Goal: Task Accomplishment & Management: Manage account settings

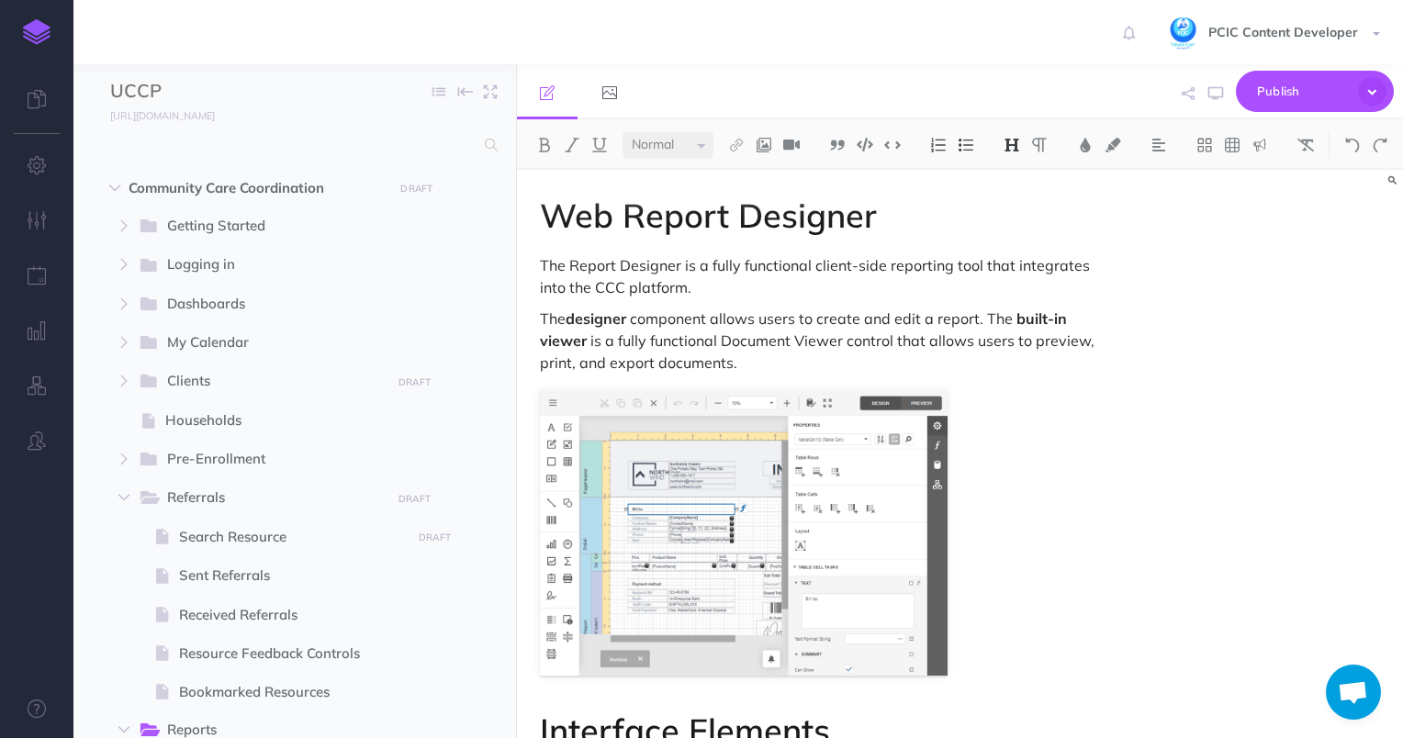
select select "null"
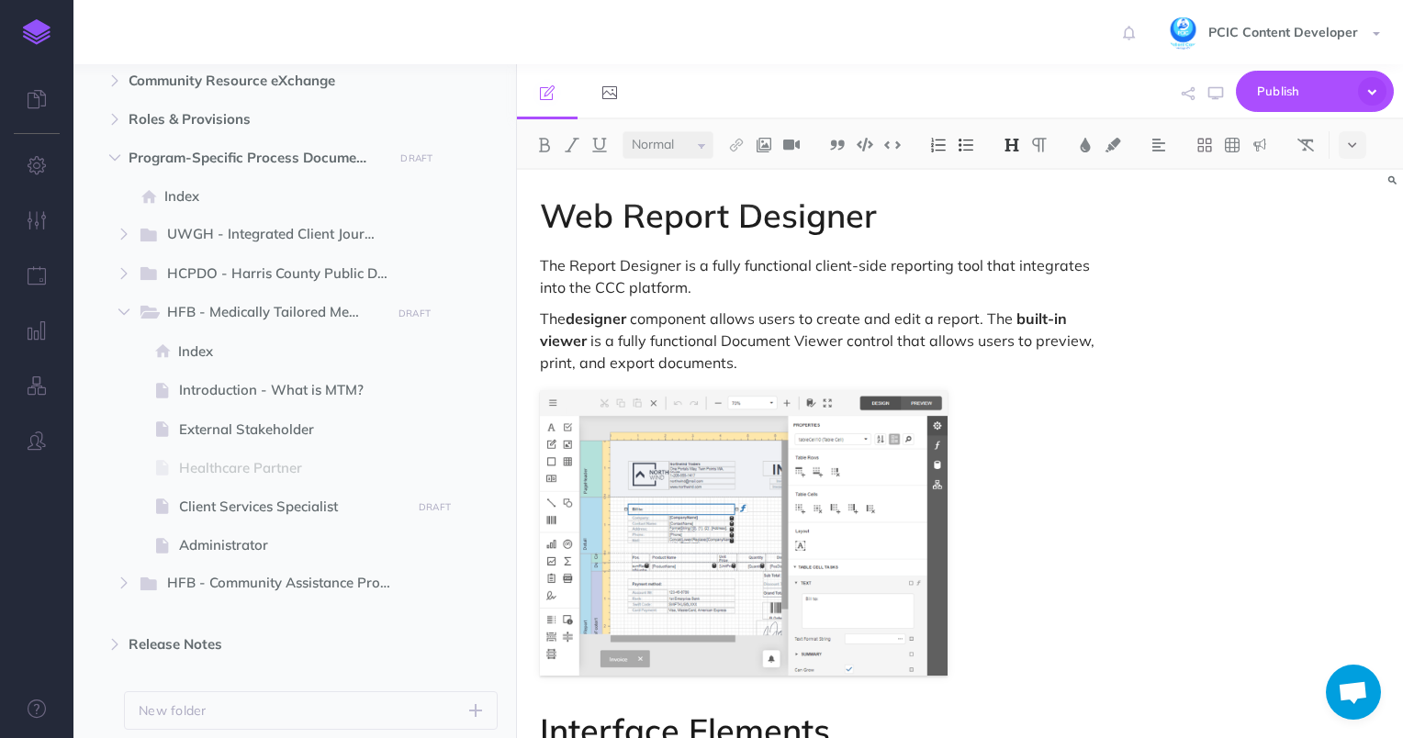
scroll to position [962, 0]
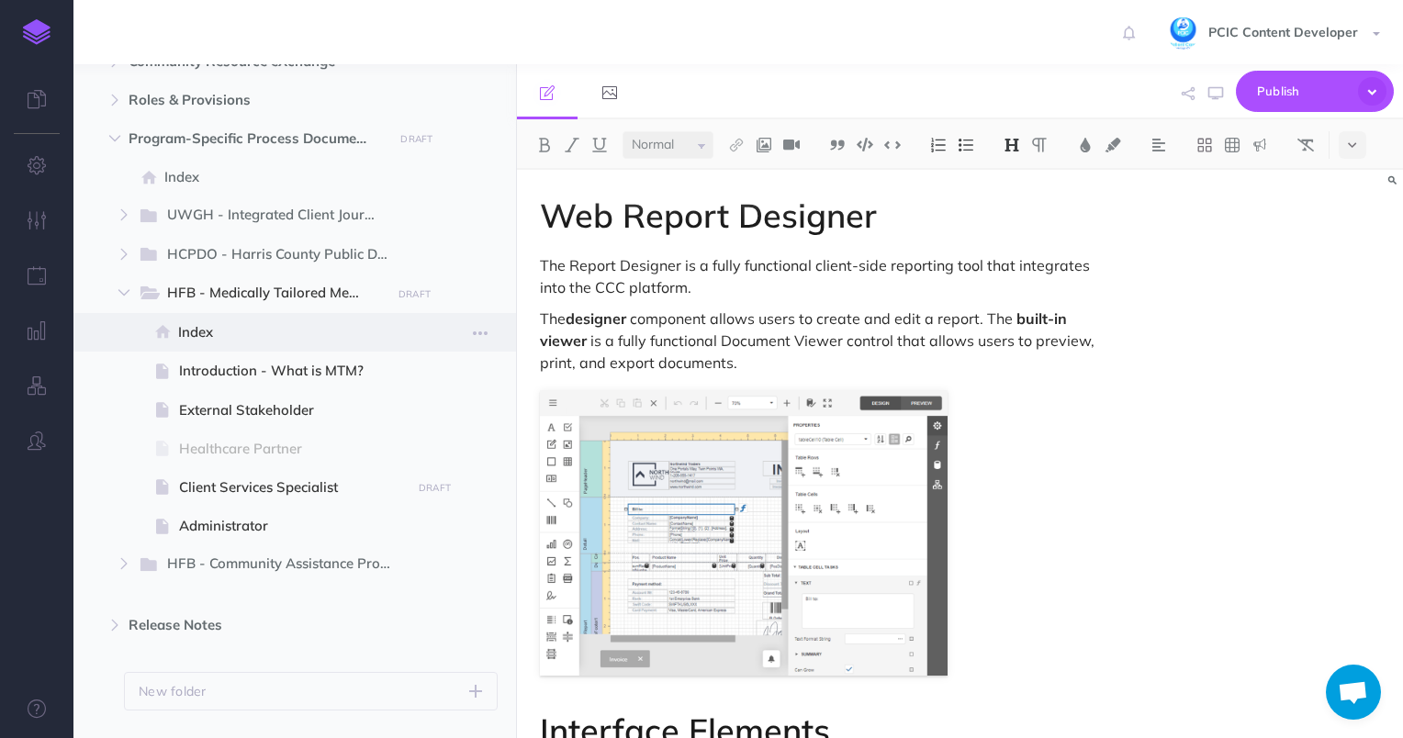
click at [202, 330] on span "Index" at bounding box center [292, 332] width 228 height 22
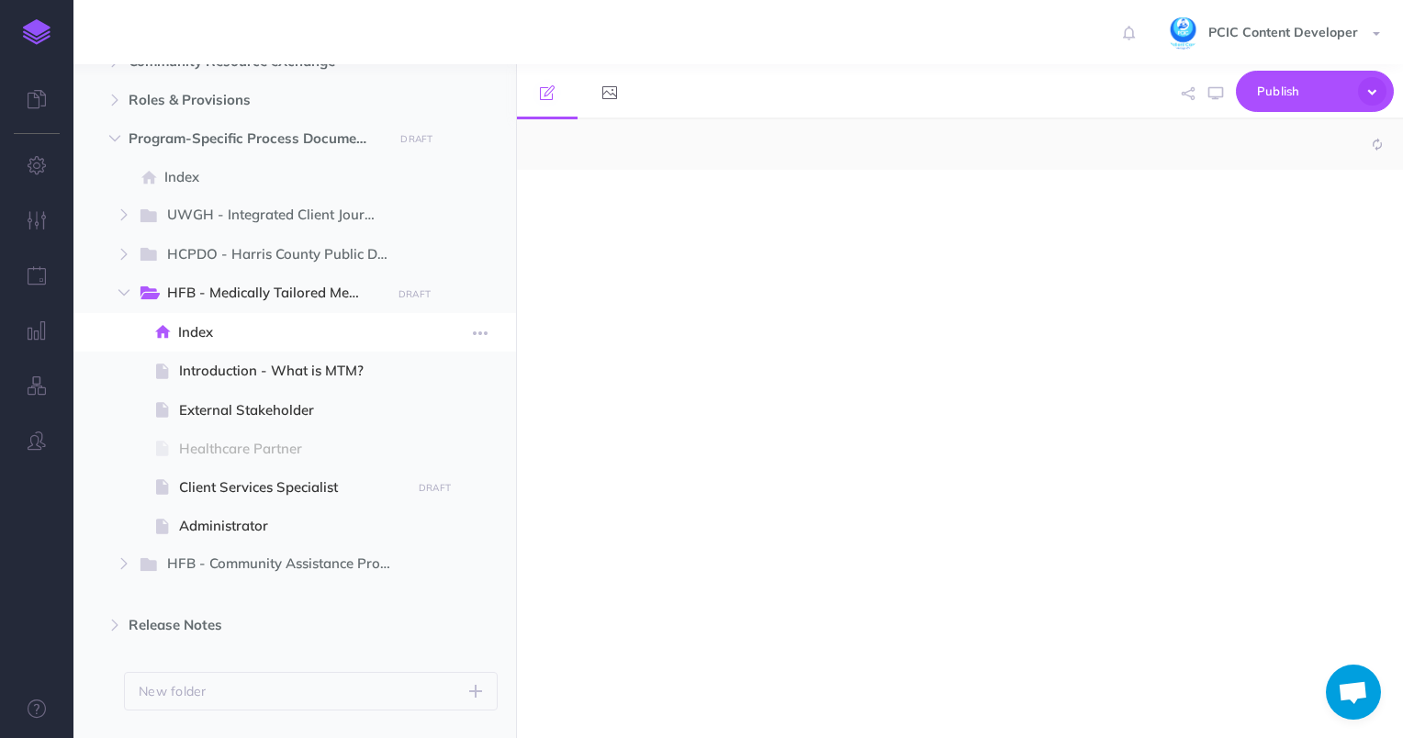
select select "null"
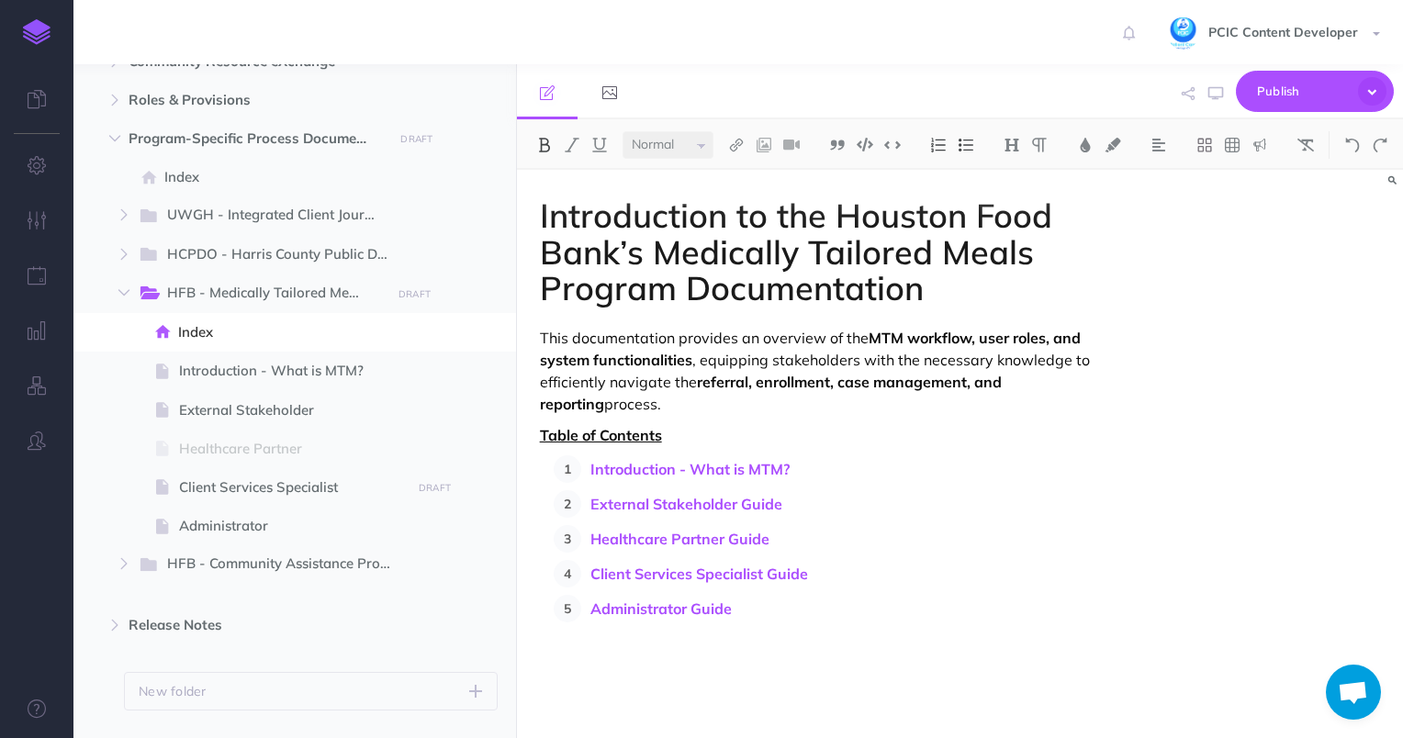
click at [815, 548] on p "Healthcare Partner Guide" at bounding box center [852, 539] width 524 height 28
click at [1283, 98] on span "Publish" at bounding box center [1303, 91] width 92 height 28
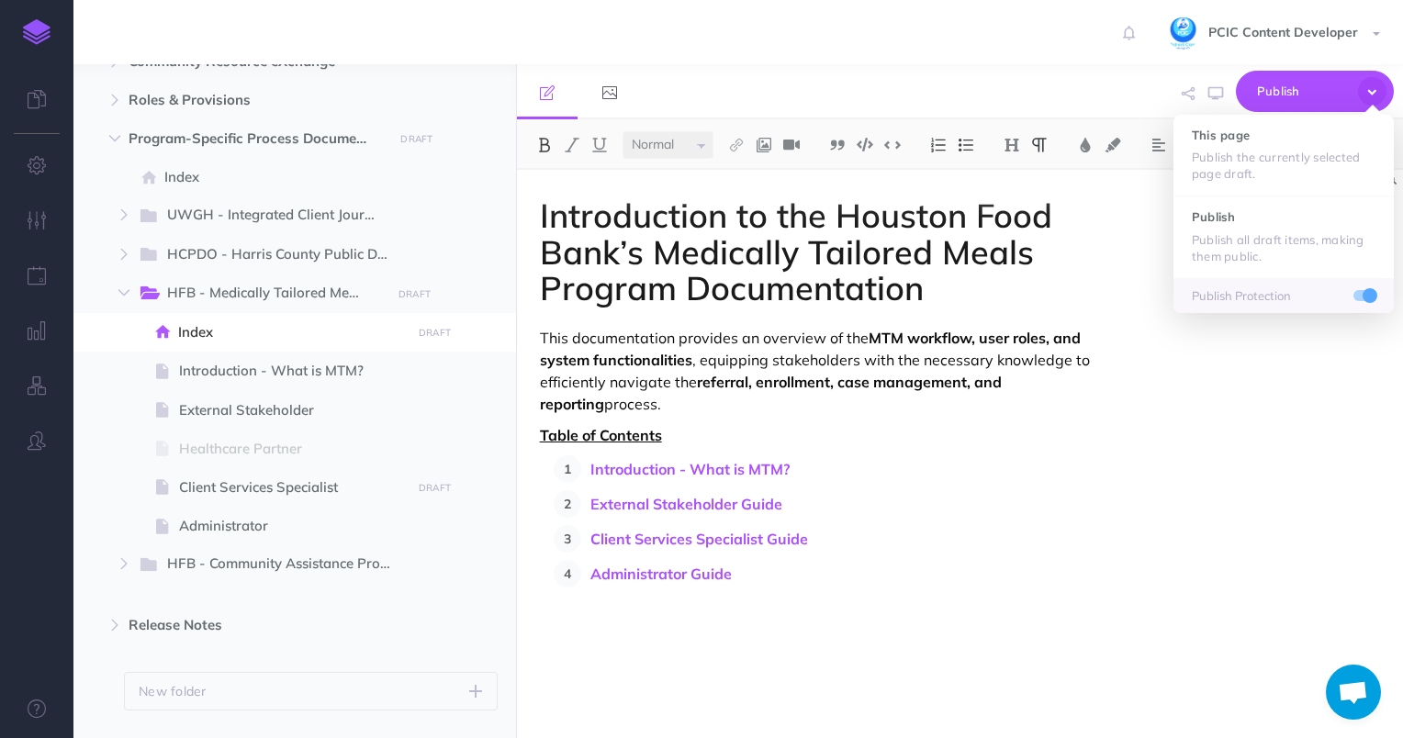
click at [1157, 463] on div "Introduction to the Houston Food Bank’s Medically Tailored Meals Program Docume…" at bounding box center [960, 454] width 886 height 568
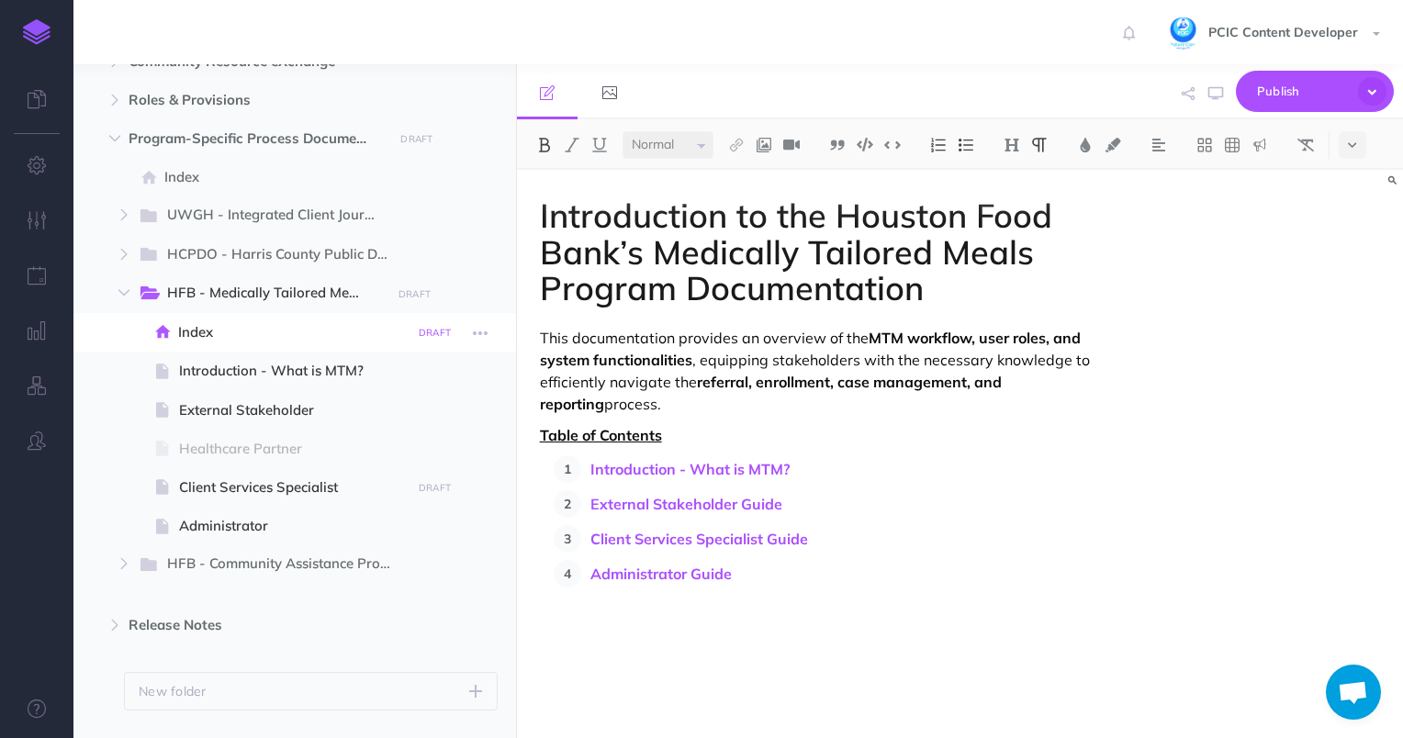
click at [437, 336] on small "DRAFT" at bounding box center [435, 333] width 32 height 12
click at [404, 425] on textarea at bounding box center [340, 425] width 215 height 78
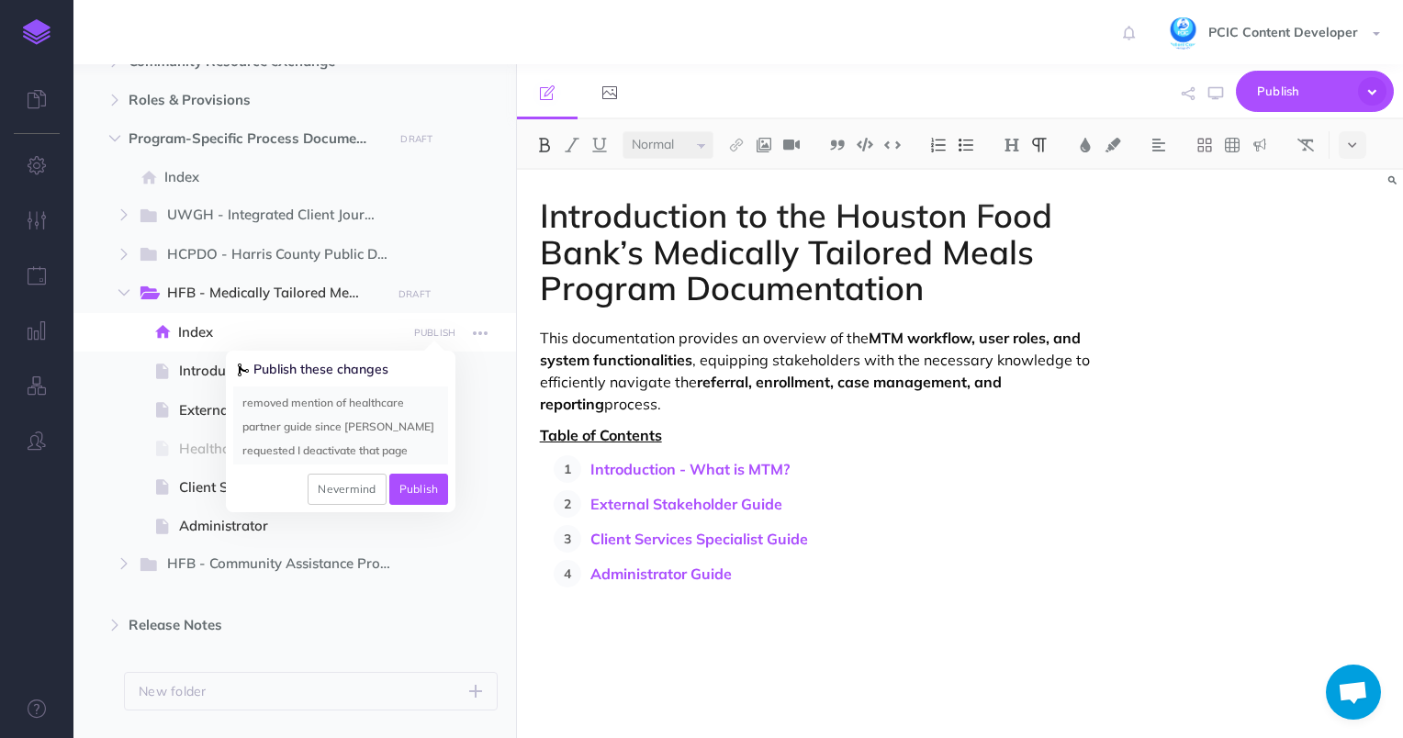
type textarea "removed mention of healthcare partner guide since Eloise requested I deactivate…"
click at [430, 505] on ul "Publish these changes removed mention of healthcare partner guide since Eloise …" at bounding box center [341, 432] width 230 height 162
click at [423, 482] on button "Publish" at bounding box center [419, 489] width 60 height 31
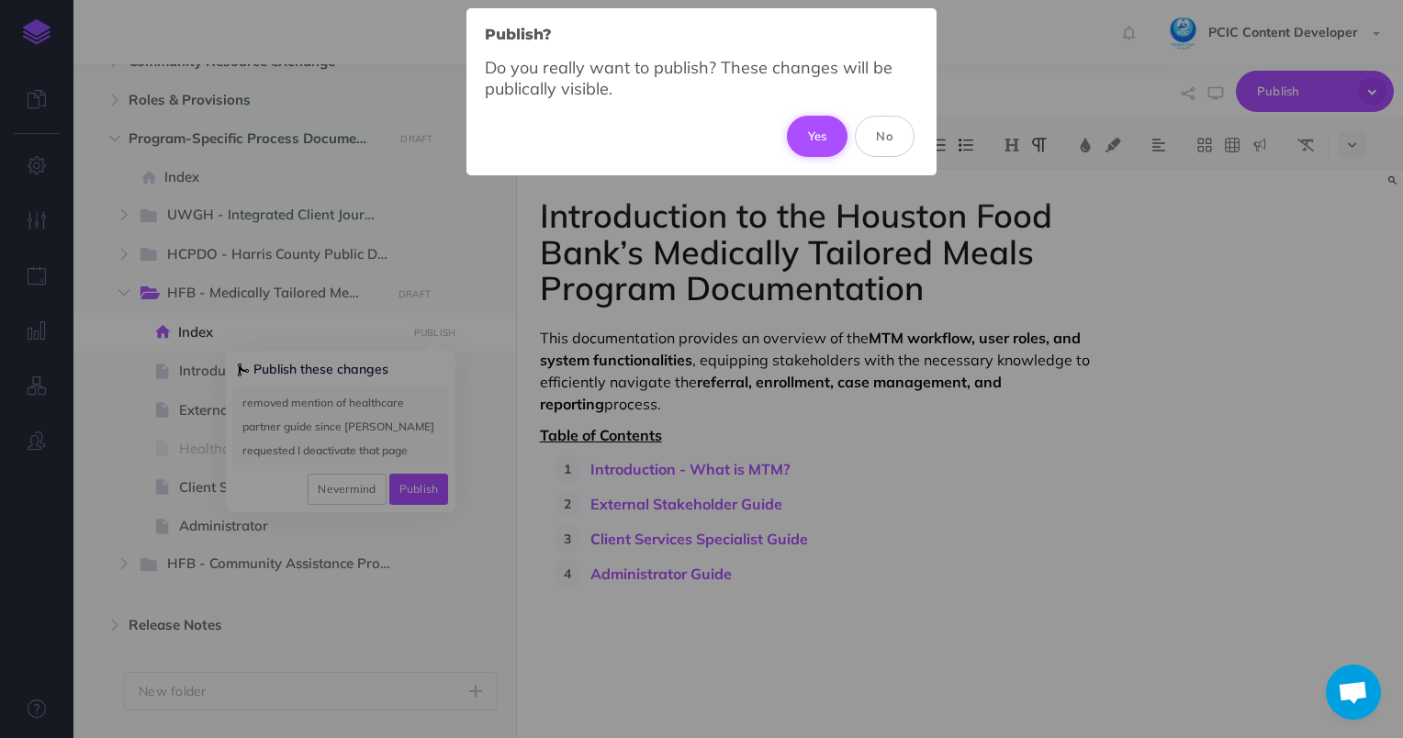
click at [817, 127] on button "Yes" at bounding box center [818, 136] width 62 height 40
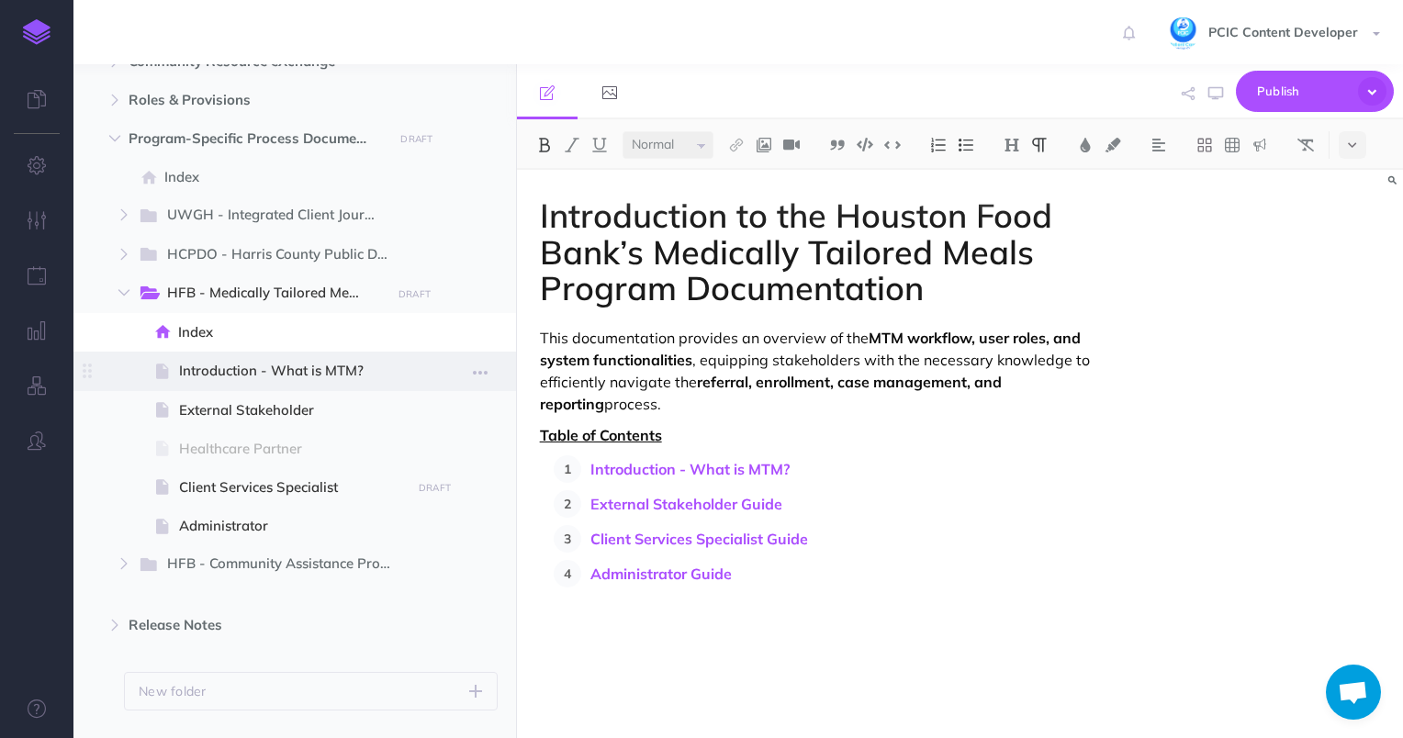
click at [368, 380] on span "Introduction - What is MTM?" at bounding box center [292, 371] width 227 height 22
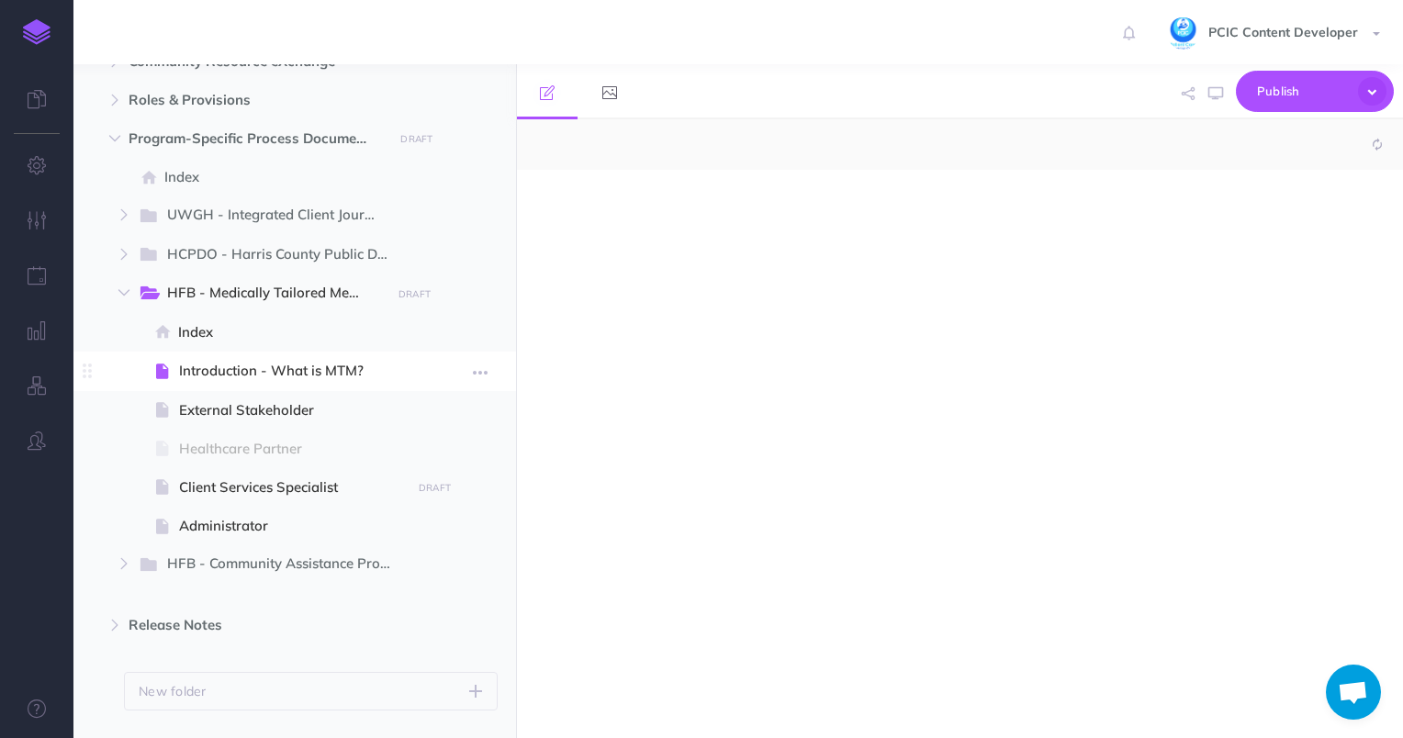
select select "null"
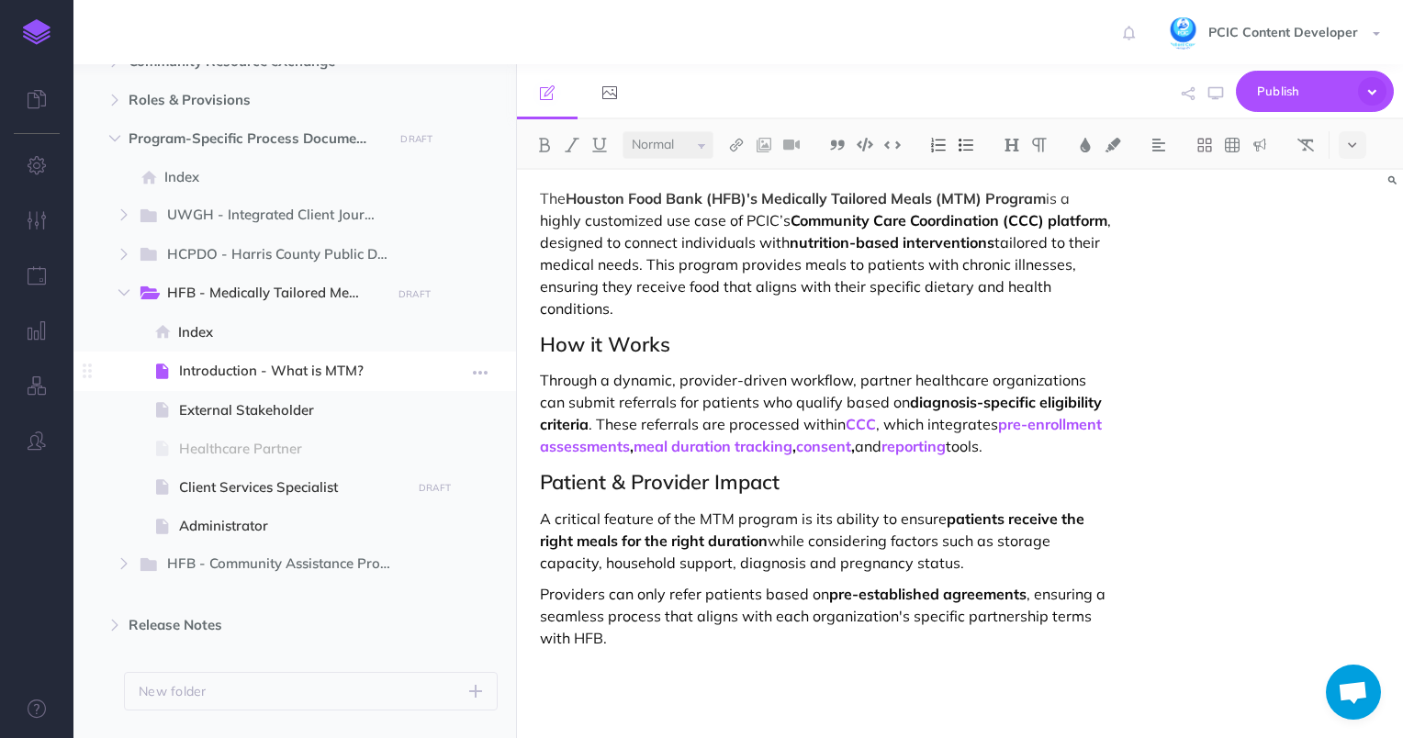
scroll to position [180, 0]
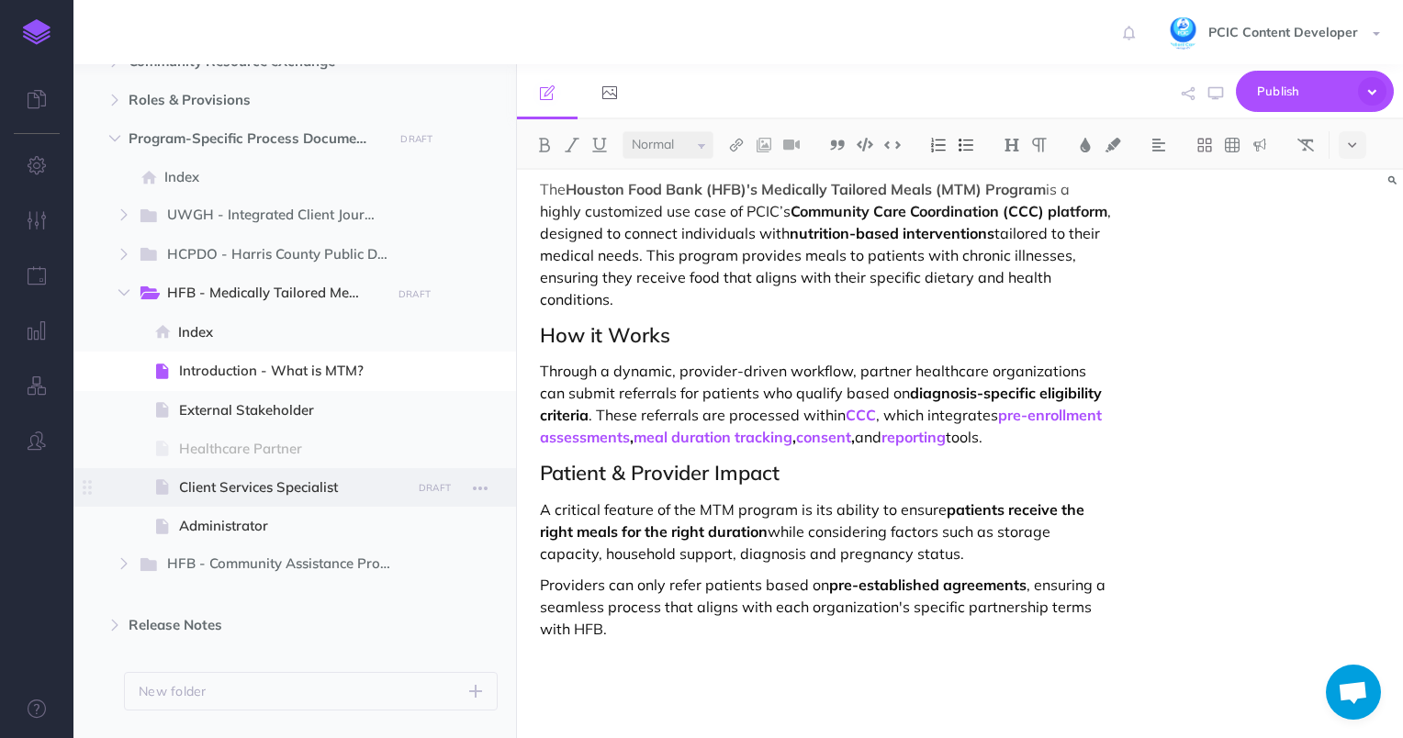
click at [250, 492] on span "Client Services Specialist" at bounding box center [292, 487] width 227 height 22
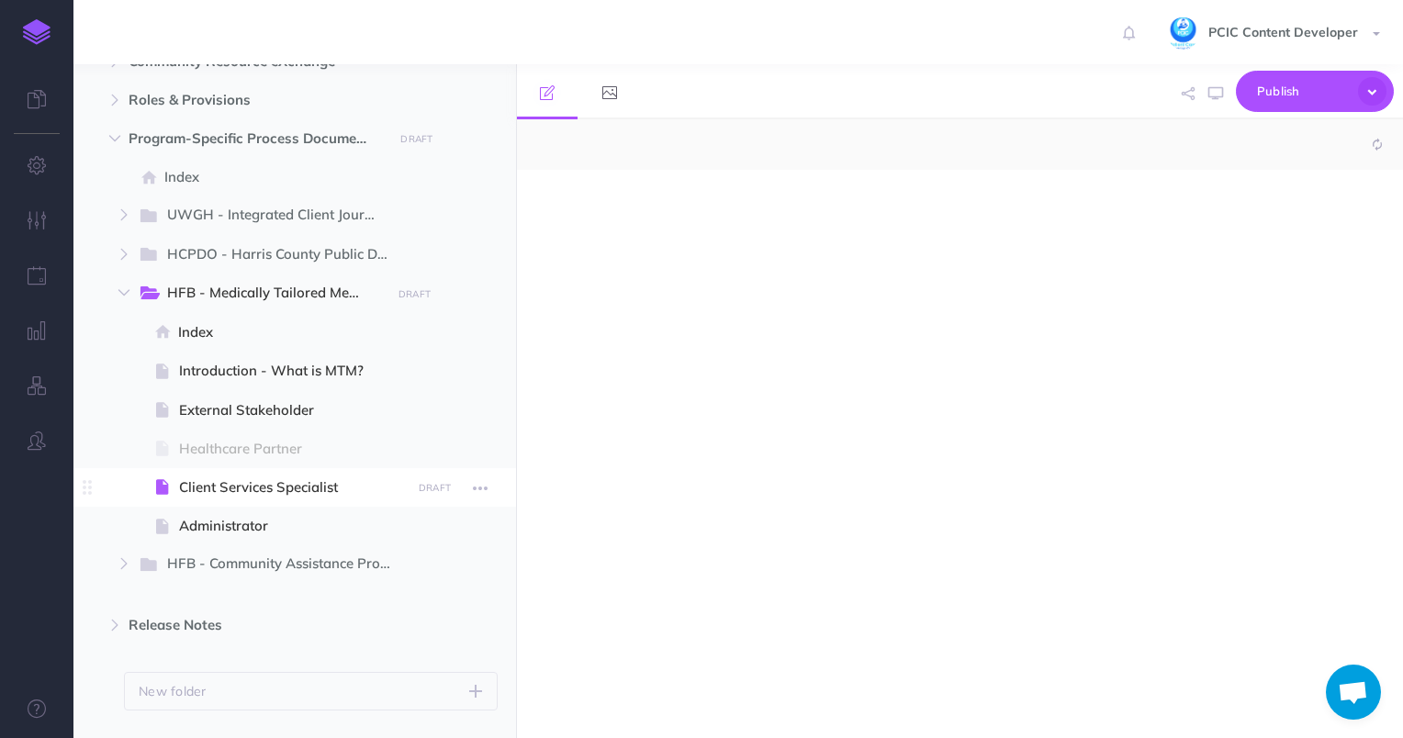
select select "null"
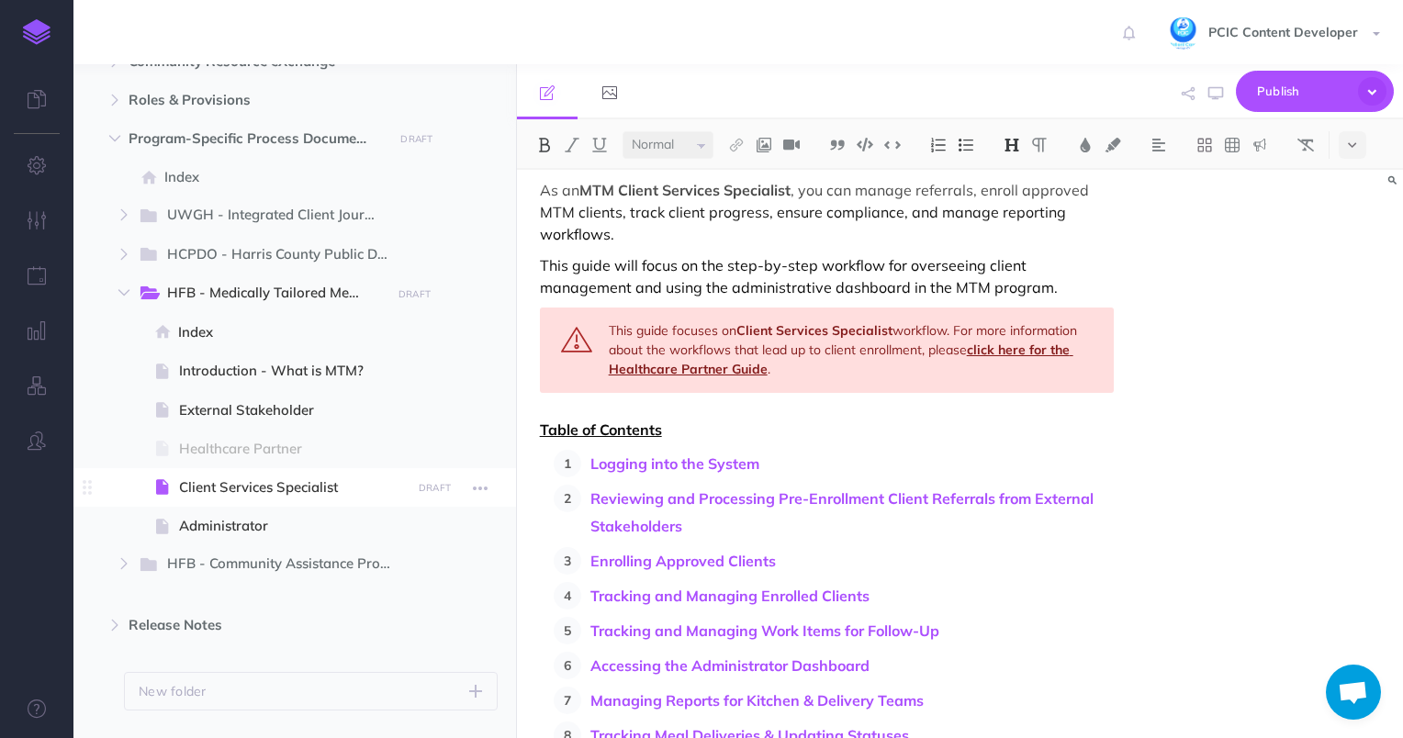
scroll to position [237, 0]
click at [885, 365] on div "This guide focuses on Client Services Specialist workflow. For more information…" at bounding box center [827, 350] width 575 height 85
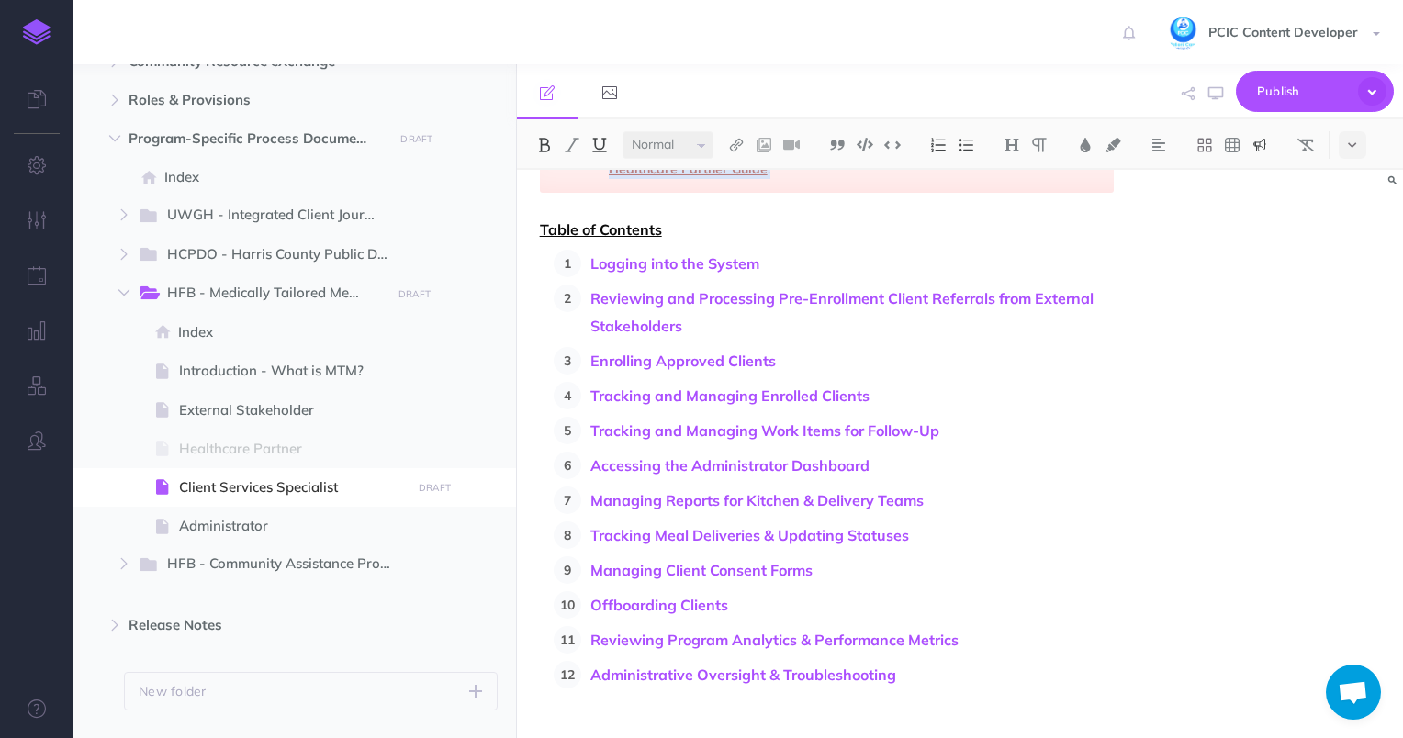
scroll to position [439, 0]
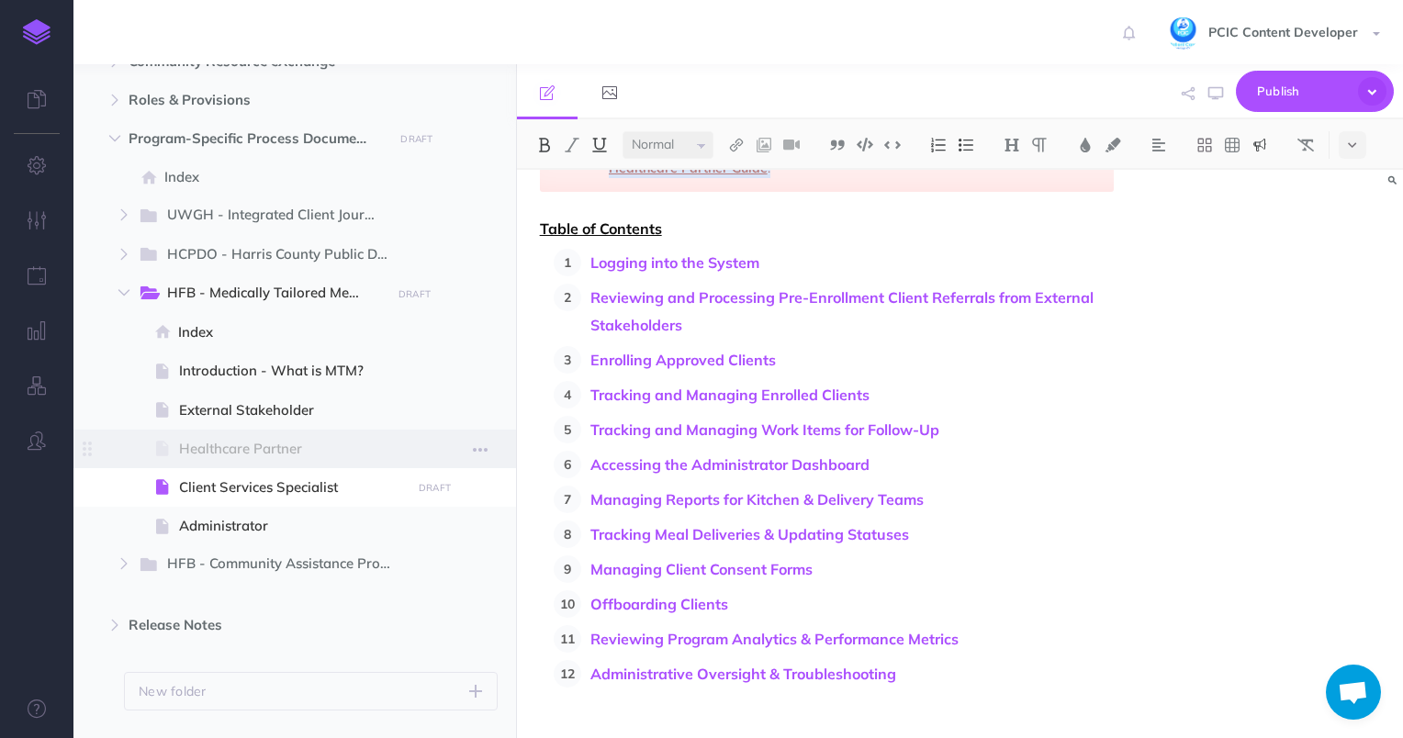
click at [316, 445] on span "Healthcare Partner" at bounding box center [292, 449] width 227 height 22
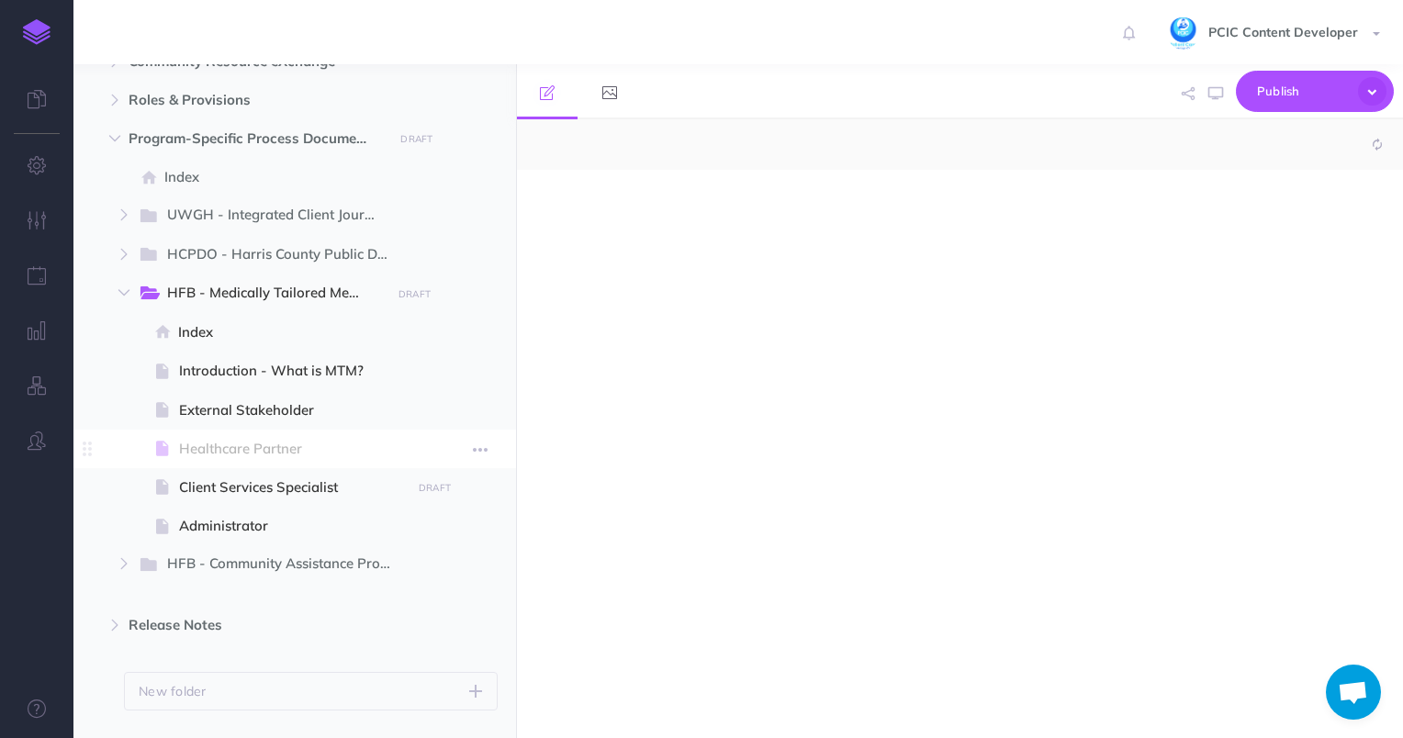
select select "null"
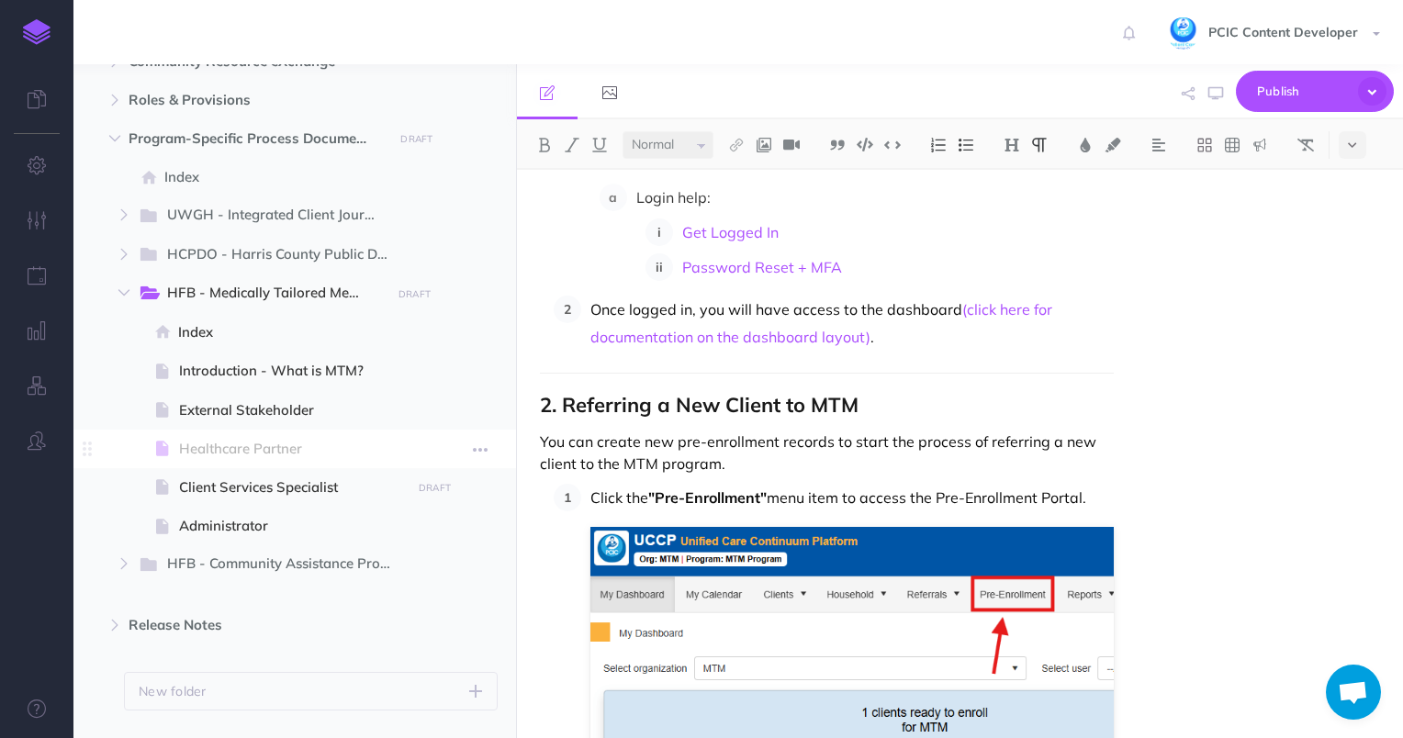
scroll to position [845, 0]
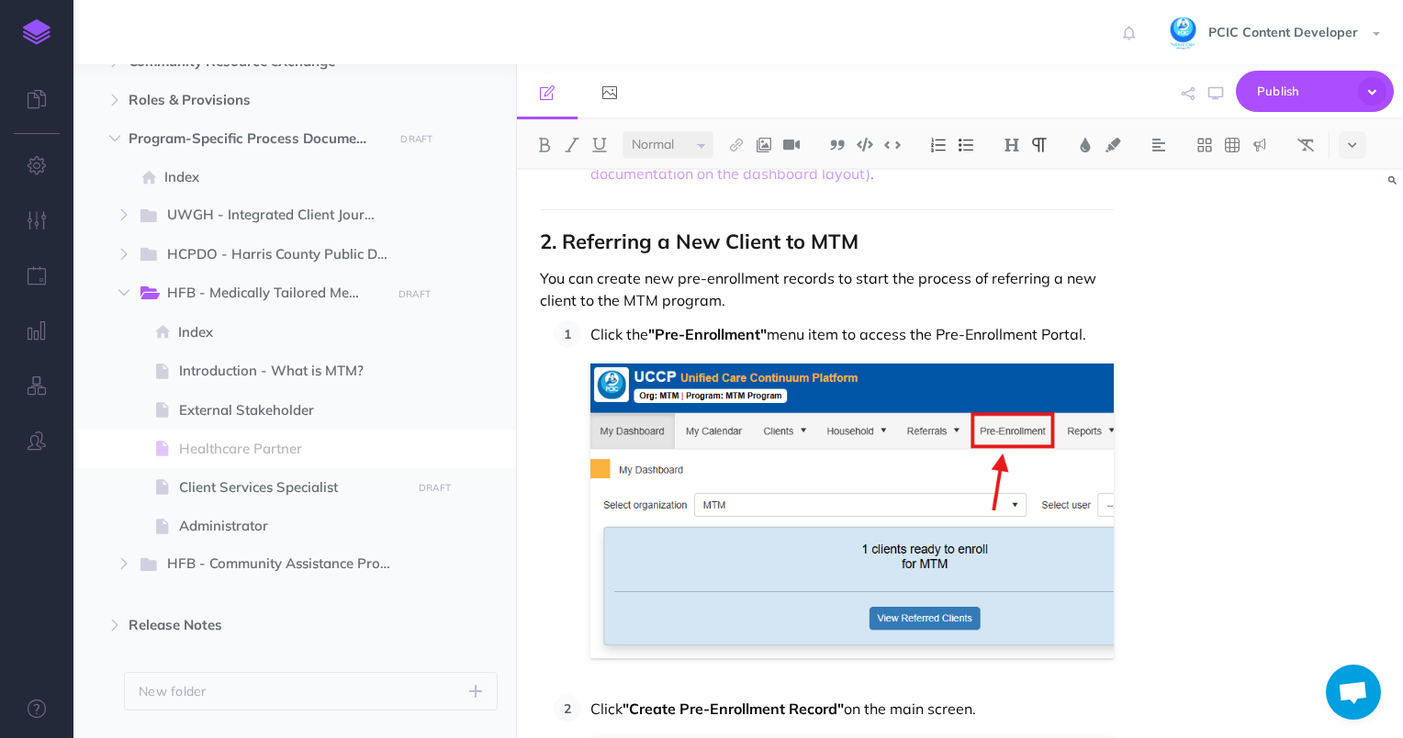
click at [885, 300] on p "You can create new pre-enrollment records to start the process of referring a n…" at bounding box center [827, 289] width 575 height 44
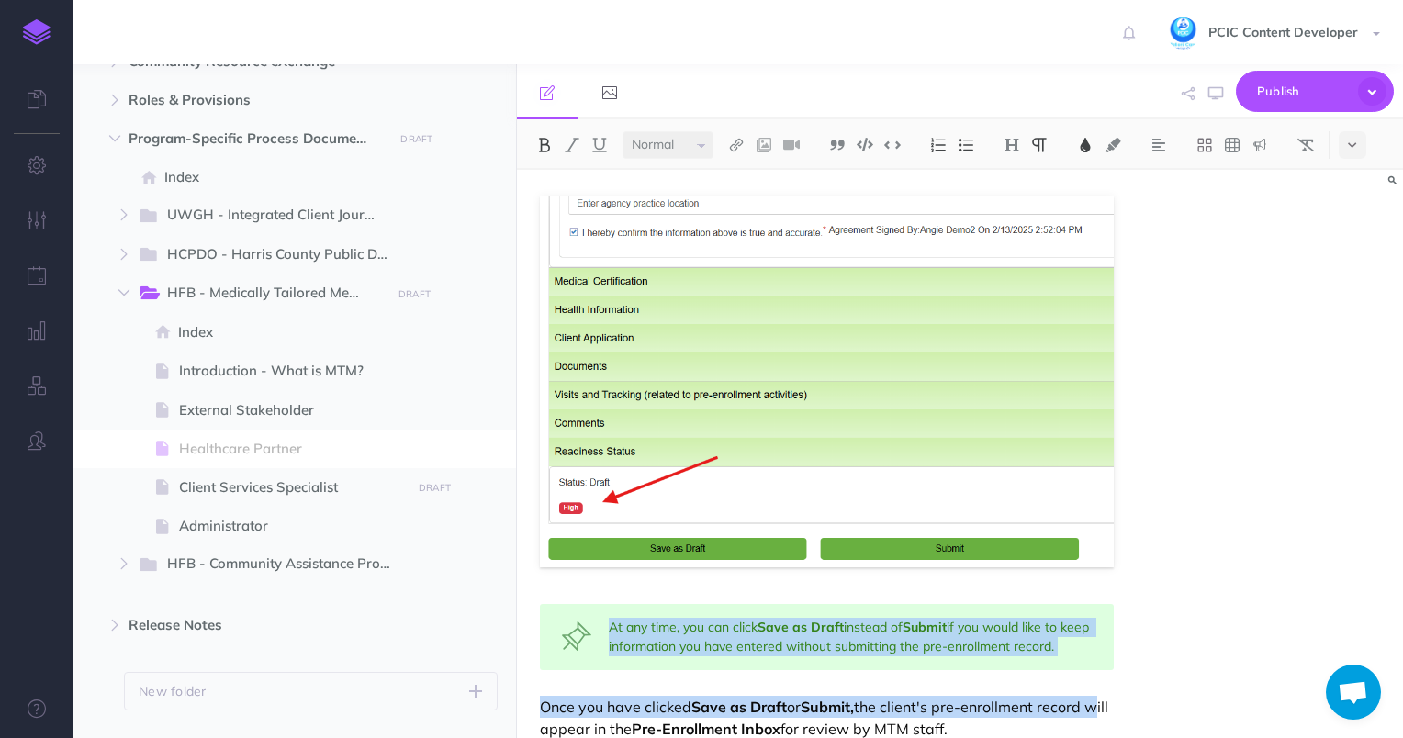
scroll to position [7913, 0]
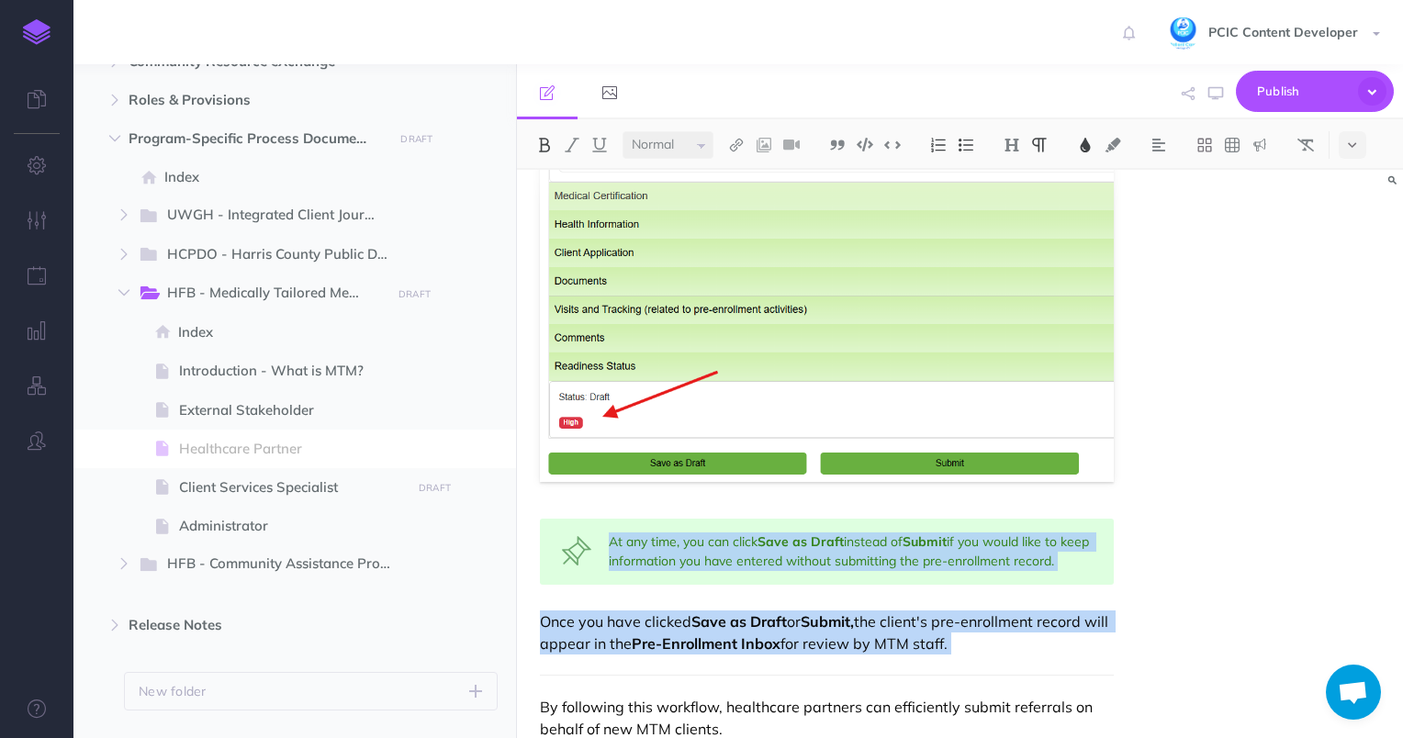
copy div "You can create new pre-enrollment records to start the process of referring a n…"
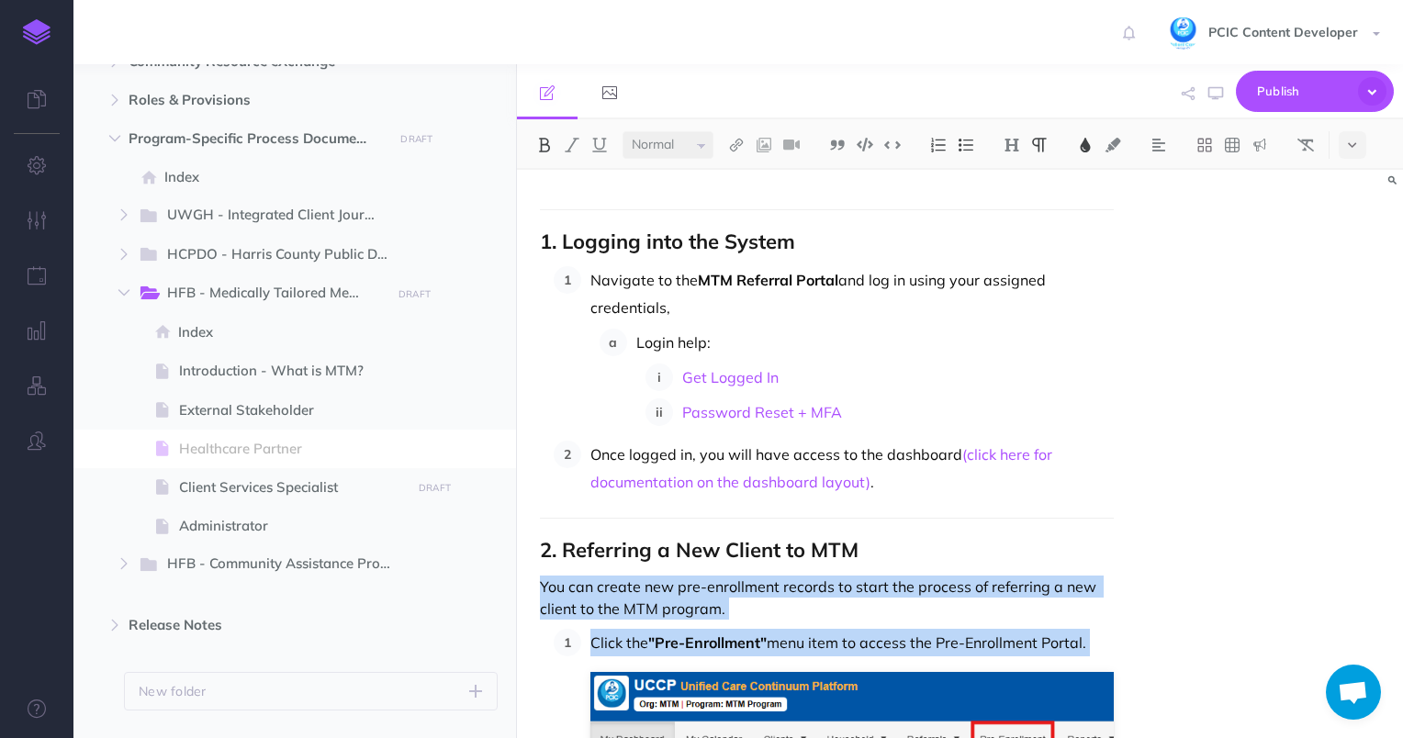
scroll to position [597, 0]
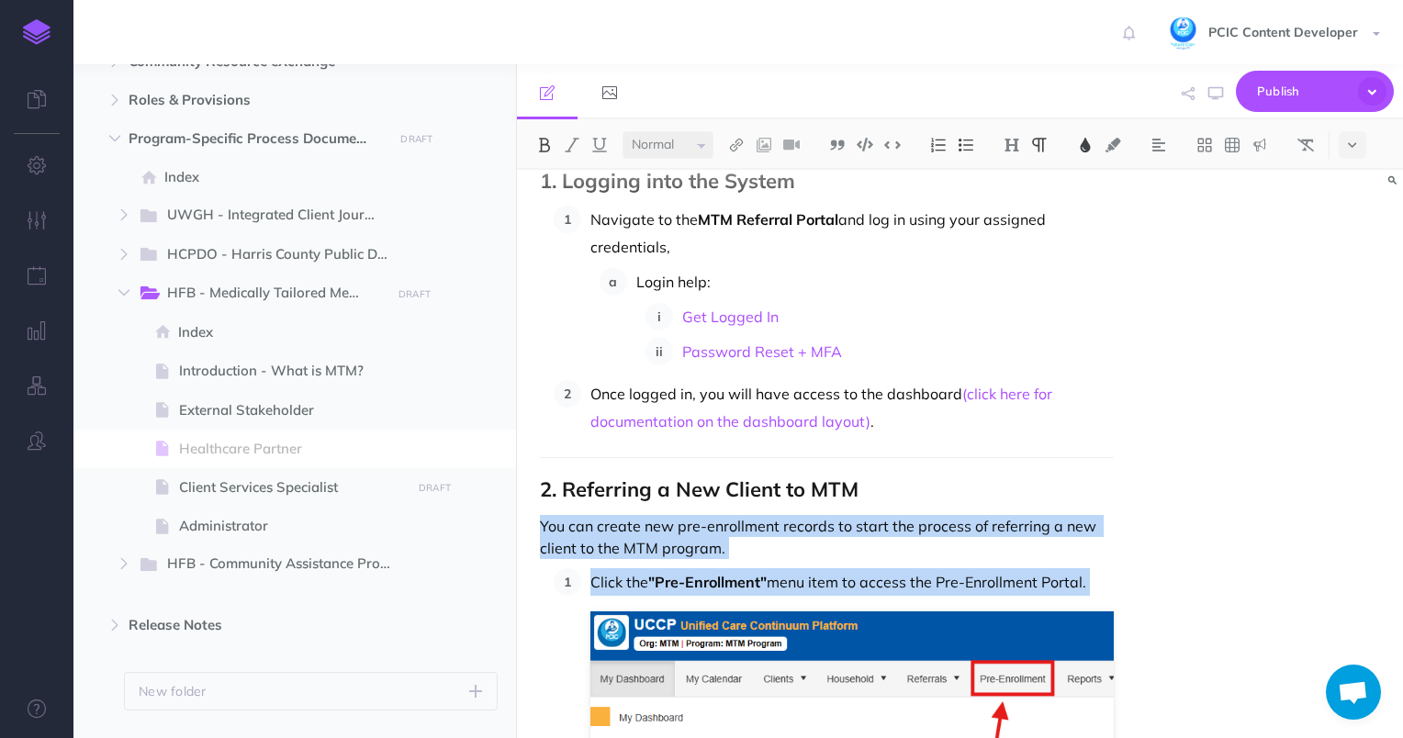
click at [566, 498] on strong "2. Referring a New Client to MTM" at bounding box center [699, 489] width 319 height 26
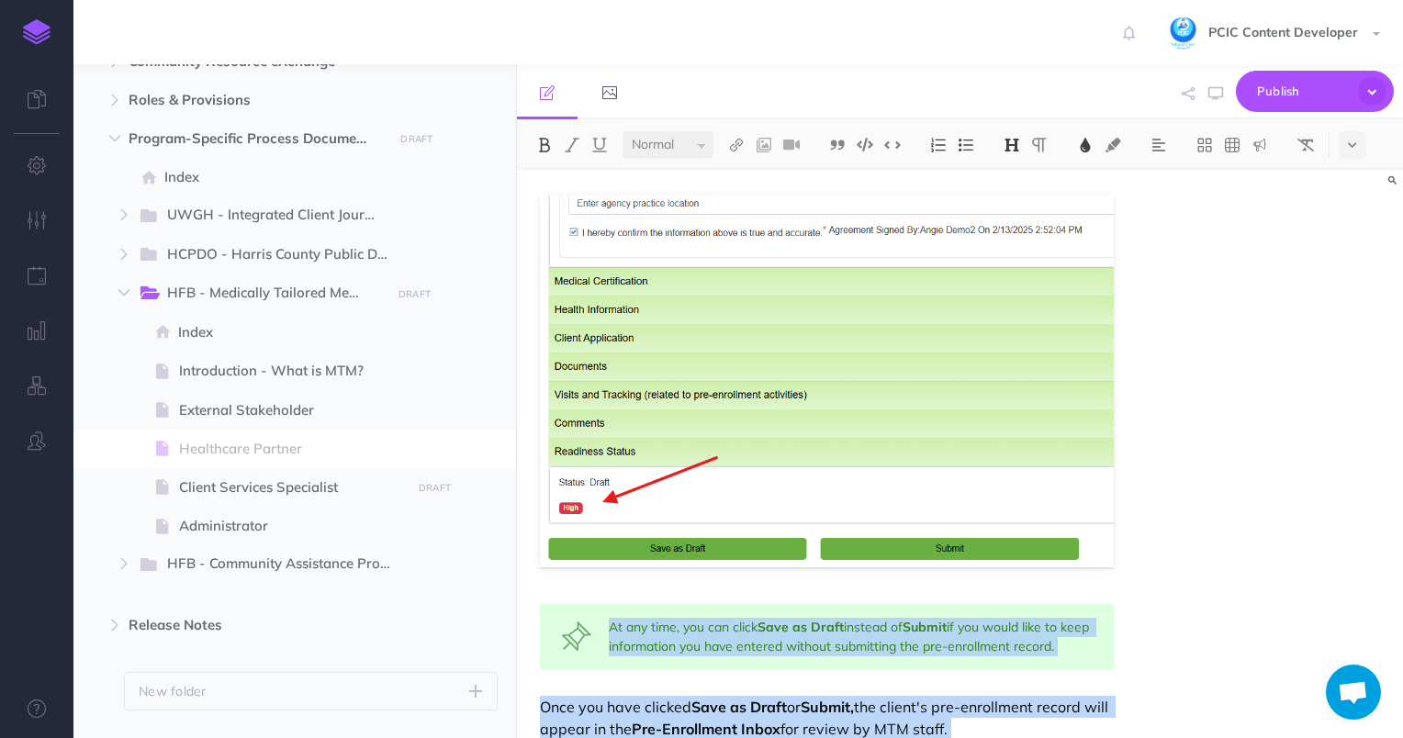
scroll to position [7913, 0]
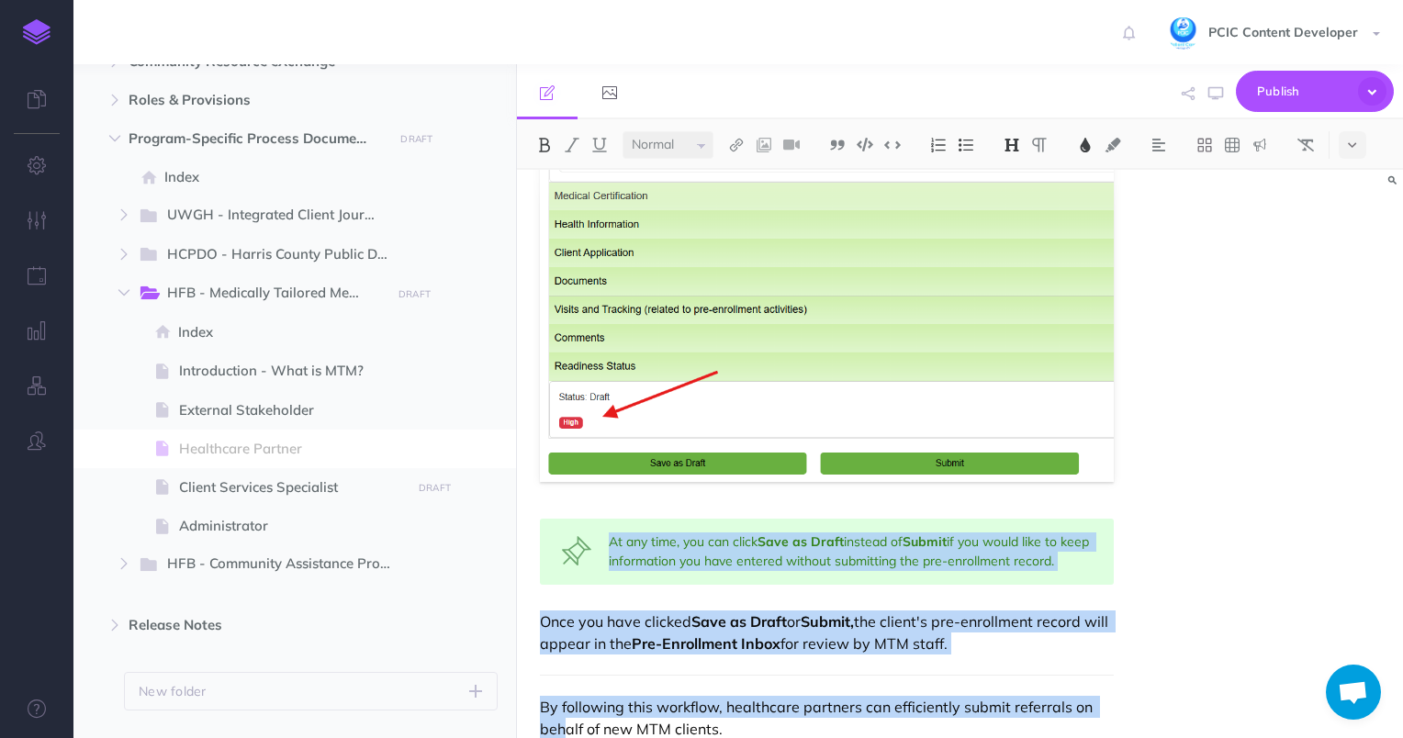
copy div "Referring a New Client to MTM You can create new pre-enrollment records to star…"
click at [305, 488] on span "Client Services Specialist" at bounding box center [292, 487] width 227 height 22
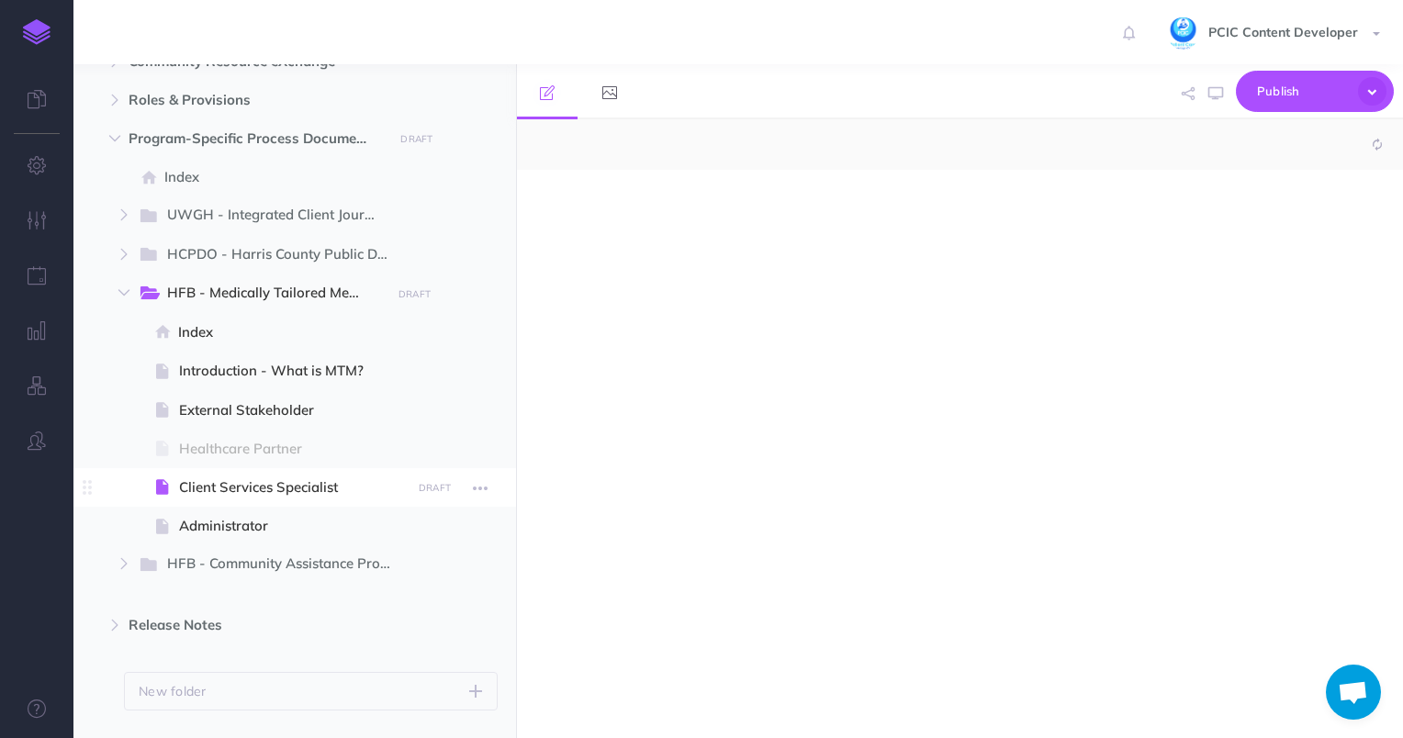
select select "null"
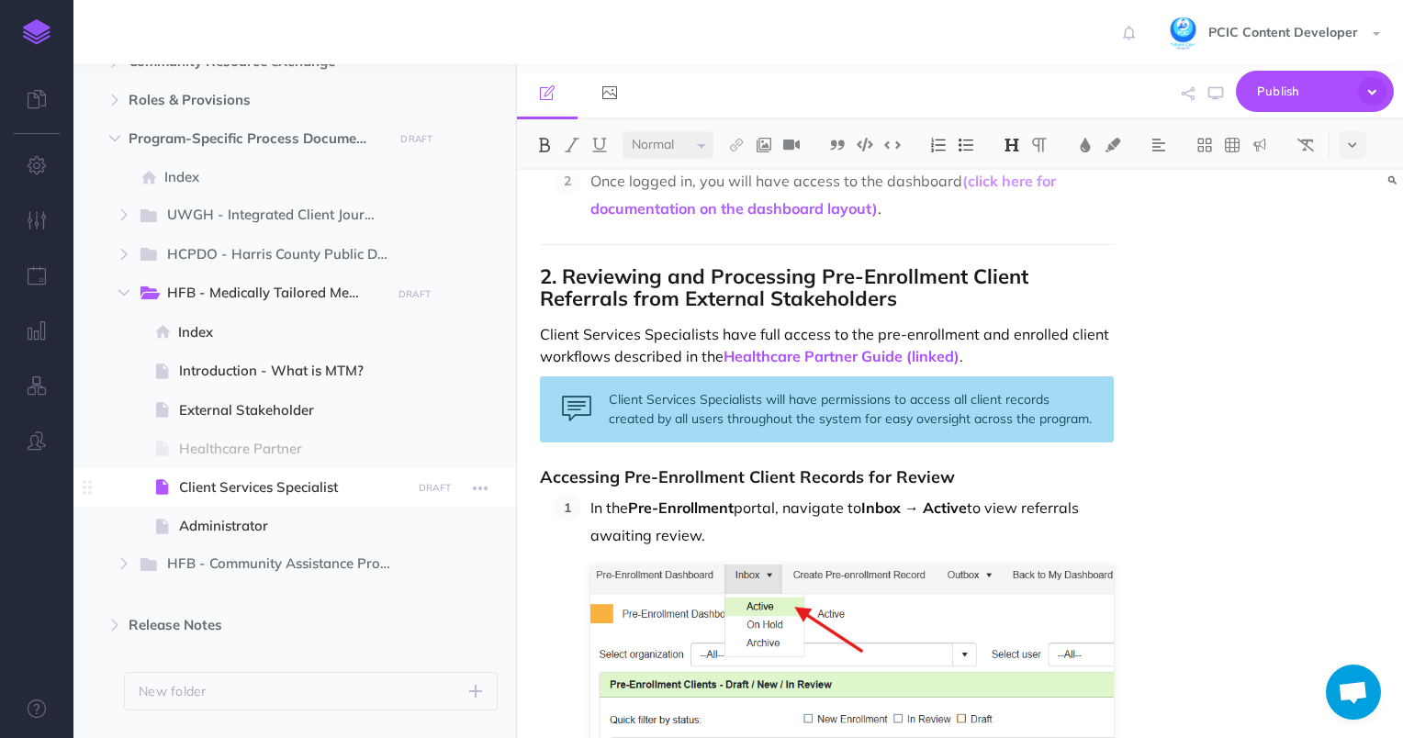
scroll to position [1221, 0]
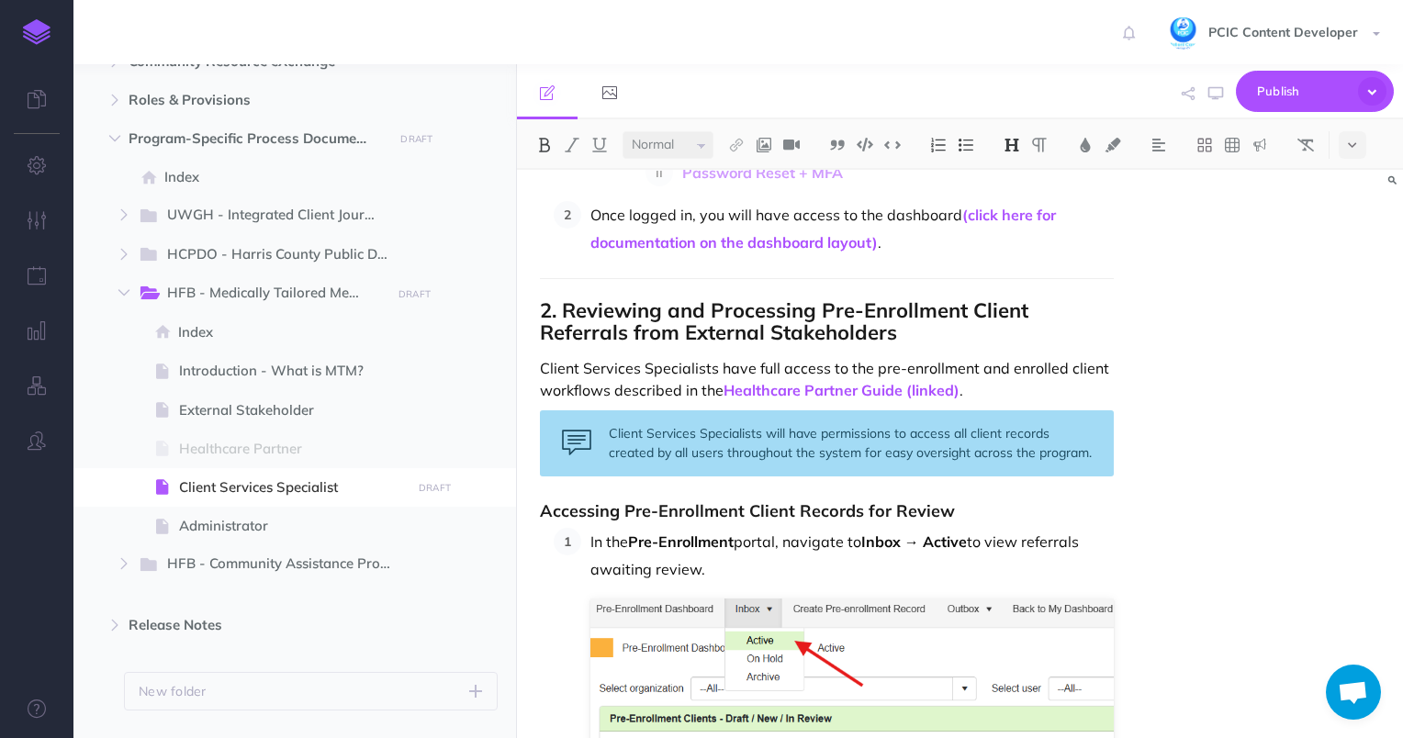
click at [897, 424] on div "Client Services Specialists will have permissions to access all client records …" at bounding box center [827, 443] width 575 height 66
click at [1016, 388] on p "Client Services Specialists have full access to the pre-enrollment and enrolled…" at bounding box center [827, 379] width 575 height 44
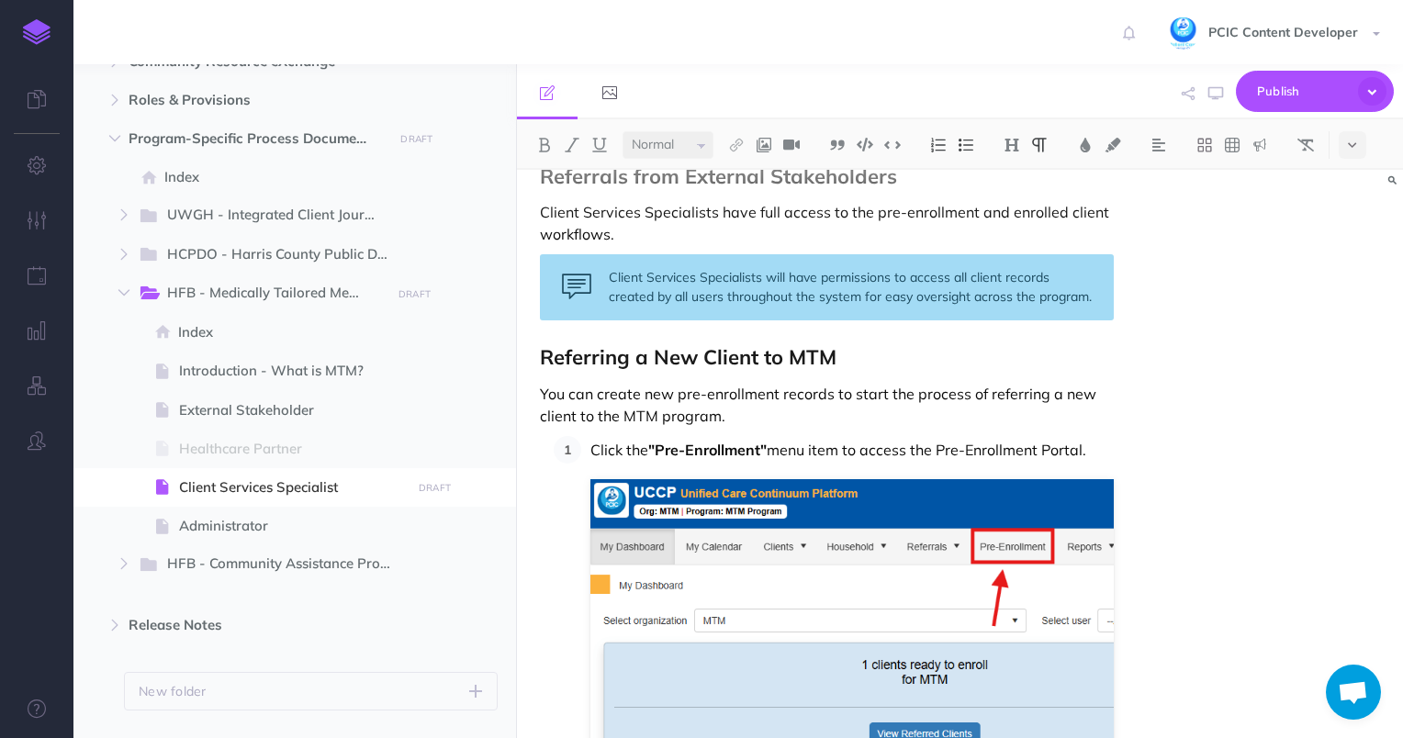
scroll to position [1369, 0]
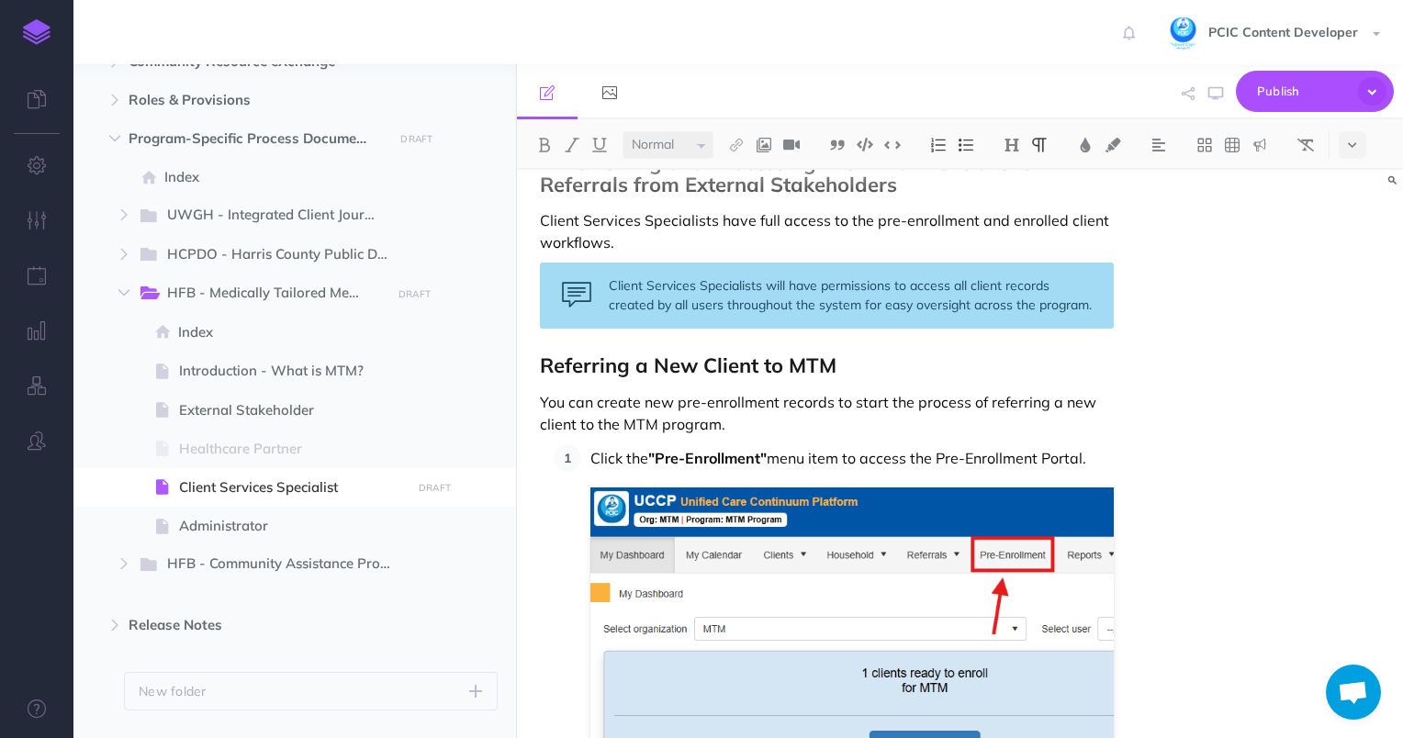
click at [768, 365] on strong "Referring a New Client to MTM" at bounding box center [688, 366] width 297 height 26
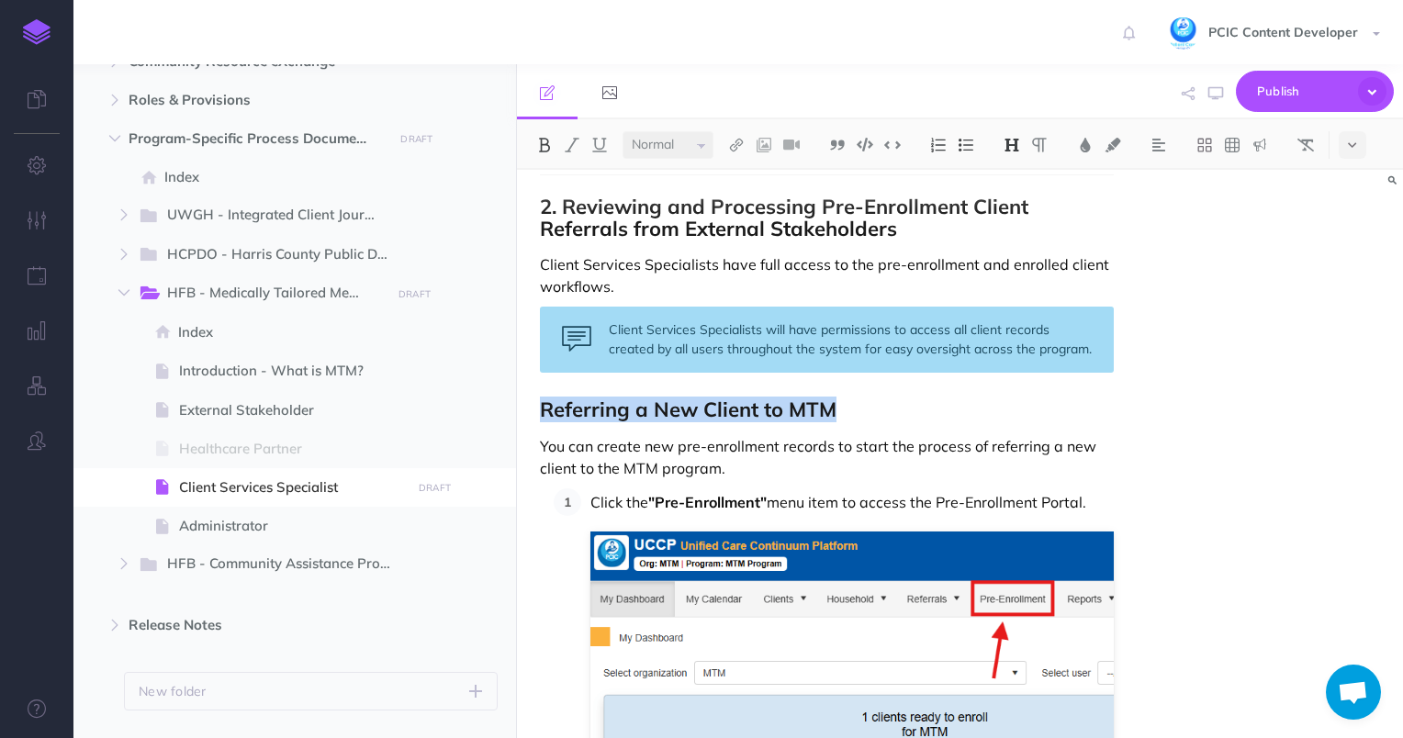
scroll to position [1311, 0]
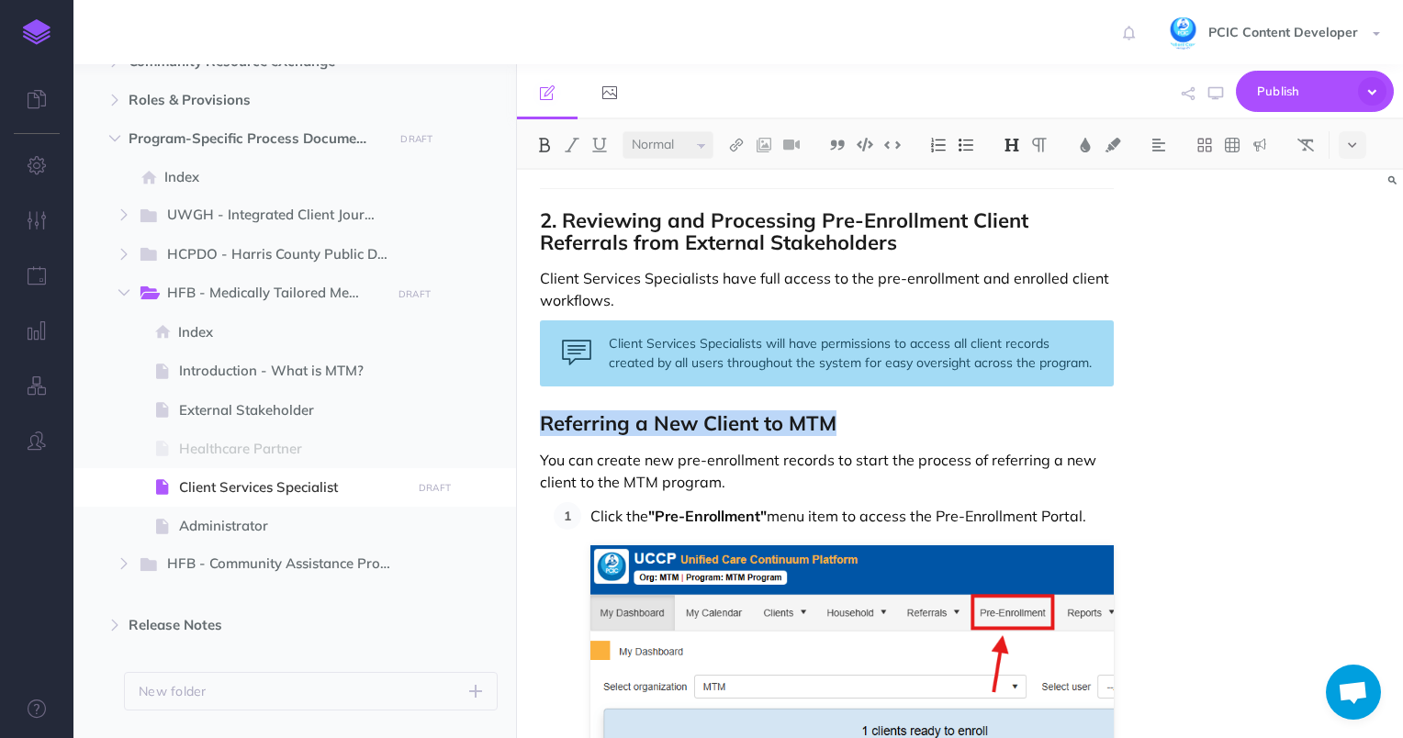
click at [681, 143] on select "Small Normal Large" at bounding box center [667, 145] width 91 height 28
click at [1015, 146] on img at bounding box center [1011, 145] width 17 height 15
click at [1014, 233] on h2 "2. Reviewing and Processing Pre-Enrollment Client Referrals from External Stake…" at bounding box center [827, 231] width 575 height 44
click at [777, 432] on strong "Referring a New Client to MTM" at bounding box center [688, 423] width 297 height 26
click at [781, 433] on strong "Referring a New Client to MTM" at bounding box center [688, 423] width 297 height 26
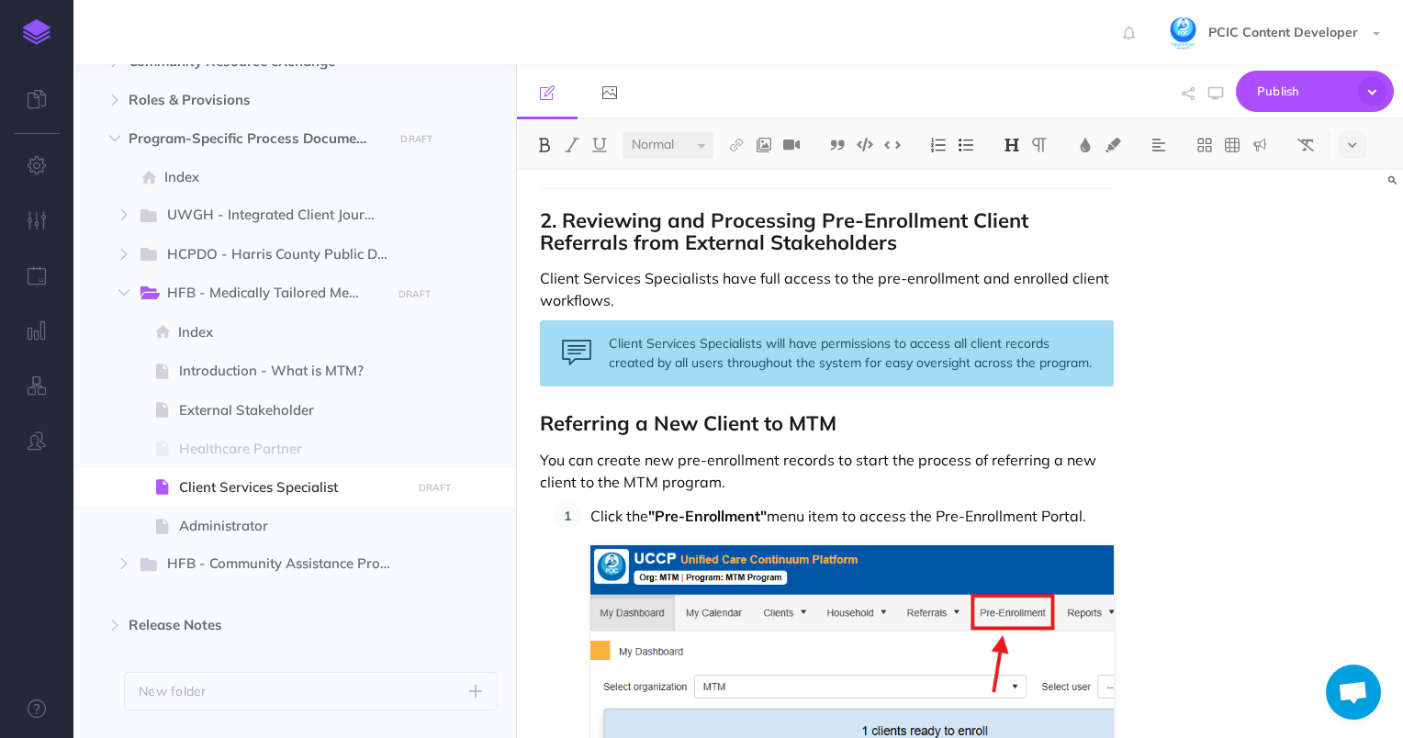
click at [781, 430] on strong "Referring a New Client to MTM" at bounding box center [688, 423] width 297 height 26
click at [1014, 154] on button at bounding box center [1012, 145] width 28 height 28
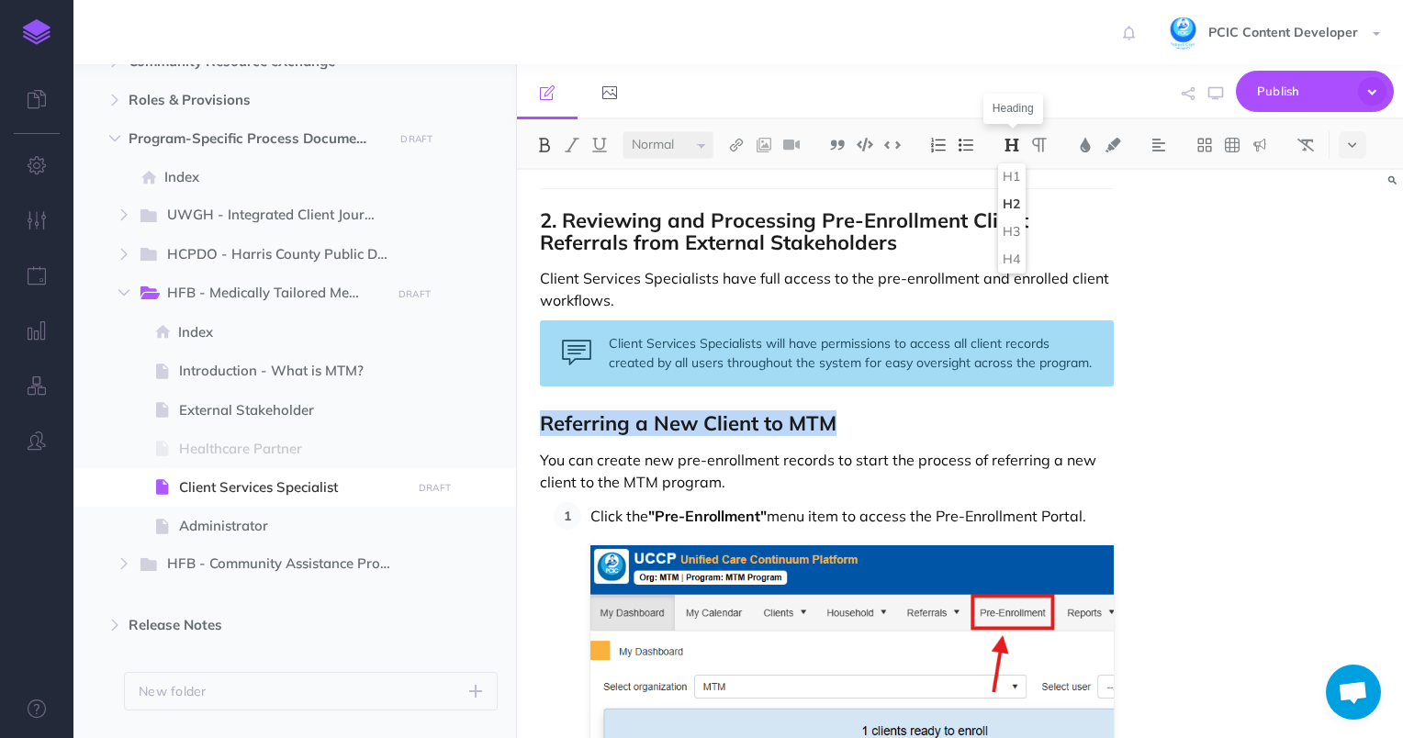
click at [1017, 230] on strong "2. Reviewing and Processing Pre-Enrollment Client Referrals from External Stake…" at bounding box center [787, 231] width 494 height 48
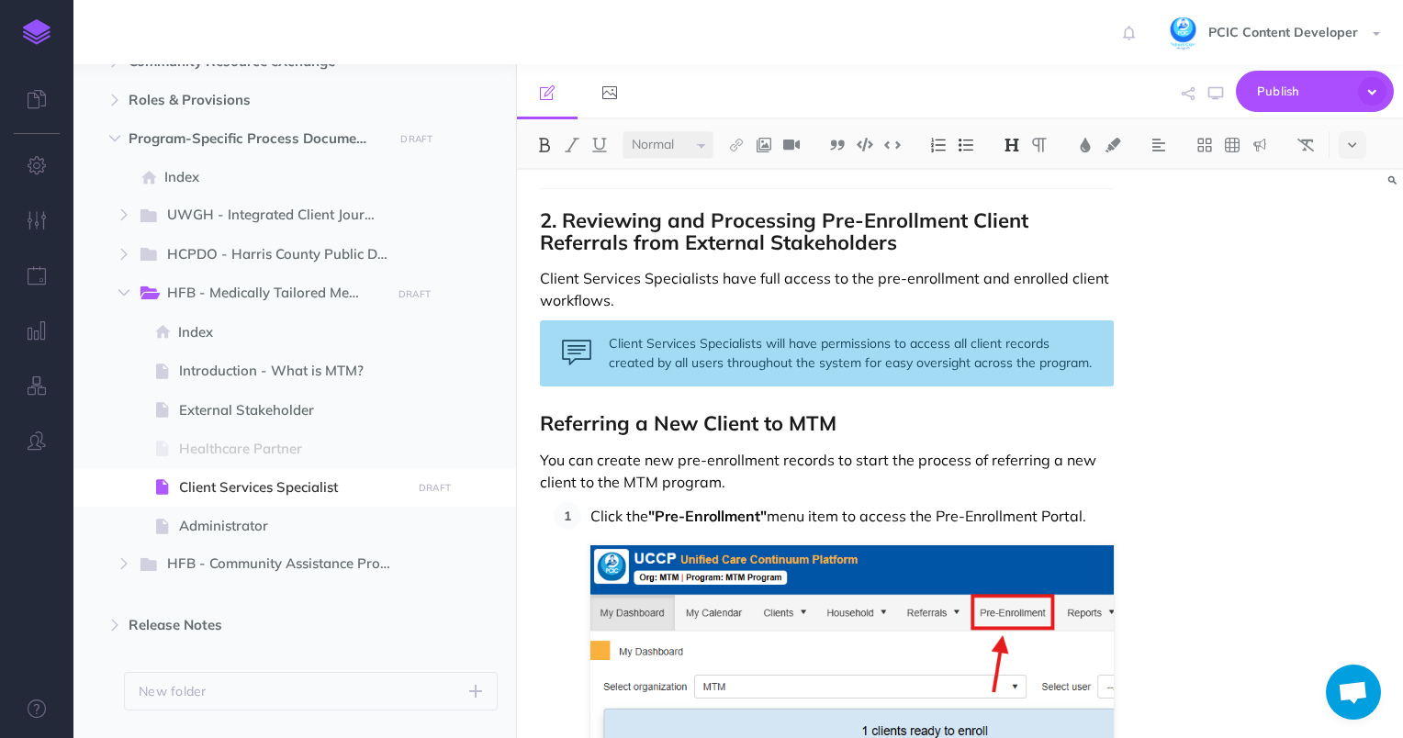
click at [744, 428] on strong "Referring a New Client to MTM" at bounding box center [688, 423] width 297 height 26
click at [753, 430] on strong "Referring a New Client to MTM" at bounding box center [688, 423] width 297 height 26
click at [760, 426] on strong "Referring a New Client to MTM" at bounding box center [688, 423] width 297 height 26
click at [761, 430] on strong "Referring a New Client to MTM" at bounding box center [688, 423] width 297 height 26
click at [1014, 144] on img at bounding box center [1011, 145] width 17 height 15
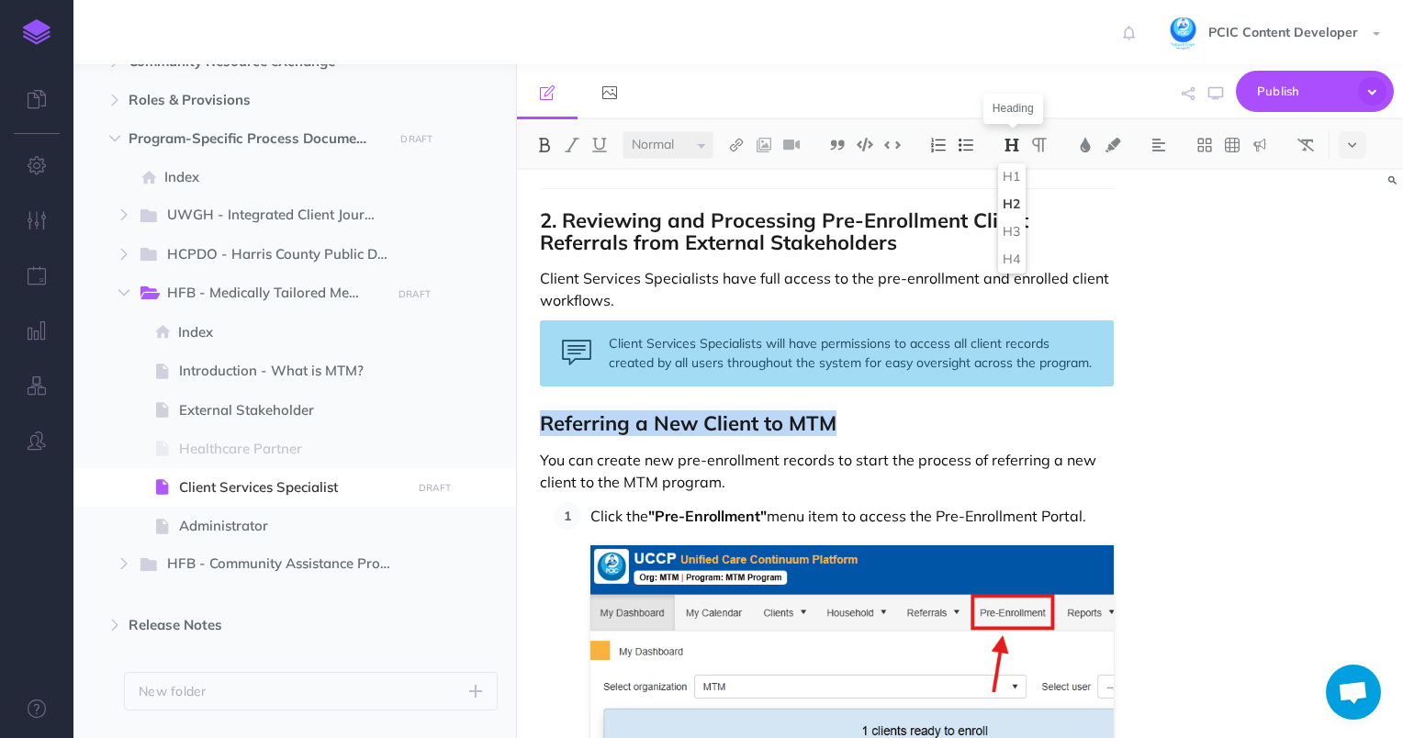
click at [1014, 243] on h2 "2. Reviewing and Processing Pre-Enrollment Client Referrals from External Stake…" at bounding box center [827, 231] width 575 height 44
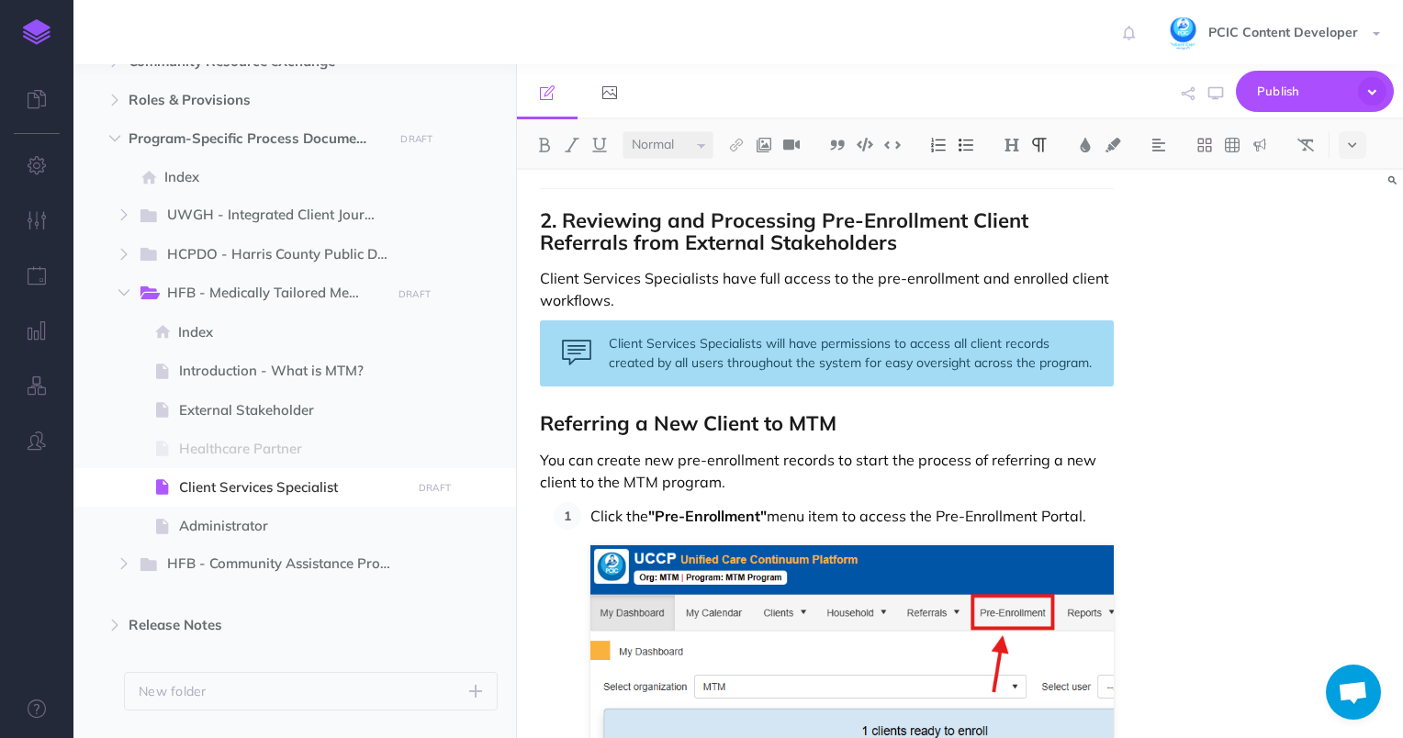
click at [792, 421] on strong "Referring a New Client to MTM" at bounding box center [688, 423] width 297 height 26
click at [799, 422] on strong "Referring a New Client to MTM" at bounding box center [688, 423] width 297 height 26
click at [804, 425] on strong "Referring a New Client to MTM" at bounding box center [688, 423] width 297 height 26
click at [1013, 154] on button at bounding box center [1012, 145] width 28 height 28
click at [1014, 252] on h2 "2. Reviewing and Processing Pre-Enrollment Client Referrals from External Stake…" at bounding box center [827, 231] width 575 height 44
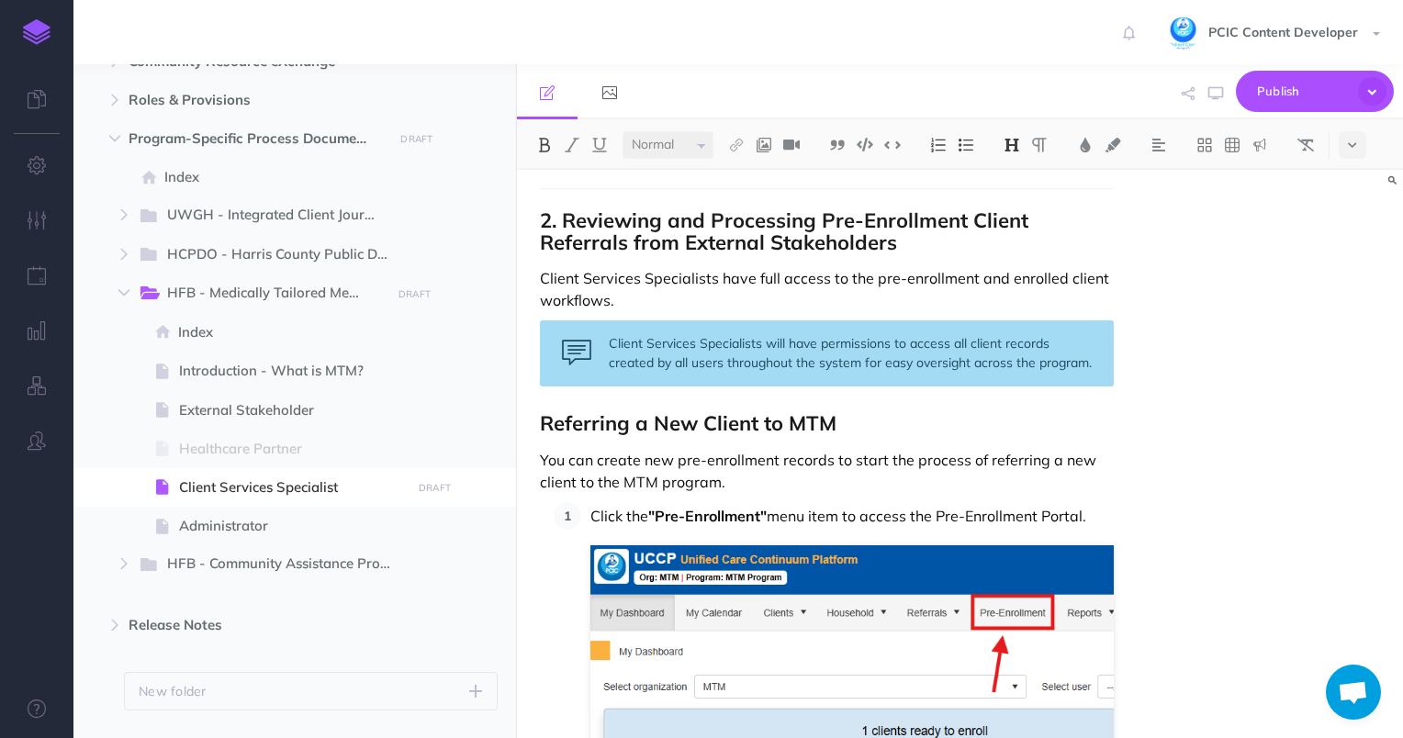
click at [792, 422] on strong "Referring a New Client to MTM" at bounding box center [688, 423] width 297 height 26
click at [793, 432] on strong "Referring a New Client to MTM" at bounding box center [688, 423] width 297 height 26
click at [790, 431] on strong "Referring a New Client to MTM" at bounding box center [688, 423] width 297 height 26
click at [792, 432] on strong "Referring a New Client to MTM" at bounding box center [688, 423] width 297 height 26
click at [1010, 144] on img at bounding box center [1011, 145] width 17 height 15
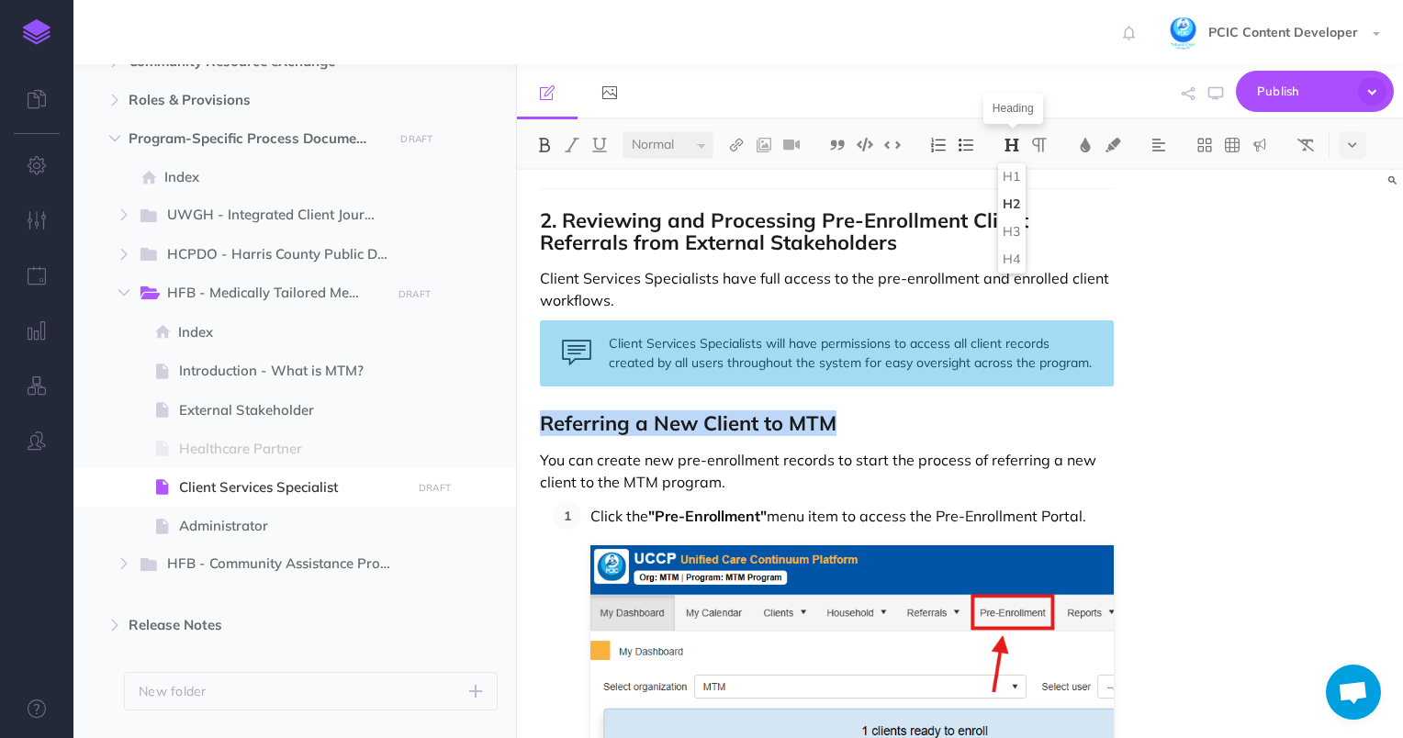
click at [676, 149] on select "Small Normal Large" at bounding box center [667, 145] width 91 height 28
click at [685, 140] on select "Small Normal Large" at bounding box center [667, 145] width 91 height 28
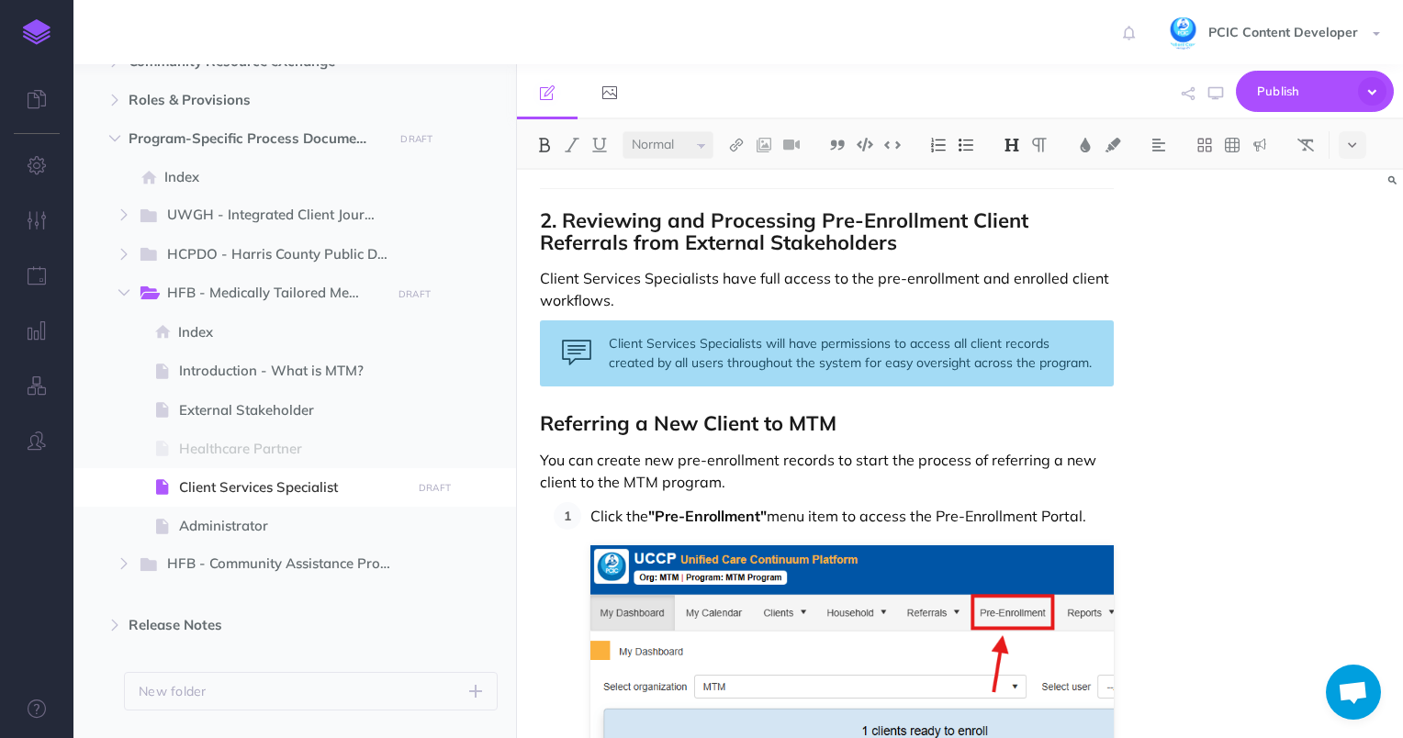
drag, startPoint x: 685, startPoint y: 140, endPoint x: 1359, endPoint y: 410, distance: 725.9
click at [1359, 410] on div "Client Services Specialist Workflow Guide – Houston Food Bank Medically Tailore…" at bounding box center [960, 454] width 886 height 568
click at [812, 429] on strong "Referring a New Client to MTM" at bounding box center [688, 423] width 297 height 26
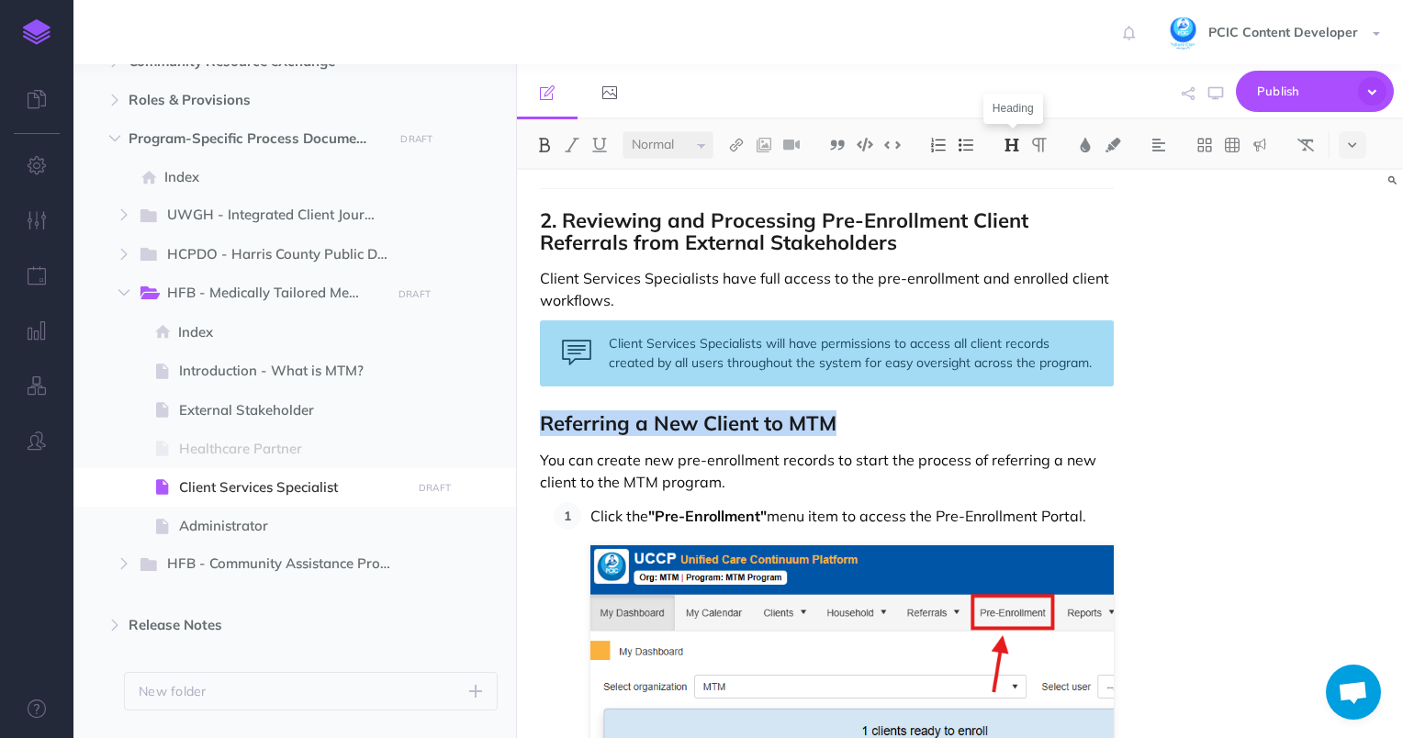
click at [1008, 140] on img at bounding box center [1011, 145] width 17 height 15
click at [1017, 228] on button "H3" at bounding box center [1012, 232] width 28 height 28
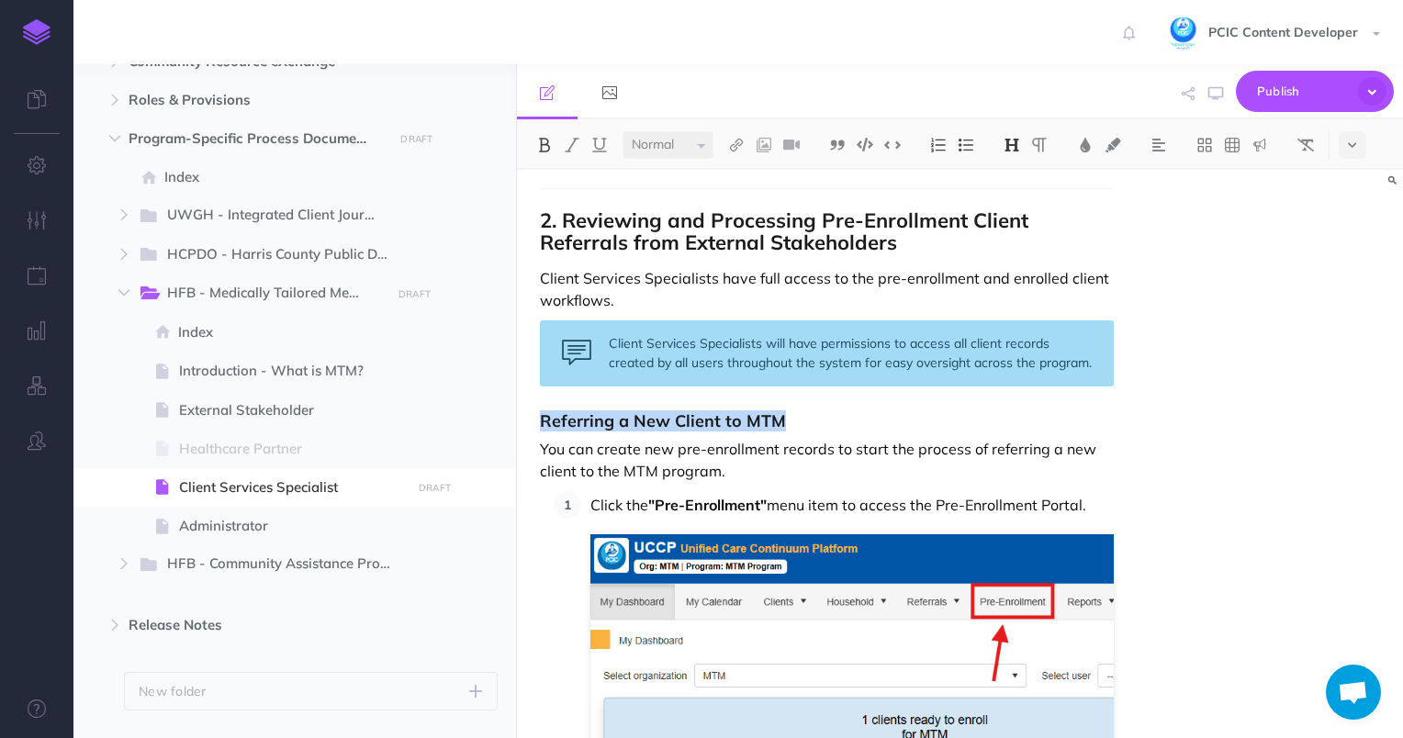
click at [742, 451] on p "You can create new pre-enrollment records to start the process of referring a n…" at bounding box center [827, 460] width 575 height 44
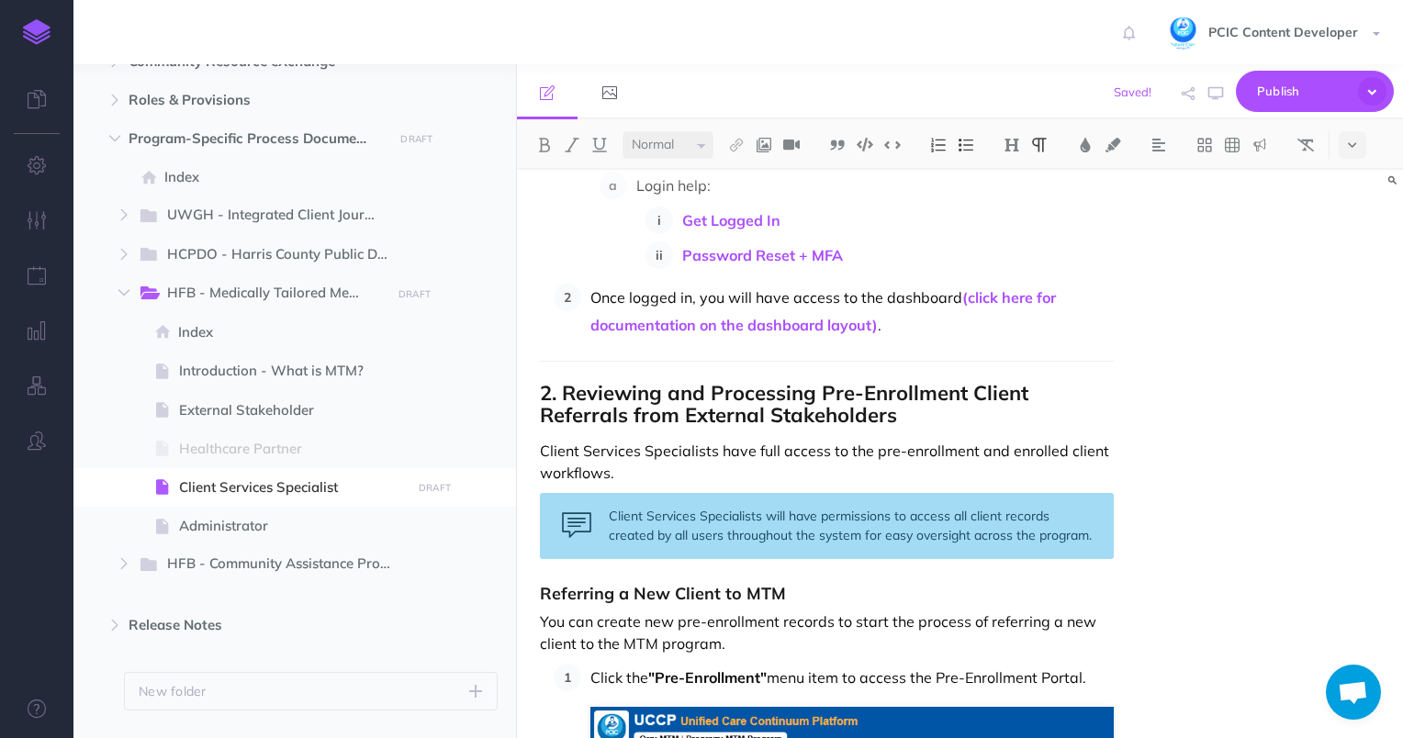
scroll to position [1127, 0]
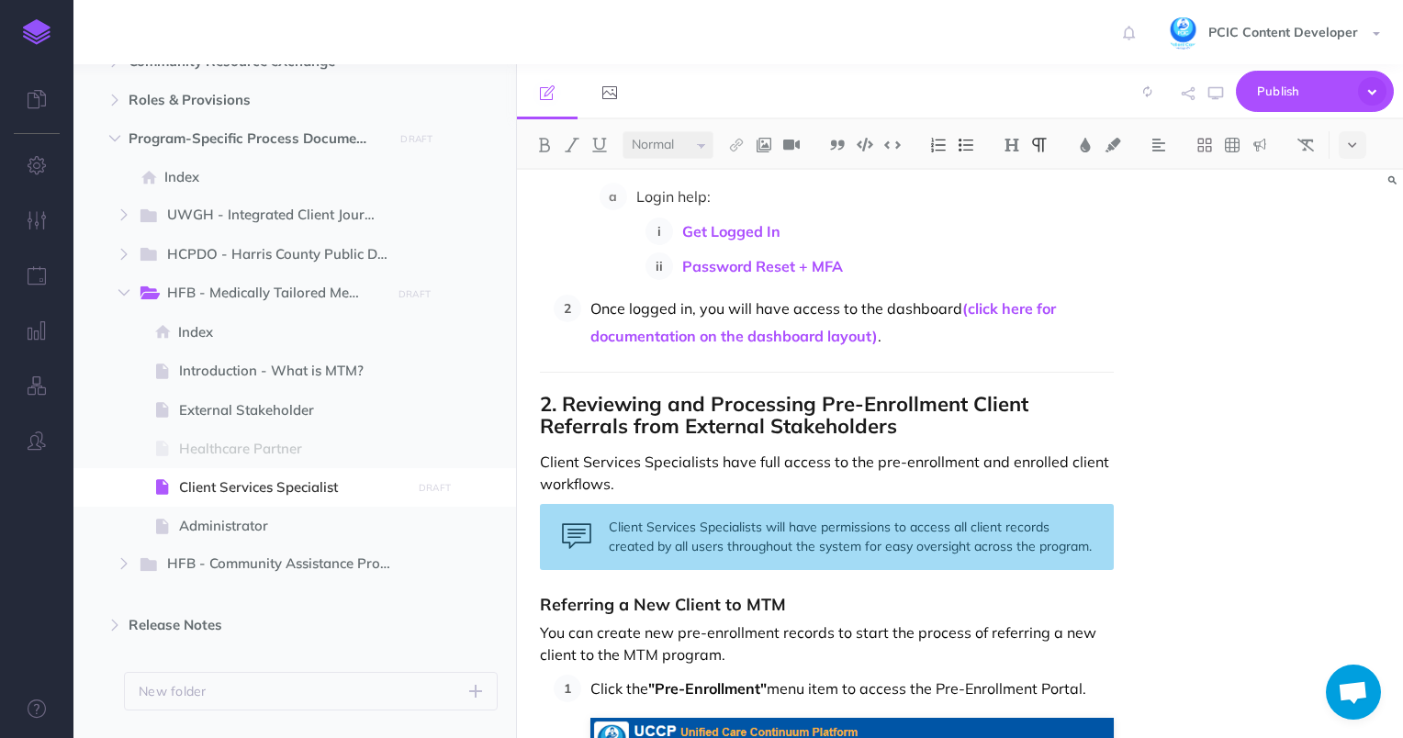
click at [648, 607] on strong "Referring a New Client to MTM" at bounding box center [663, 604] width 246 height 21
copy strong "Referring a New Client to MTM"
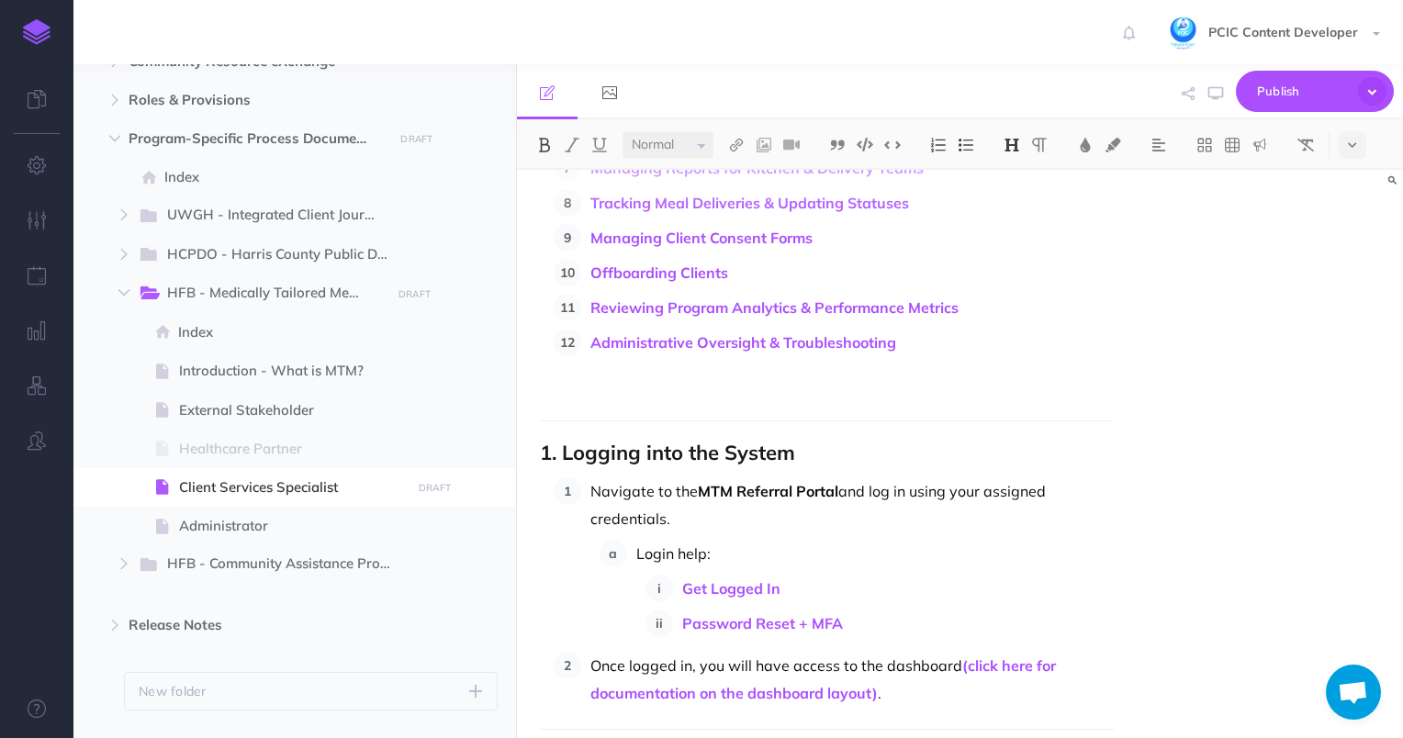
scroll to position [1036, 0]
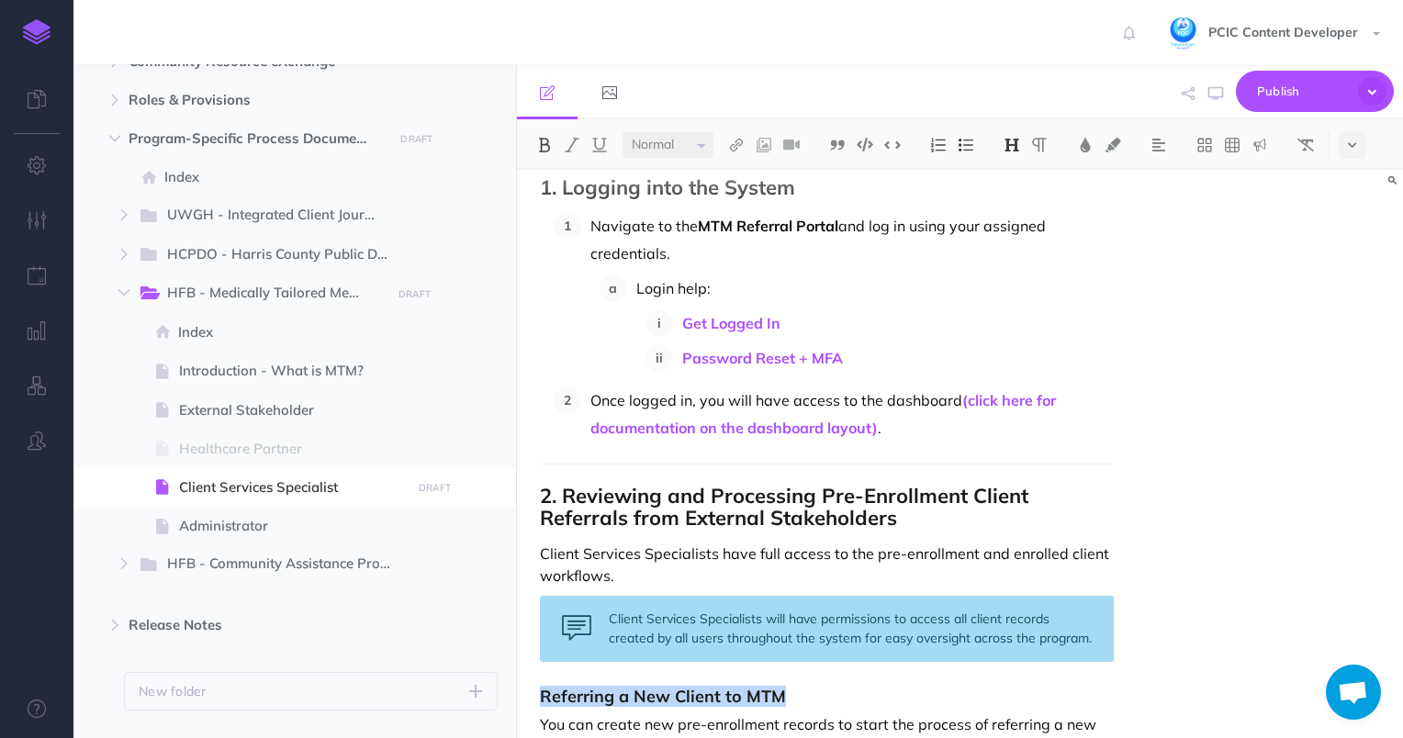
click at [566, 495] on strong "2. Reviewing and Processing Pre-Enrollment Client Referrals from External Stake…" at bounding box center [787, 507] width 494 height 48
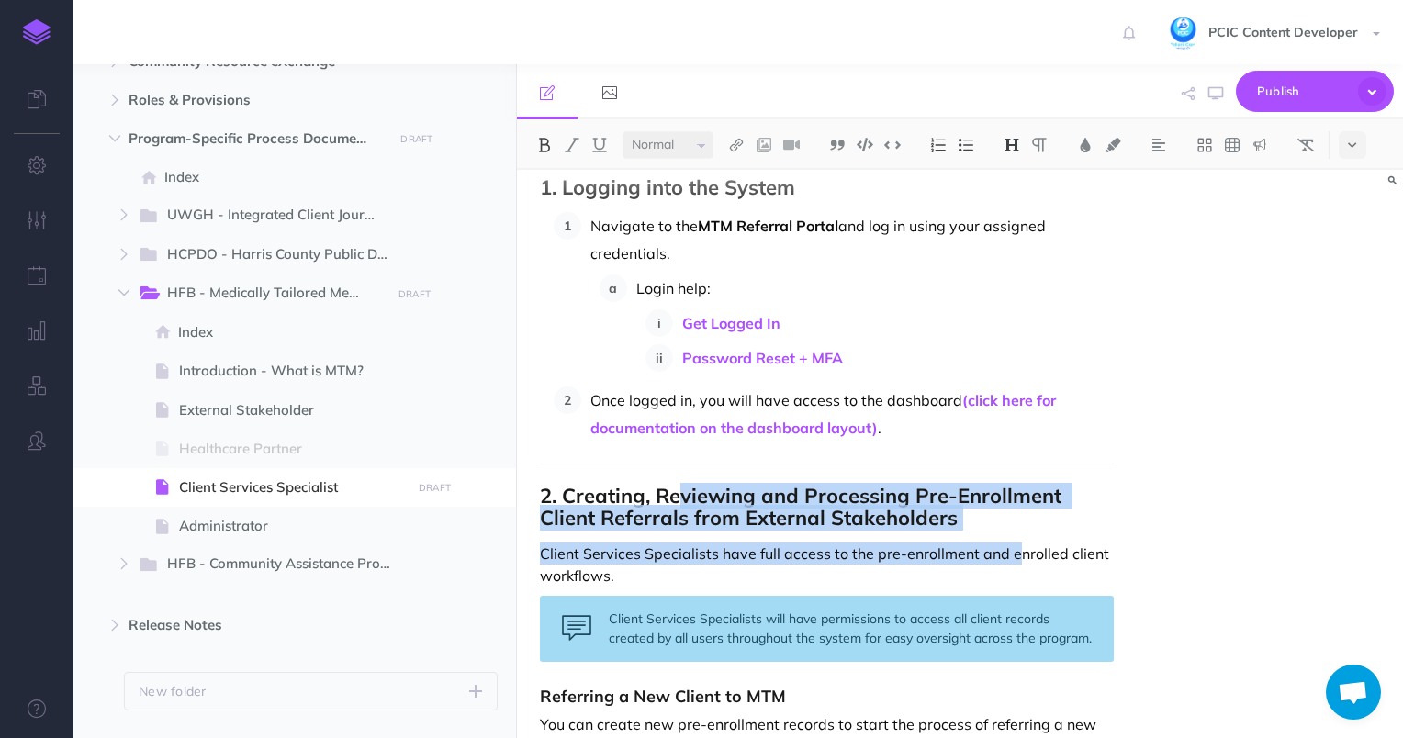
drag, startPoint x: 991, startPoint y: 529, endPoint x: 681, endPoint y: 507, distance: 310.2
click at [682, 507] on strong "2. Creating, Reviewing and Processing Pre-Enrollment Client Referrals from Exte…" at bounding box center [803, 507] width 527 height 48
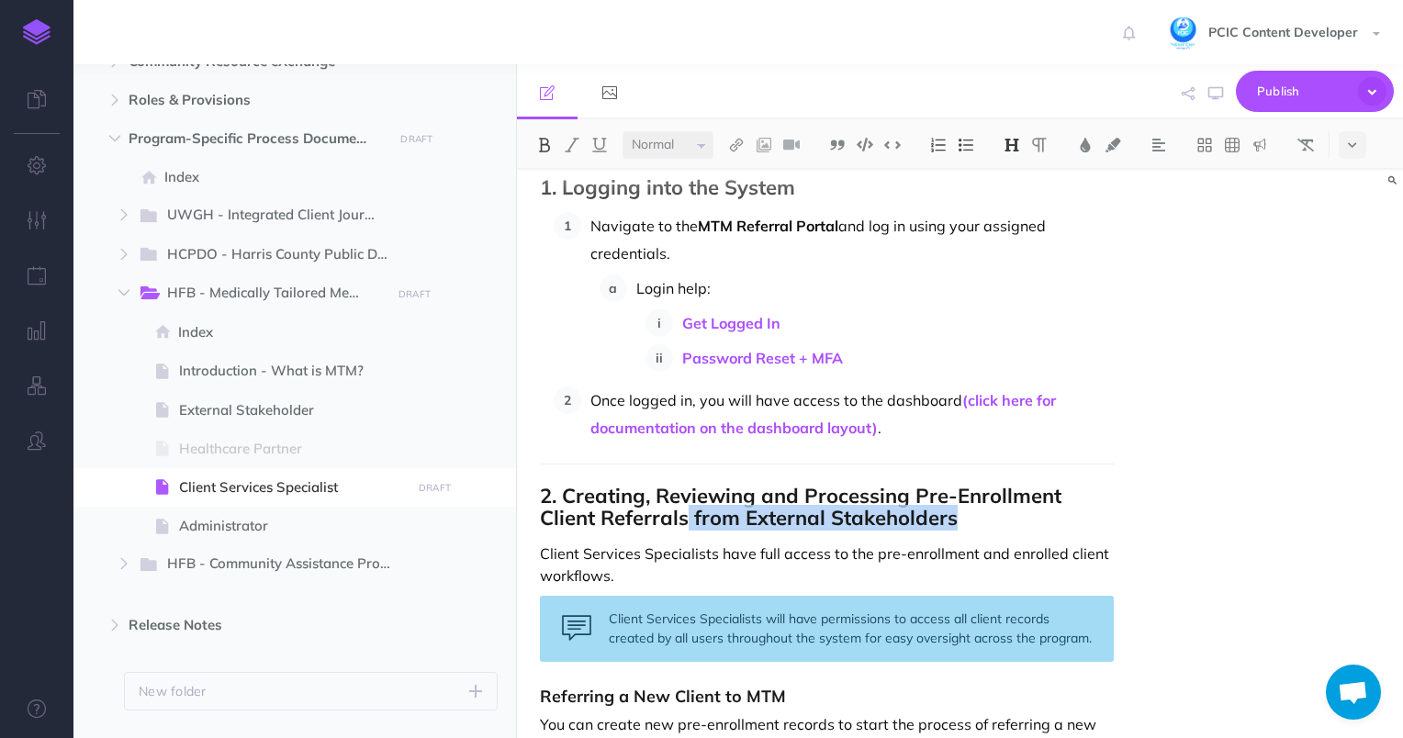
drag, startPoint x: 950, startPoint y: 520, endPoint x: 687, endPoint y: 519, distance: 263.5
click at [687, 519] on h2 "2. Creating, Reviewing and Processing Pre-Enrollment Client Referrals from Exte…" at bounding box center [827, 507] width 575 height 44
click at [566, 498] on strong "2. Creating, Reviewing and Processing Pre-Enrollment Client Referrals" at bounding box center [803, 507] width 527 height 48
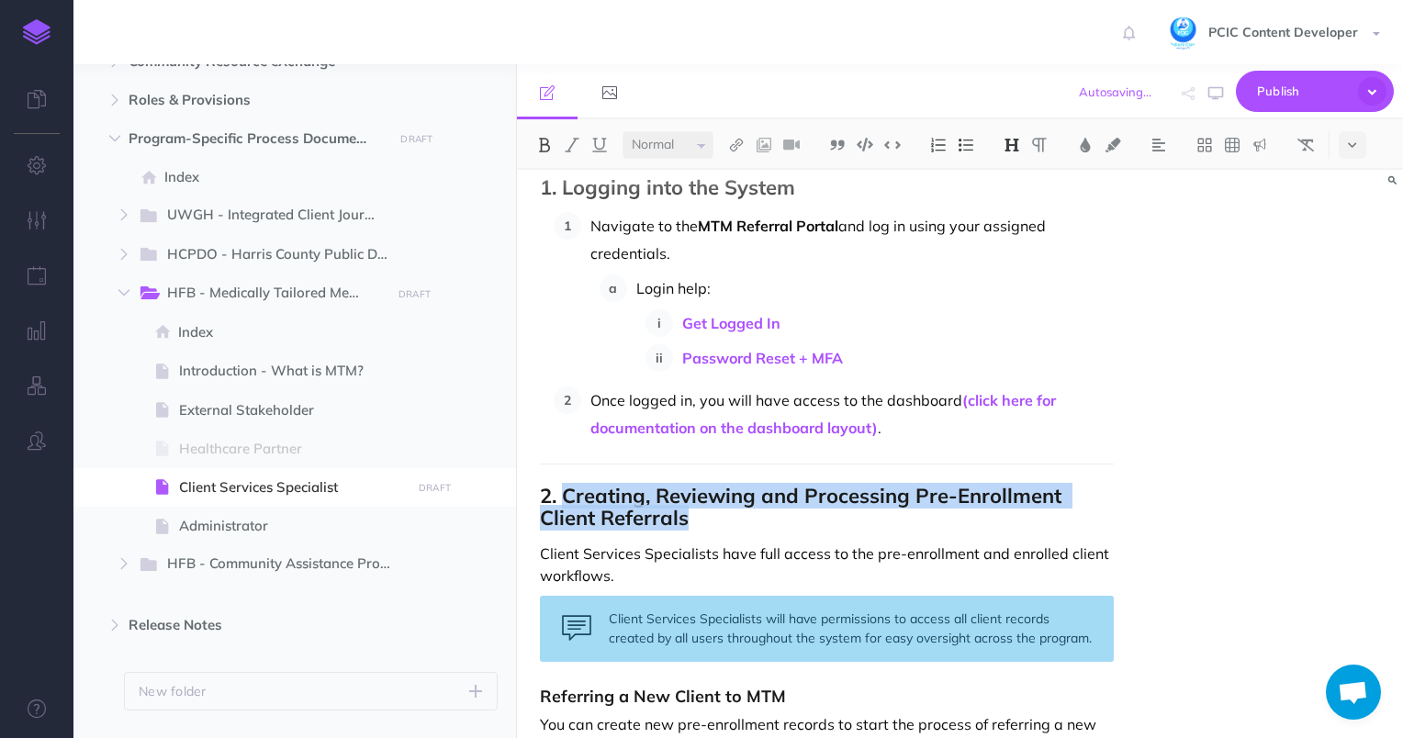
copy strong "Creating, Reviewing and Processing Pre-Enrollment Client Referrals"
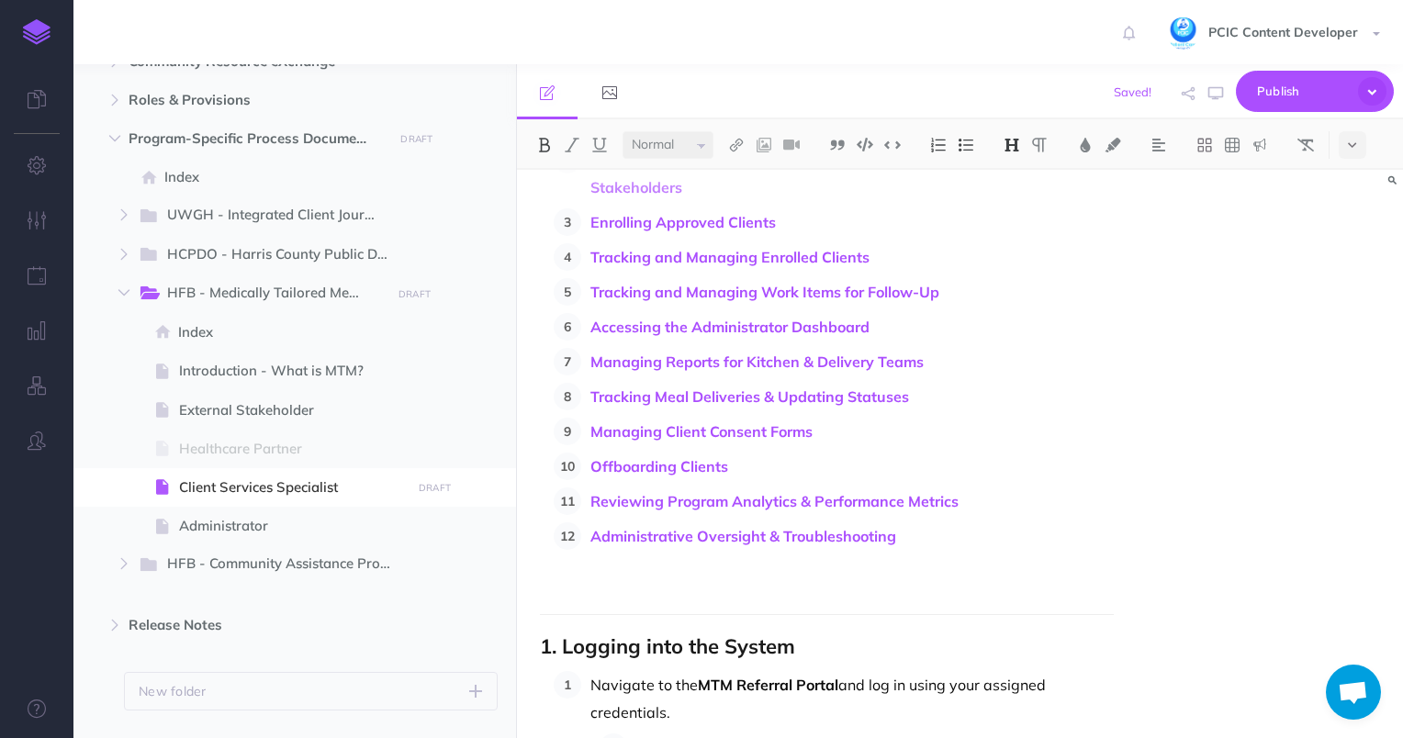
scroll to position [209, 0]
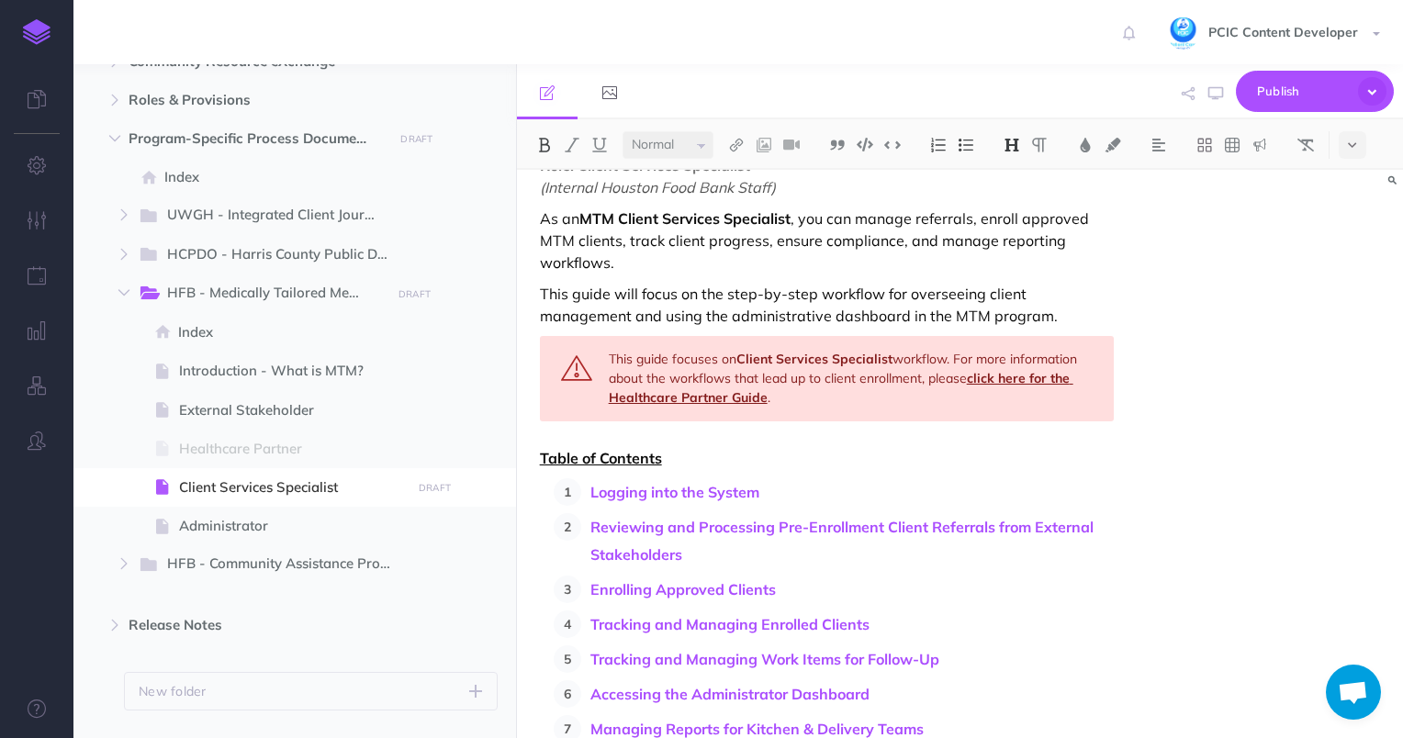
click at [662, 542] on p "Reviewing and Processing Pre-Enrollment Client Referrals from External Stakehol…" at bounding box center [852, 540] width 524 height 55
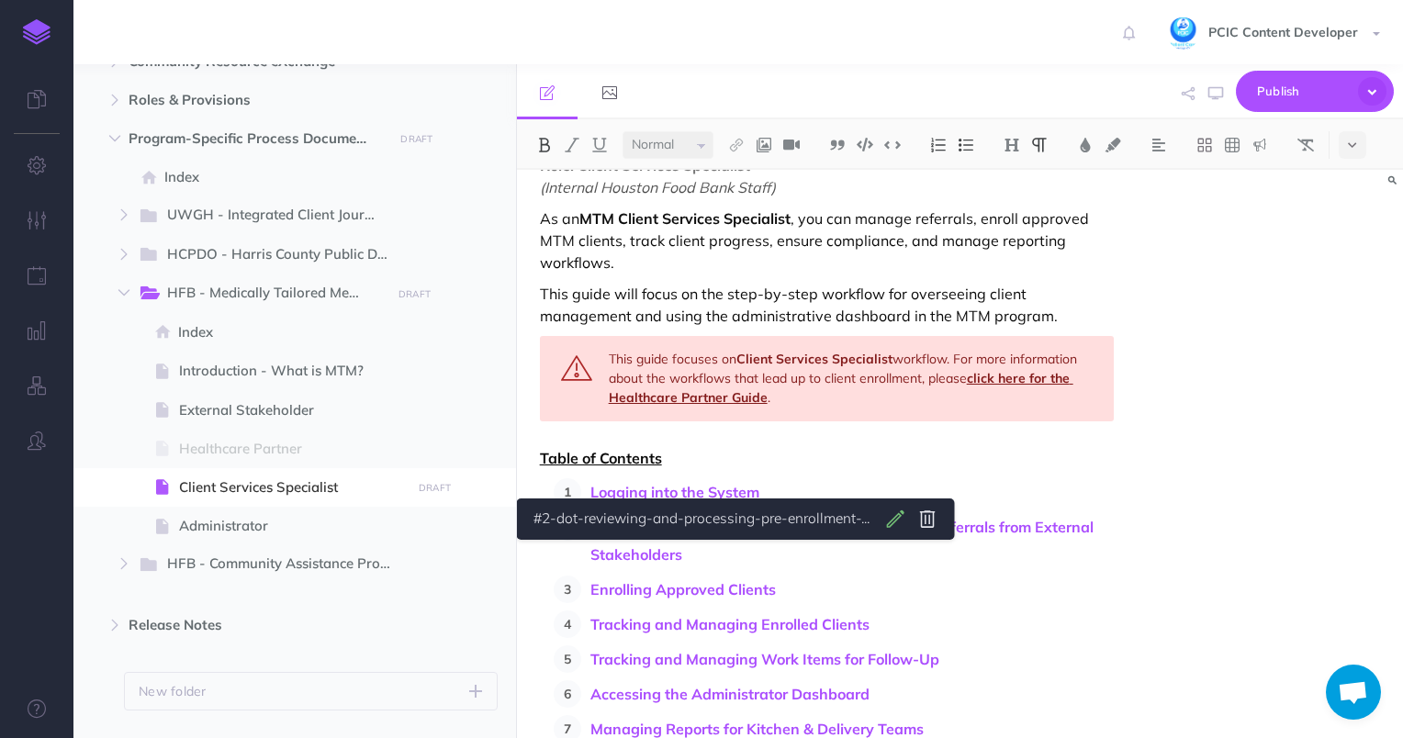
click at [892, 514] on body "Toggle Navigation PCIC Content Developer Settings Account Settings Teams PCIC S…" at bounding box center [701, 369] width 1403 height 738
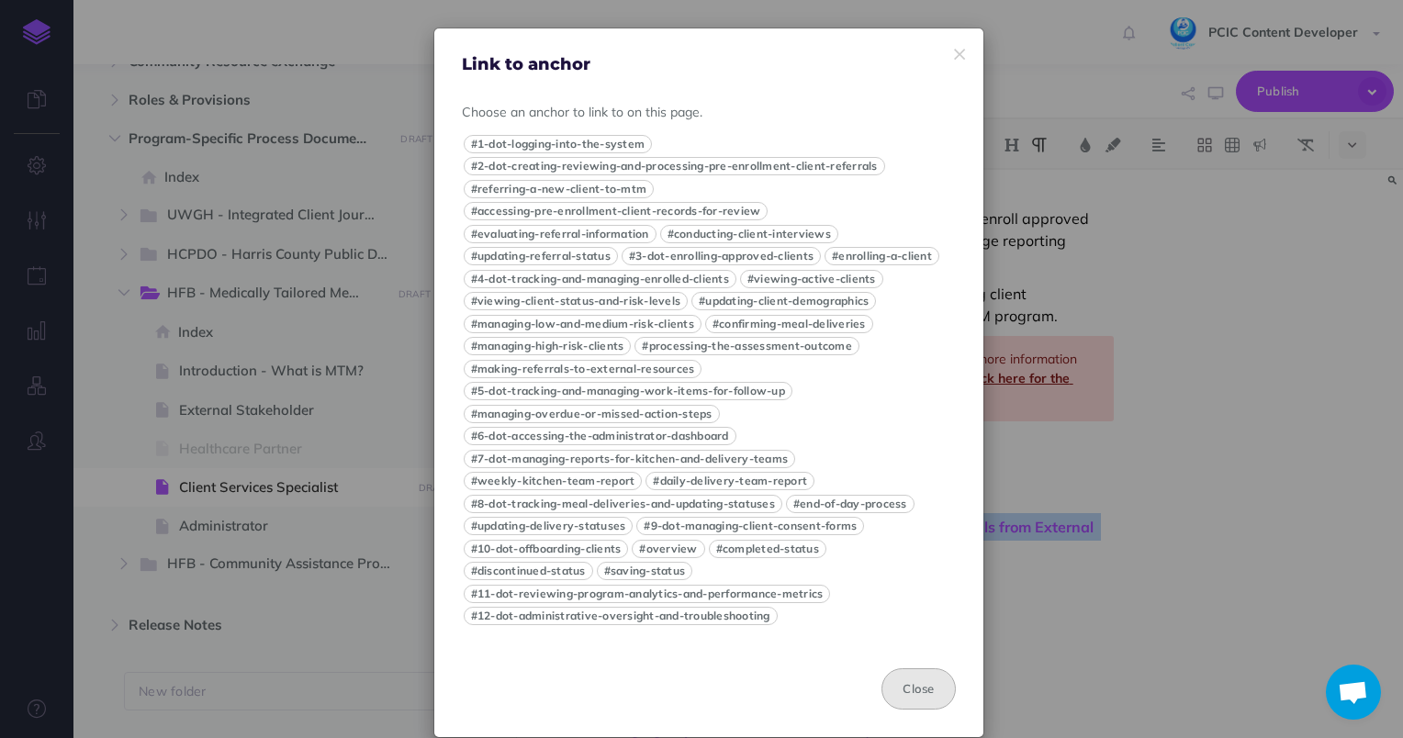
click at [907, 689] on button "Close" at bounding box center [917, 688] width 73 height 40
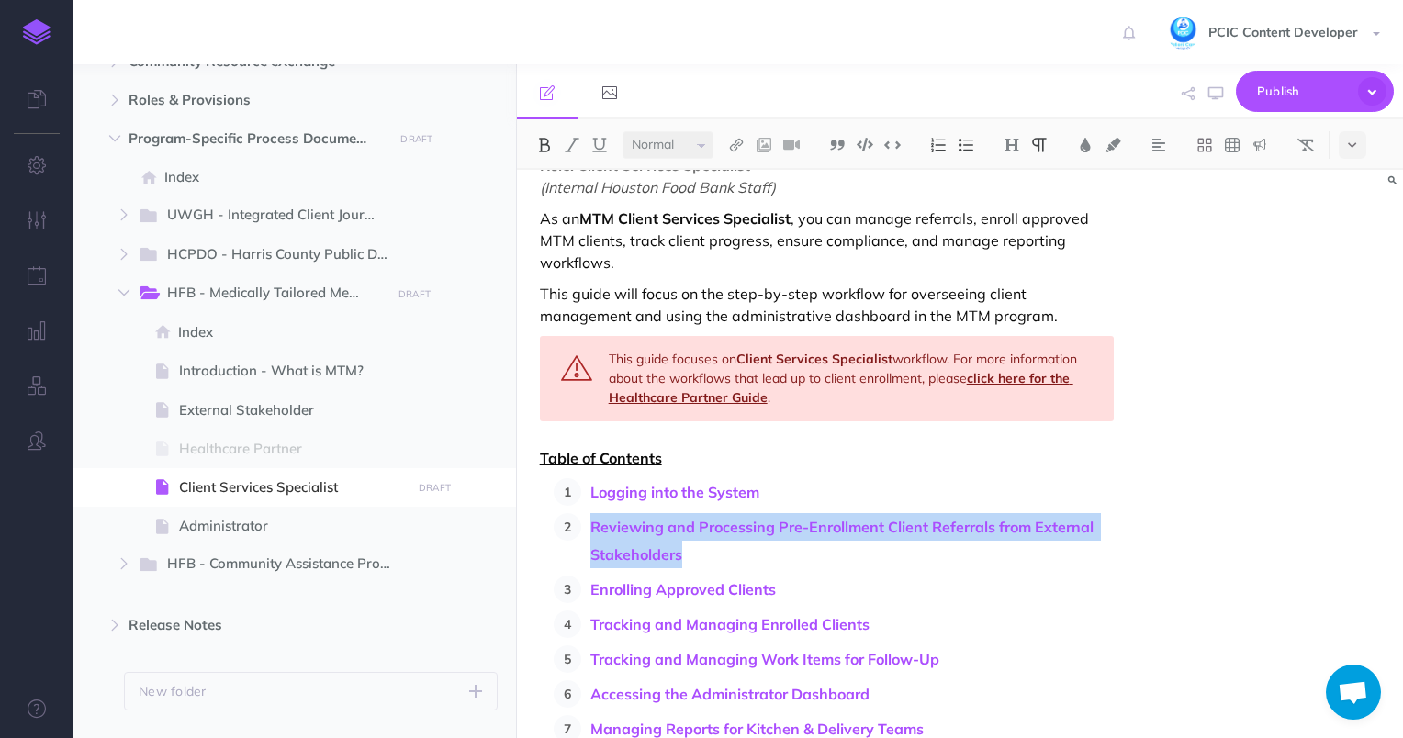
click at [701, 554] on p "Reviewing and Processing Pre-Enrollment Client Referrals from External Stakehol…" at bounding box center [852, 540] width 524 height 55
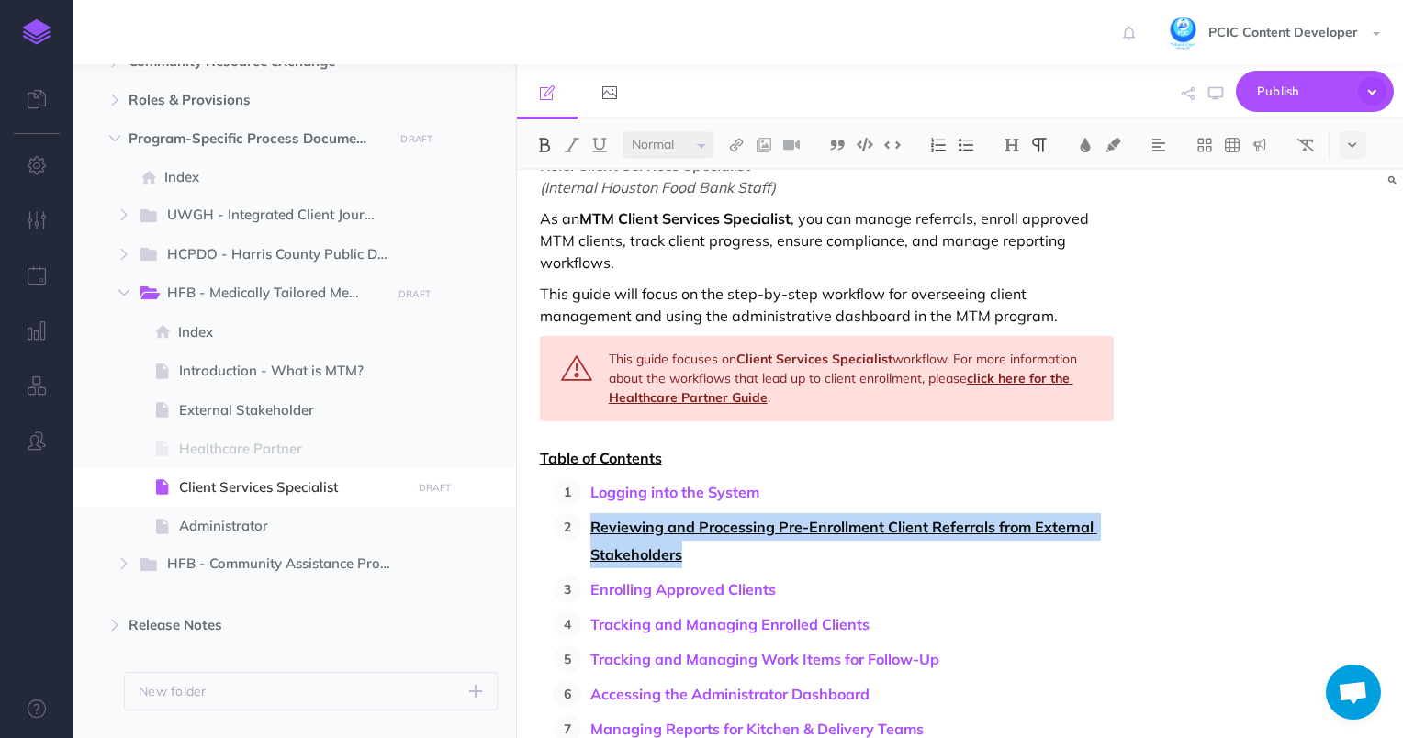
drag, startPoint x: 687, startPoint y: 556, endPoint x: 590, endPoint y: 534, distance: 98.9
click at [590, 534] on p "Reviewing and Processing Pre-Enrollment Client Referrals from External Stakehol…" at bounding box center [852, 540] width 524 height 55
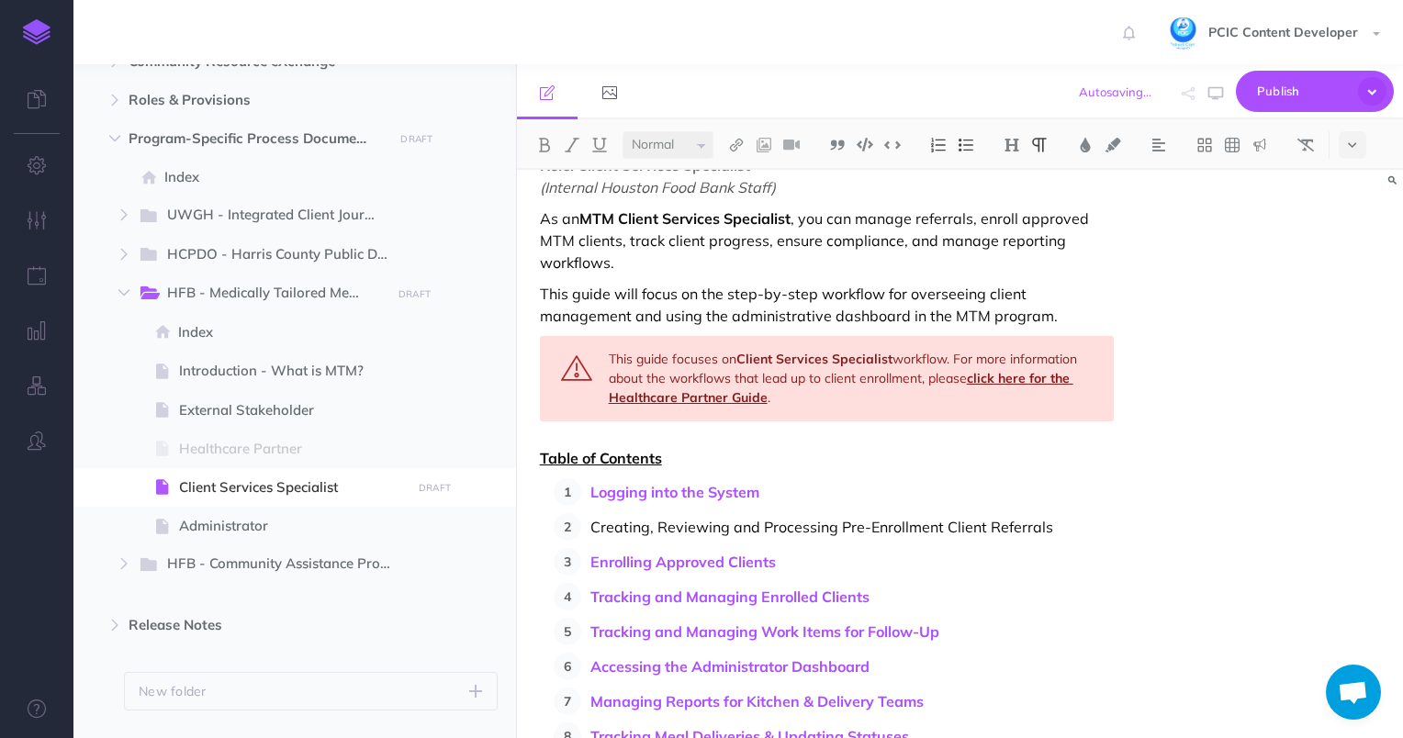
click at [590, 528] on p "Creating, Reviewing and Processing Pre-Enrollment Client Referrals" at bounding box center [852, 527] width 524 height 28
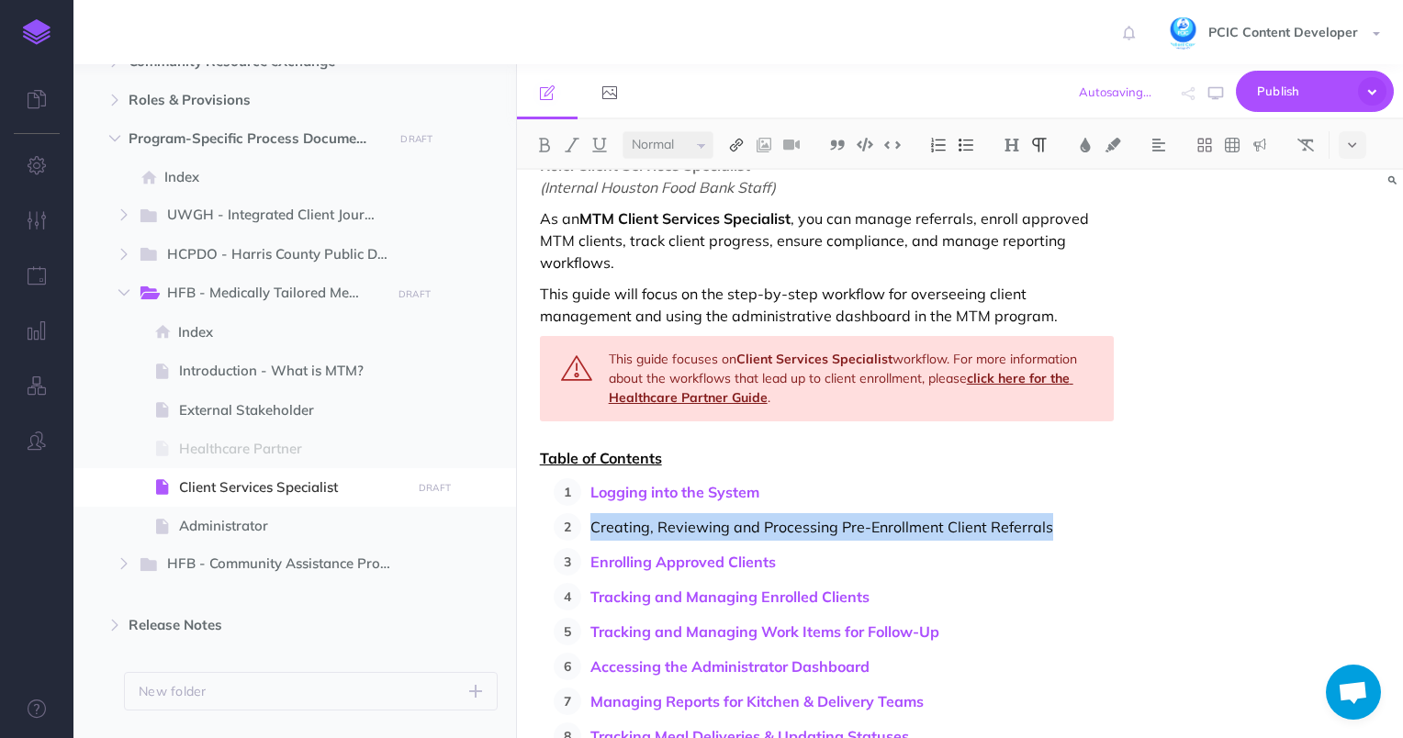
click at [734, 143] on img at bounding box center [736, 145] width 17 height 15
click at [738, 199] on icon at bounding box center [736, 204] width 15 height 13
select select
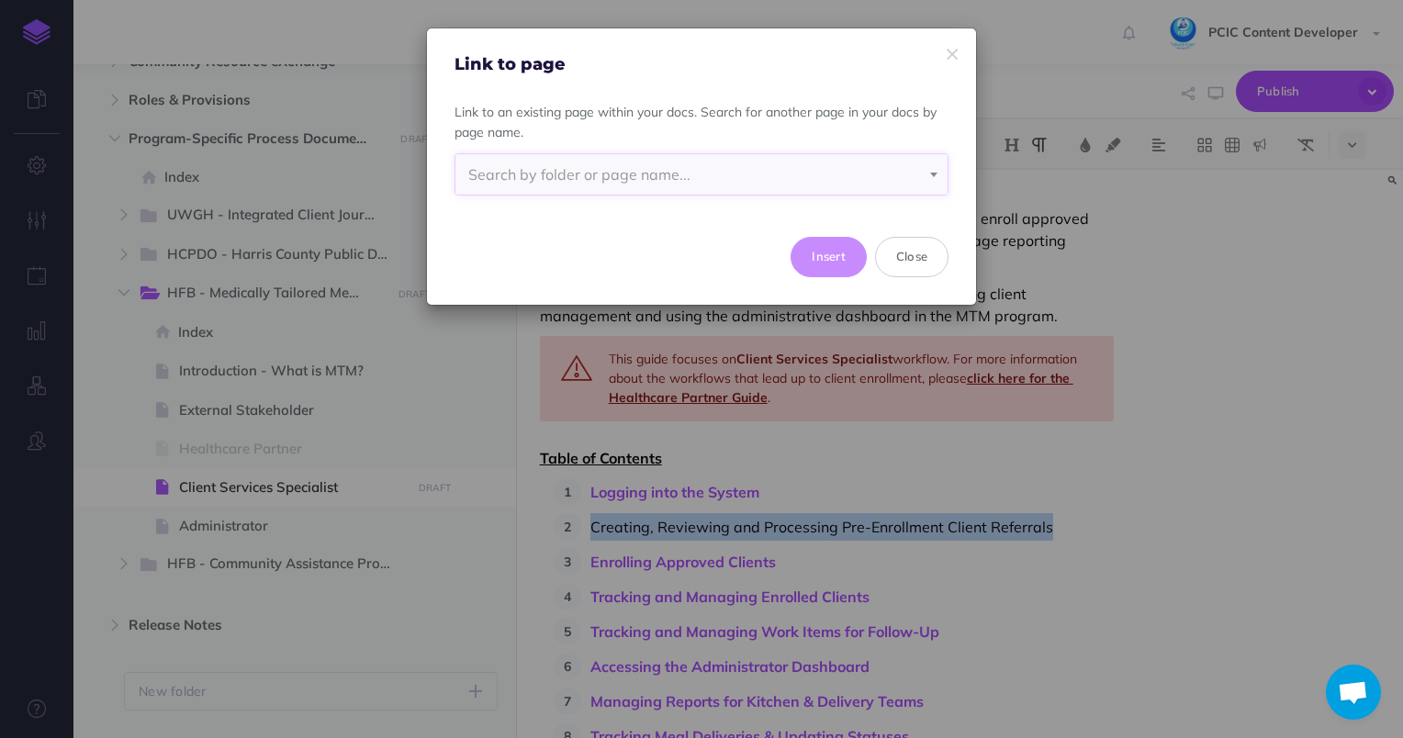
click at [749, 168] on span "Search by folder or page name..." at bounding box center [701, 174] width 492 height 40
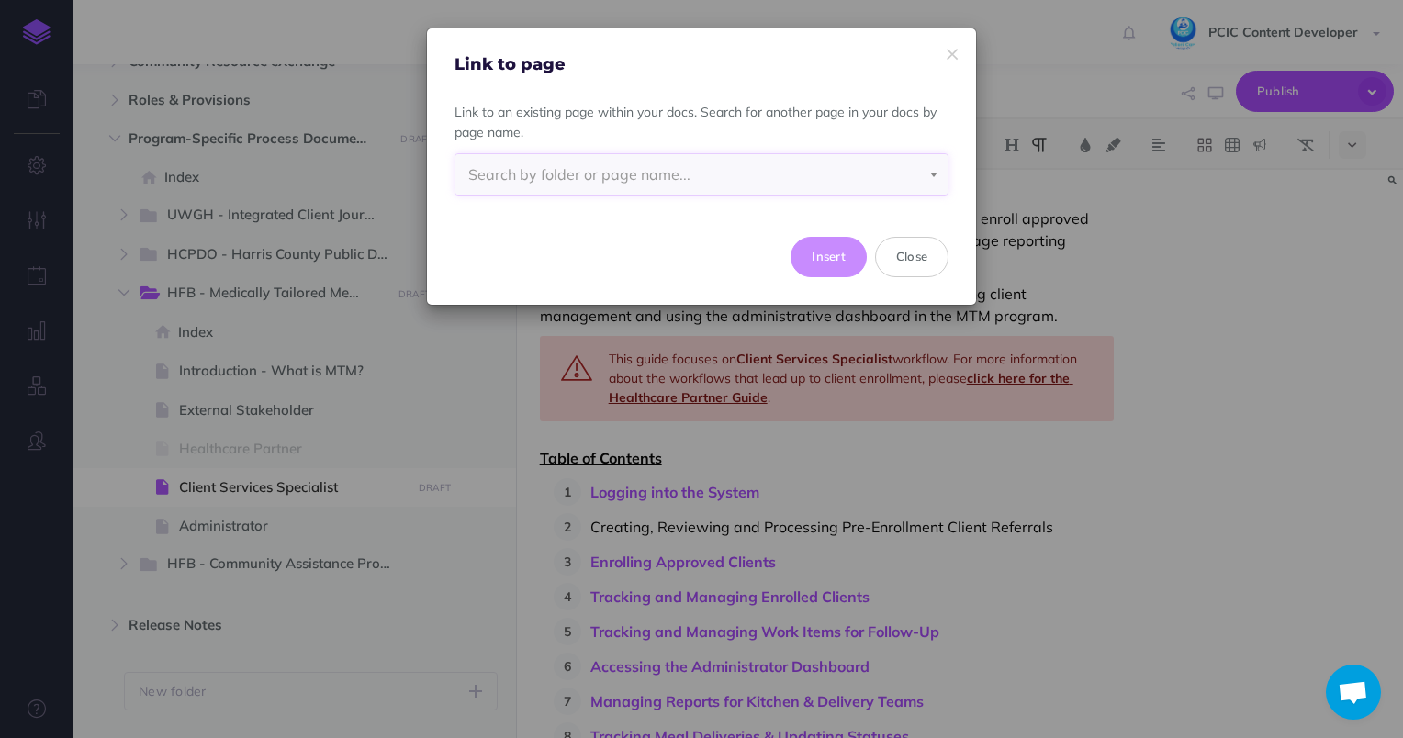
click at [939, 174] on span at bounding box center [934, 166] width 28 height 24
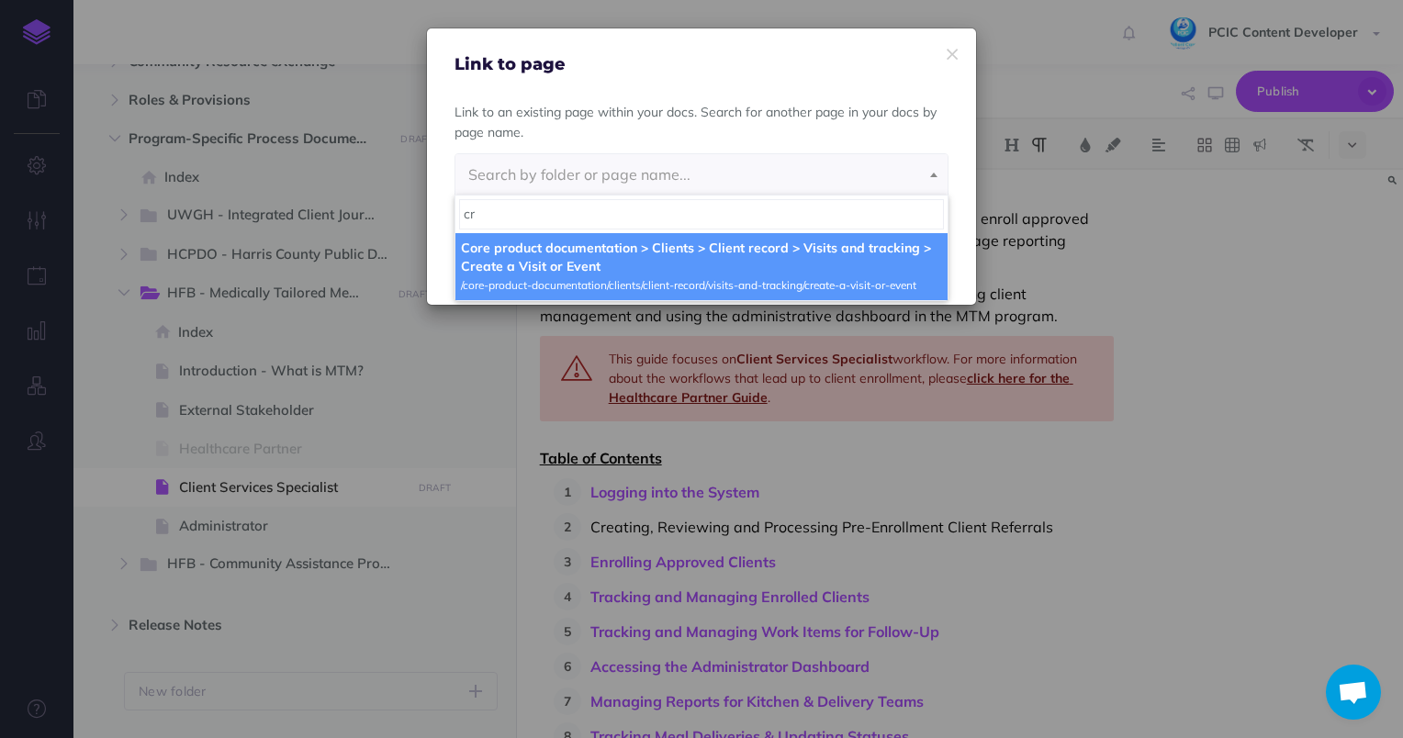
type input "cre"
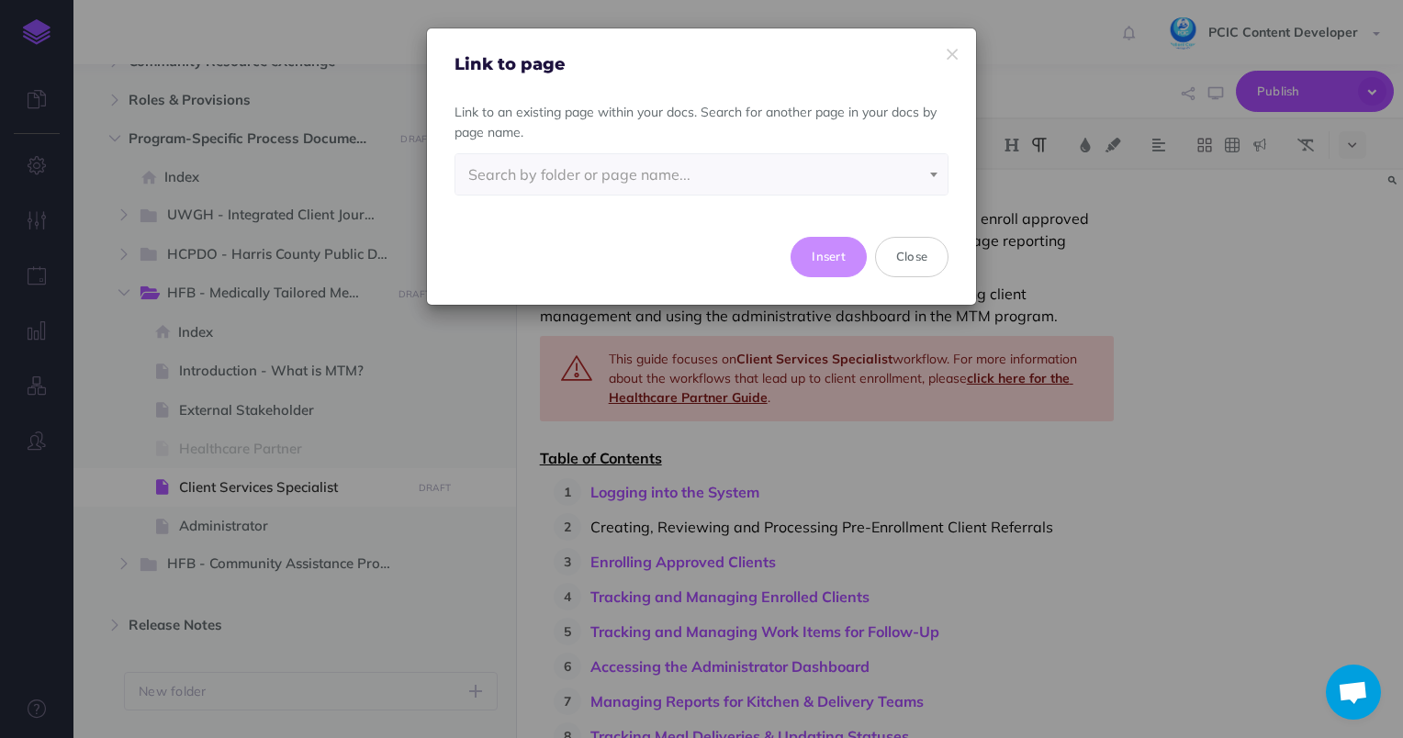
click at [834, 140] on p "Link to an existing page within your docs. Search for another page in your docs…" at bounding box center [701, 122] width 494 height 41
click at [924, 265] on button "Close" at bounding box center [911, 257] width 73 height 40
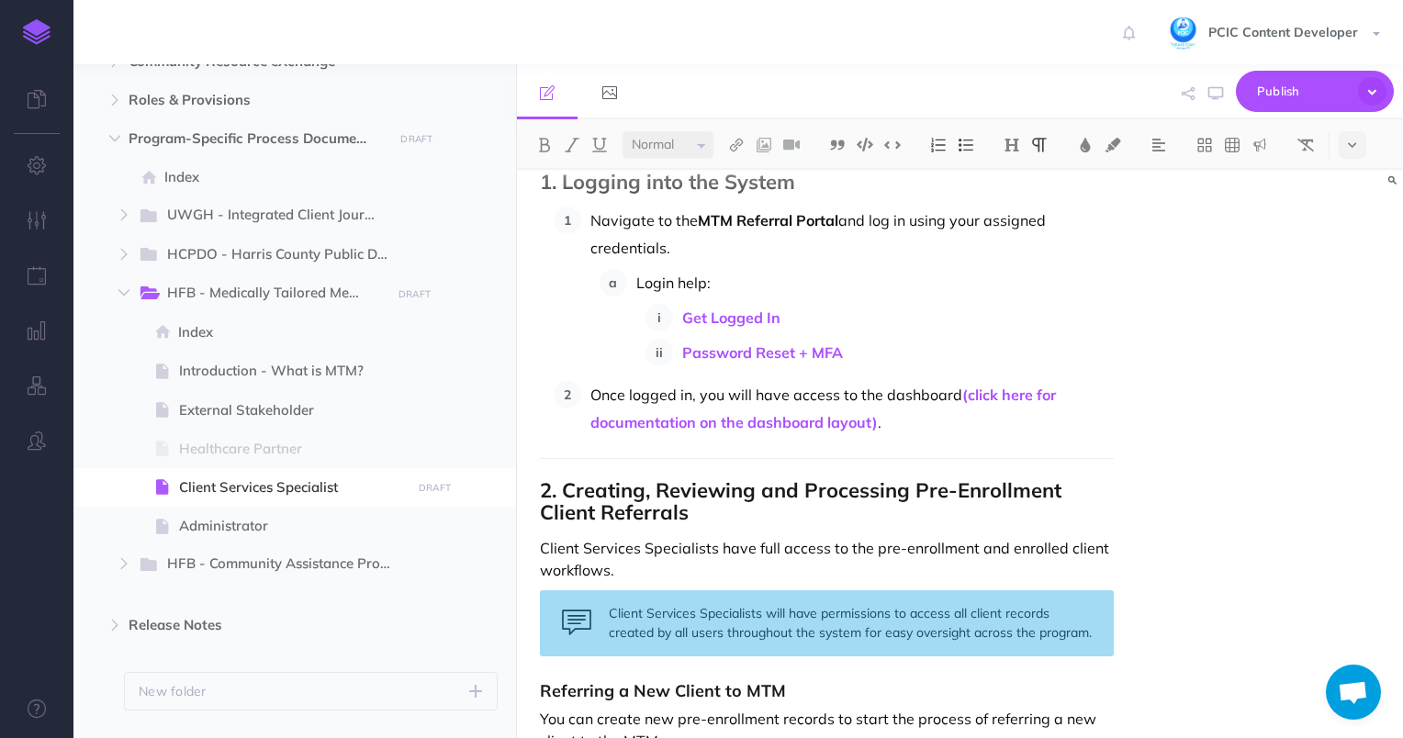
scroll to position [1036, 0]
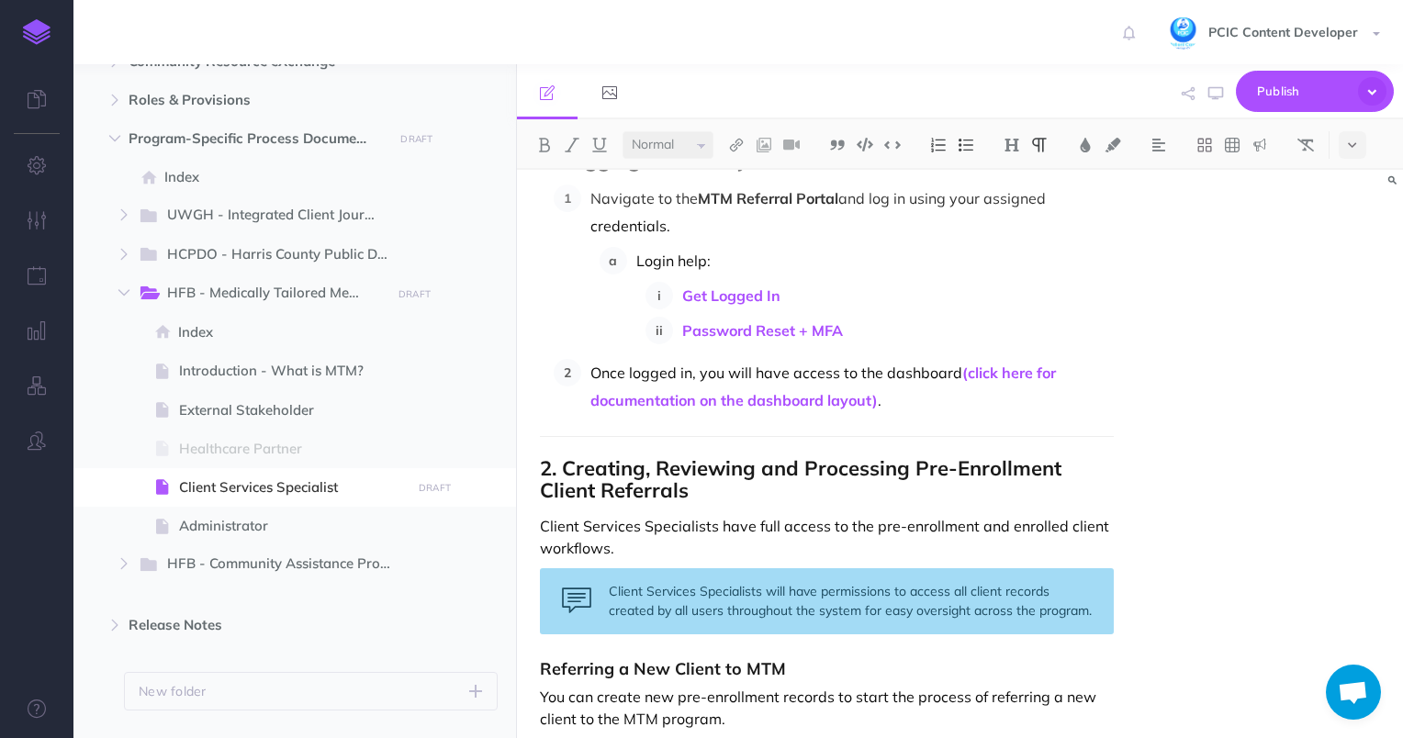
click at [615, 460] on strong "2. Creating, Reviewing and Processing Pre-Enrollment Client Referrals" at bounding box center [803, 479] width 527 height 48
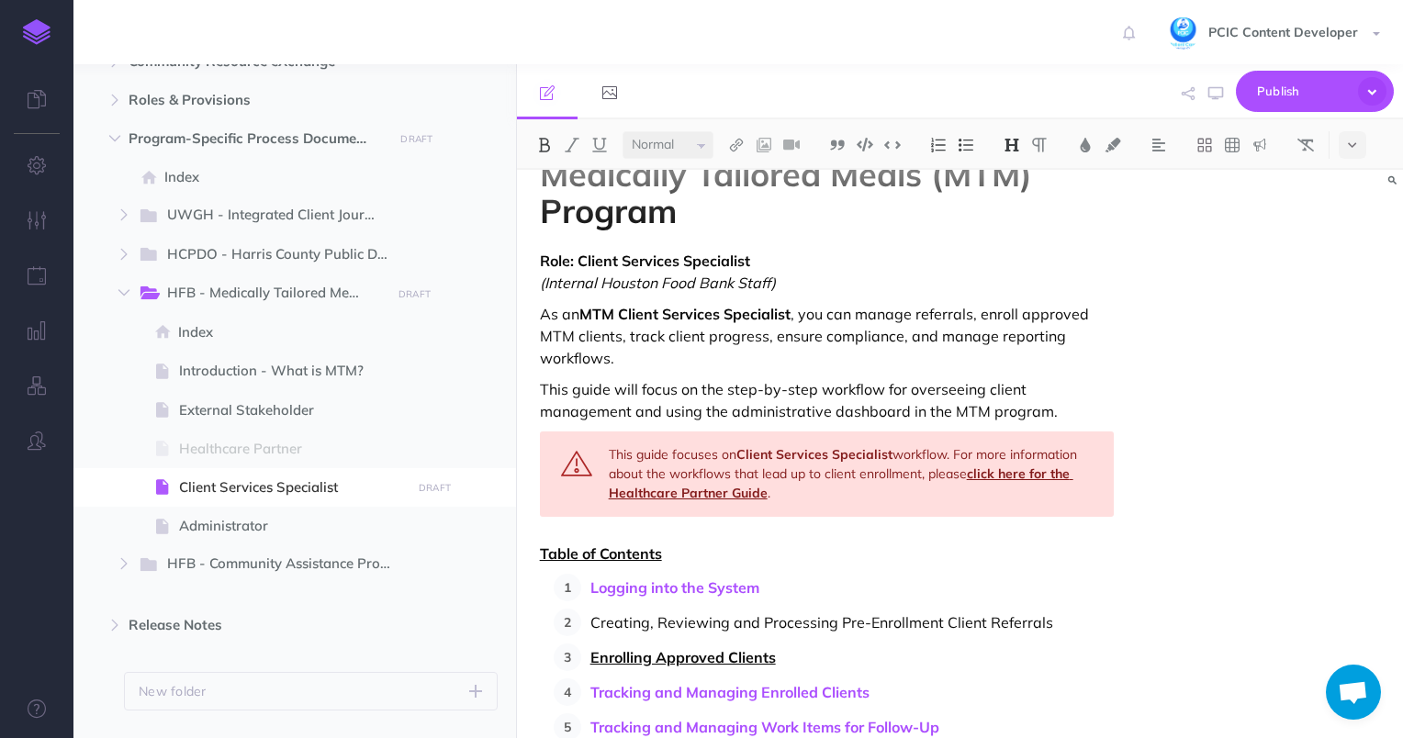
scroll to position [184, 0]
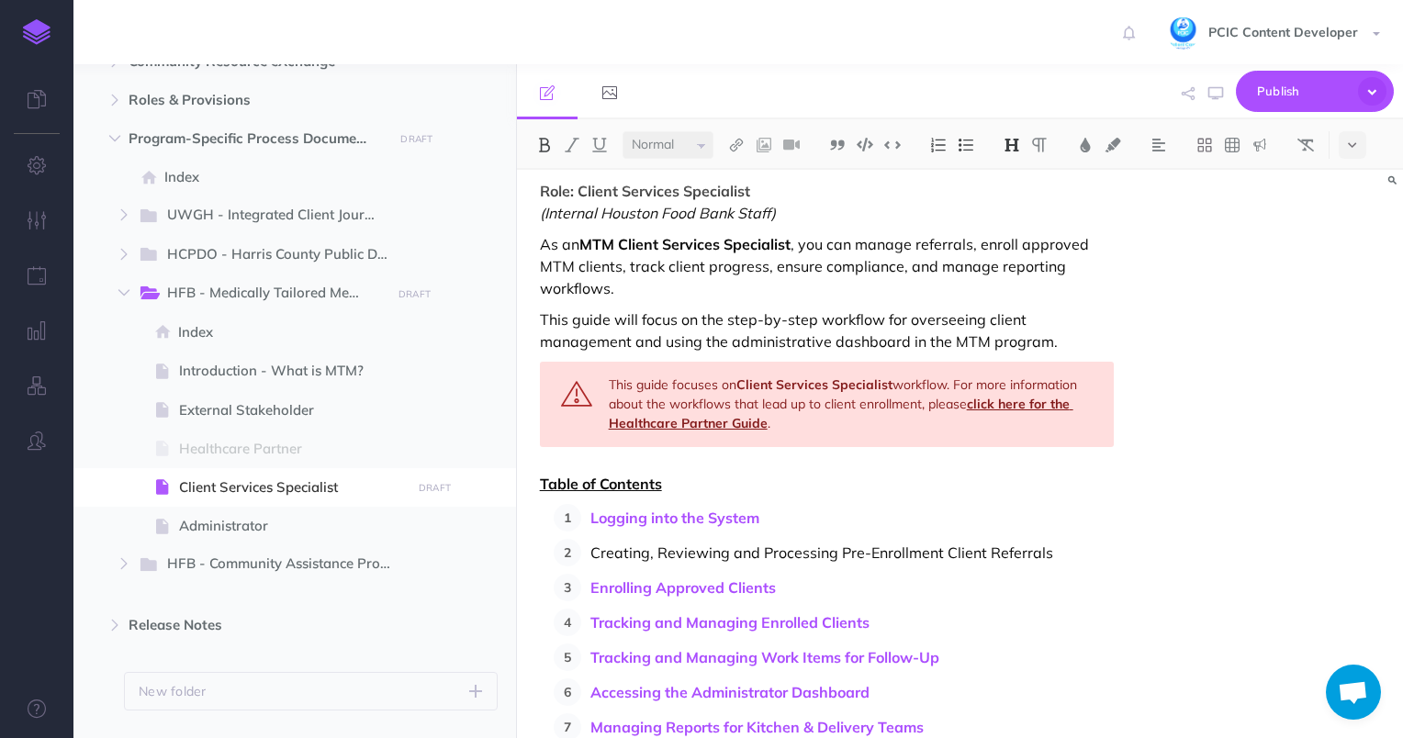
click at [678, 557] on p "Creating, Reviewing and Processing Pre-Enrollment Client Referrals" at bounding box center [852, 553] width 524 height 28
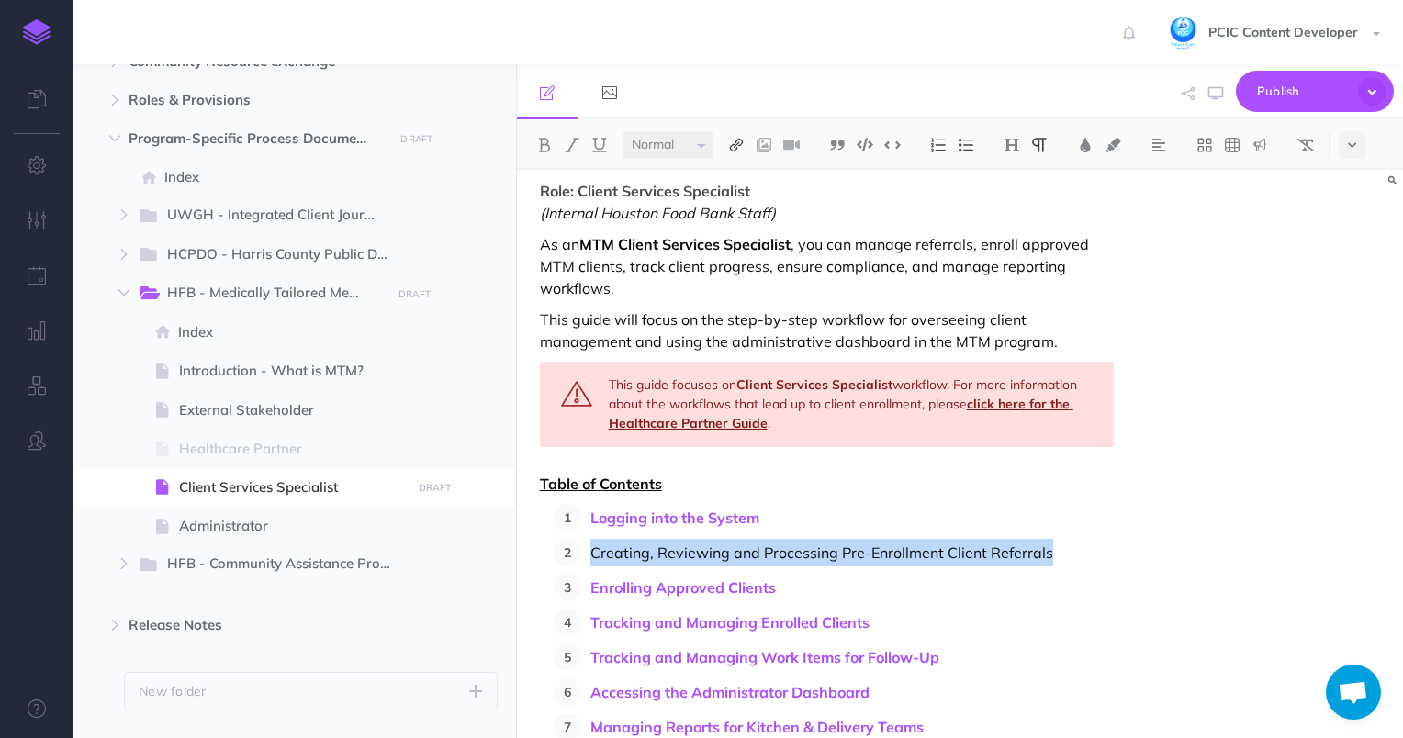
click at [739, 147] on img at bounding box center [736, 145] width 17 height 15
click at [739, 226] on icon at bounding box center [736, 232] width 10 height 13
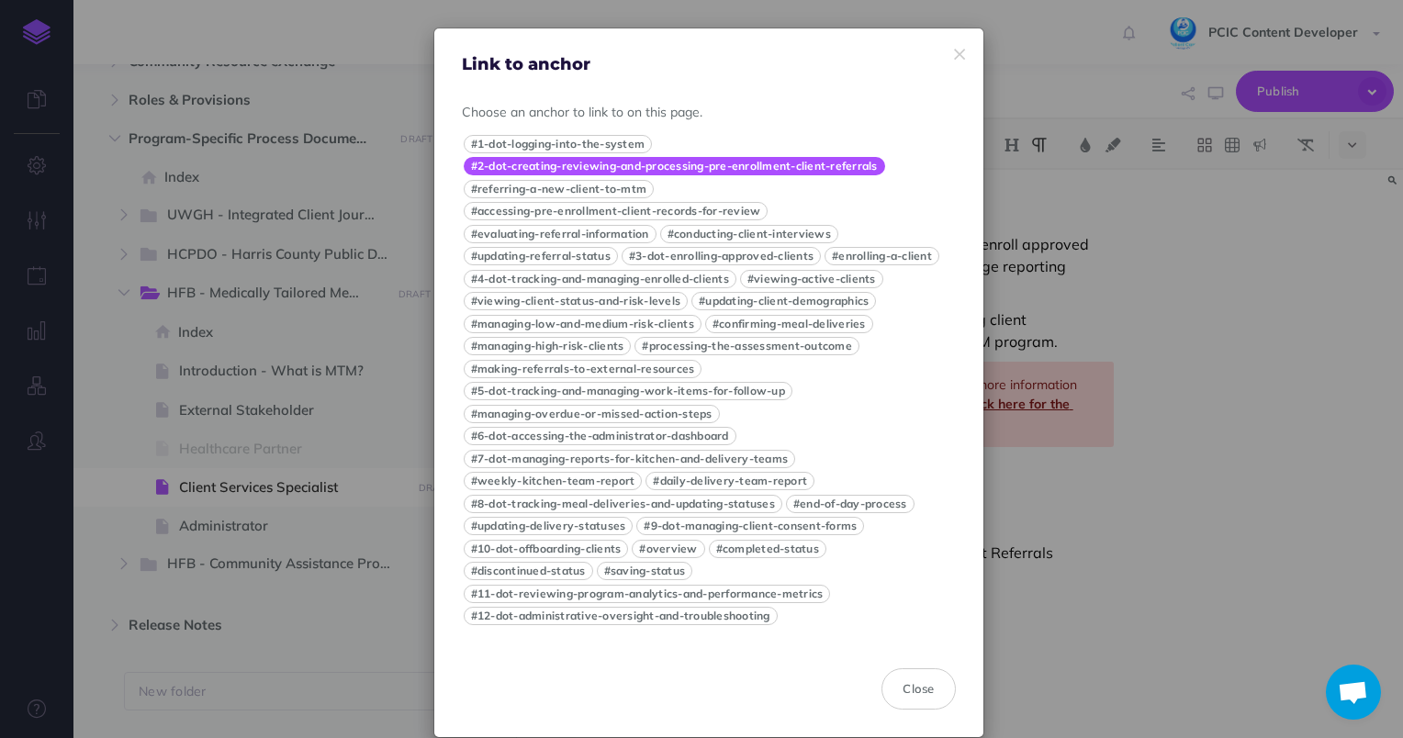
click at [595, 171] on button "#2-dot-creating-reviewing-and-processing-pre-enrollment-client-referrals" at bounding box center [674, 166] width 421 height 18
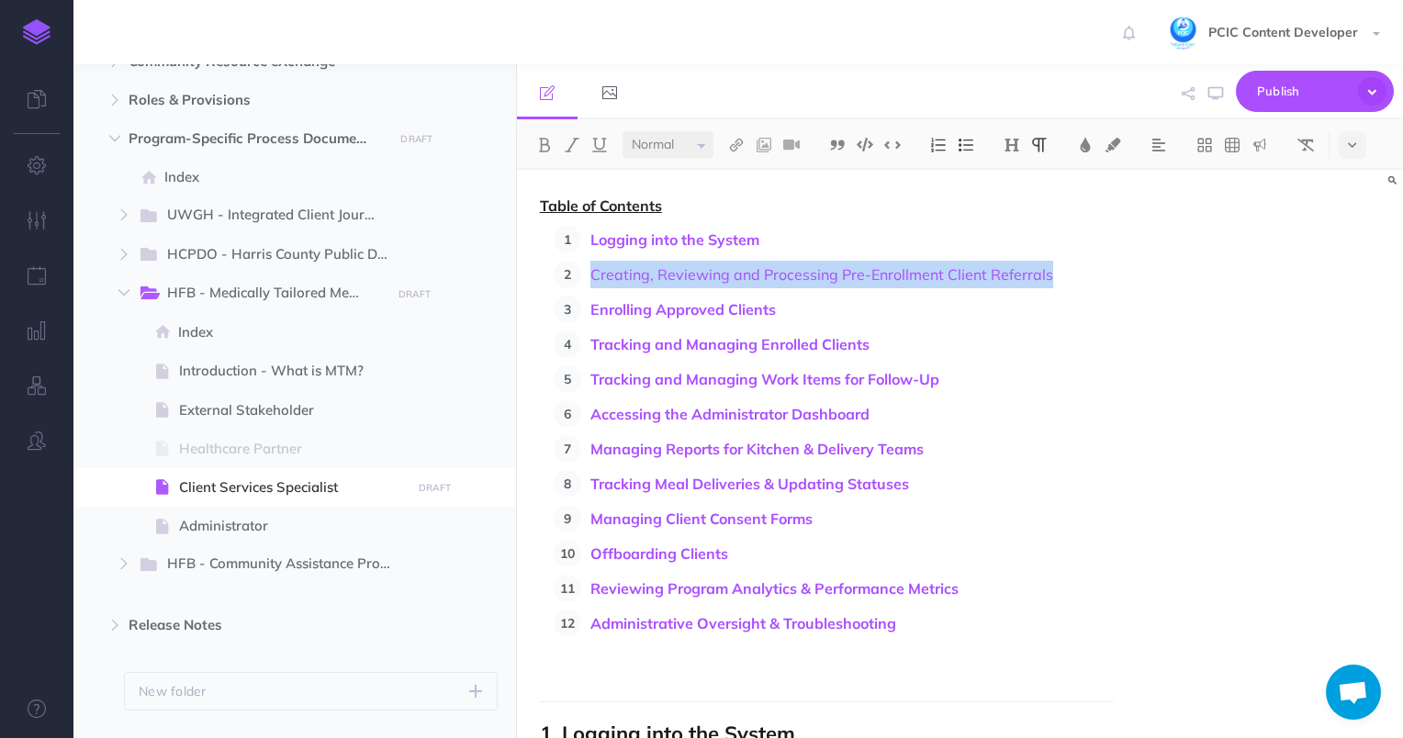
scroll to position [551, 0]
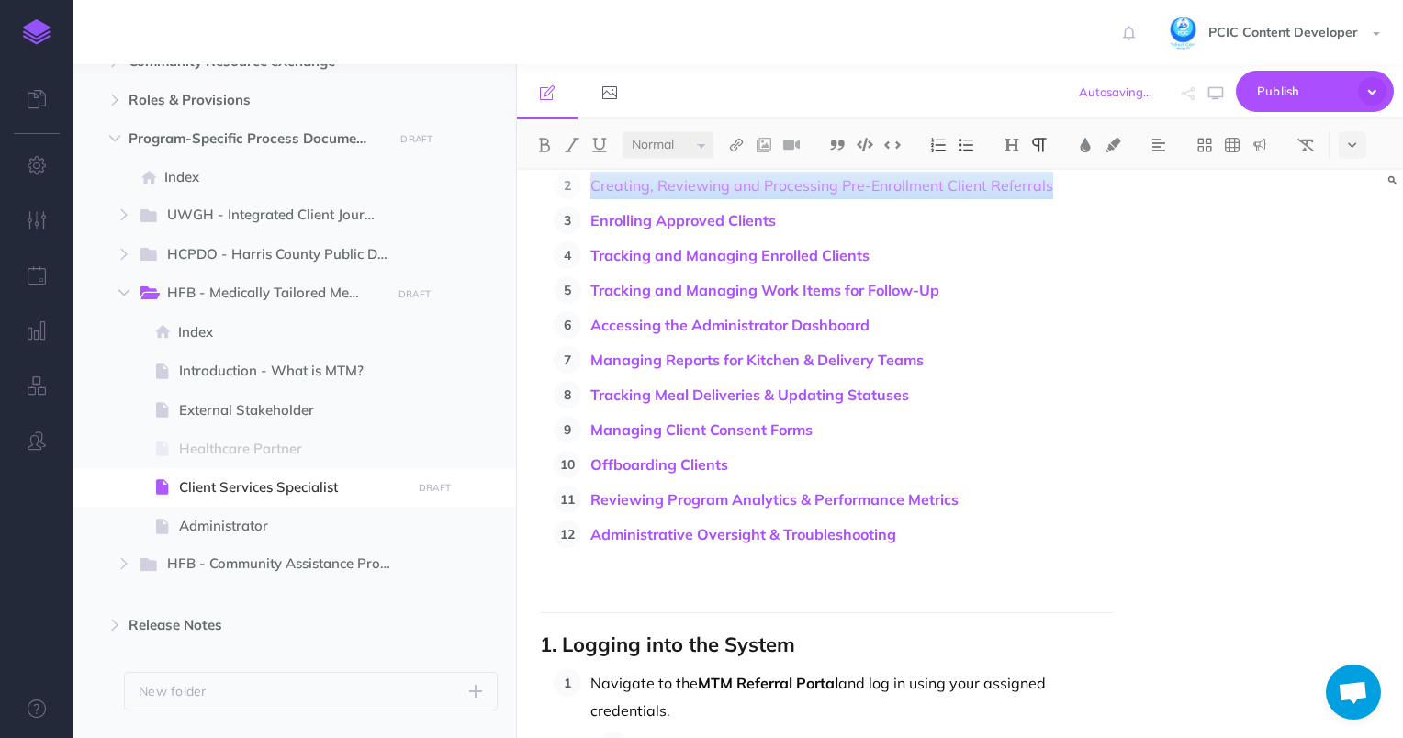
click at [1086, 407] on p "Tracking Meal Deliveries & Updating Statuses" at bounding box center [852, 395] width 524 height 28
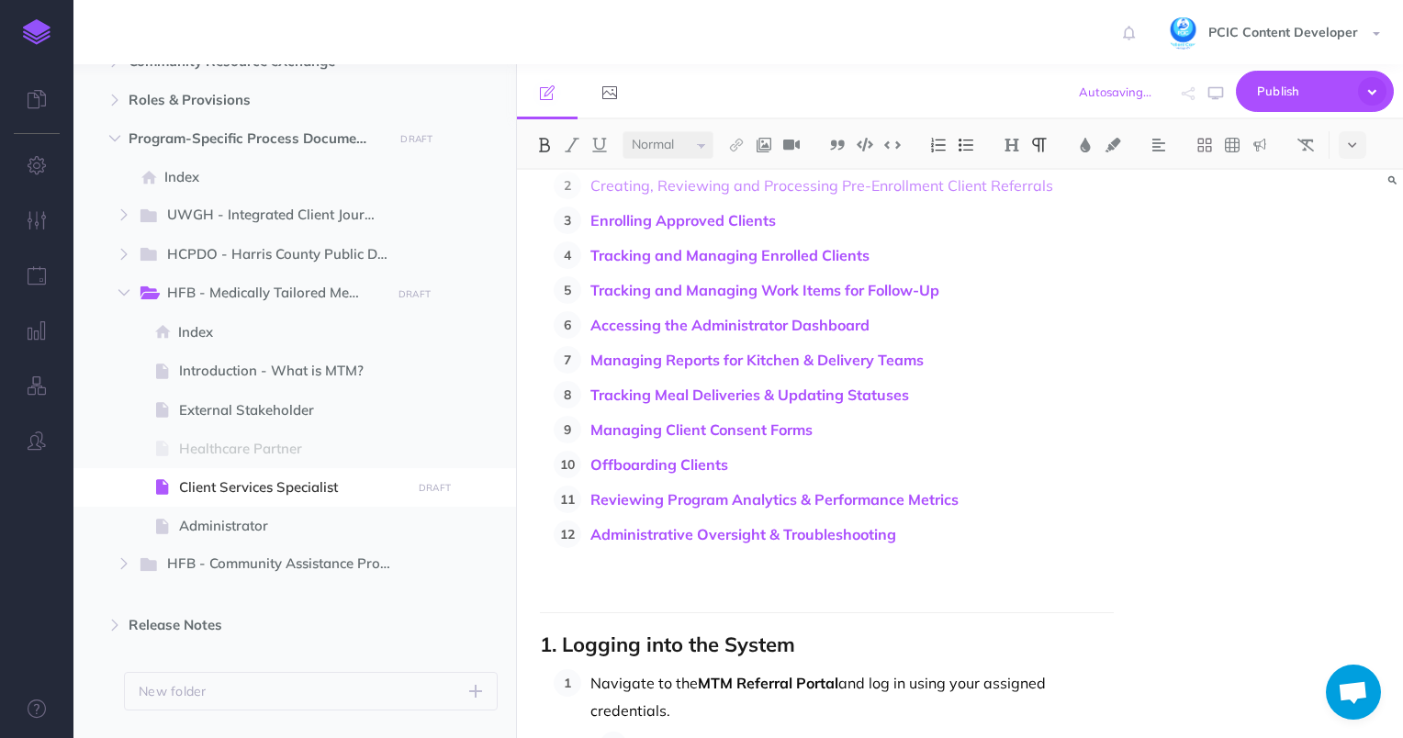
scroll to position [275, 0]
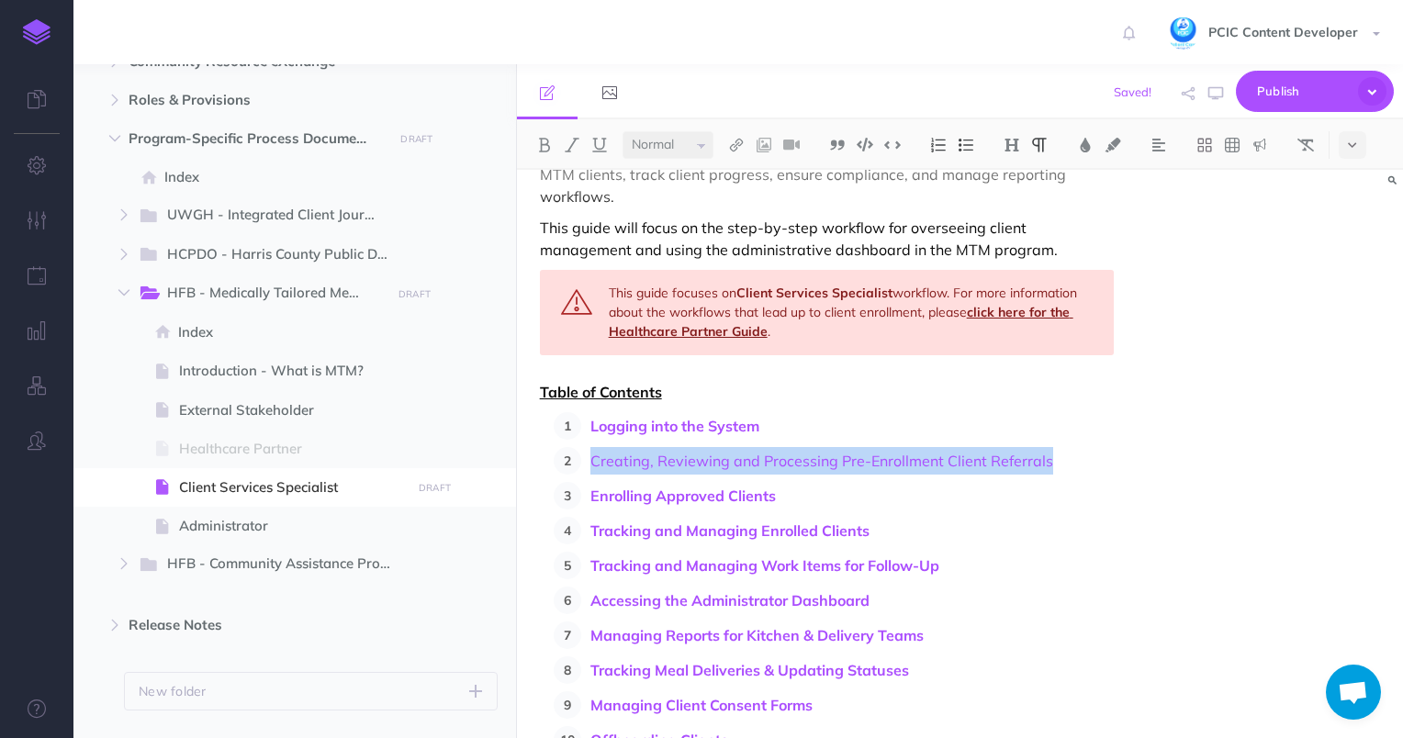
drag, startPoint x: 1052, startPoint y: 466, endPoint x: 532, endPoint y: 441, distance: 521.2
click at [841, 311] on div "This guide focuses on Client Services Specialist workflow. For more information…" at bounding box center [827, 312] width 575 height 85
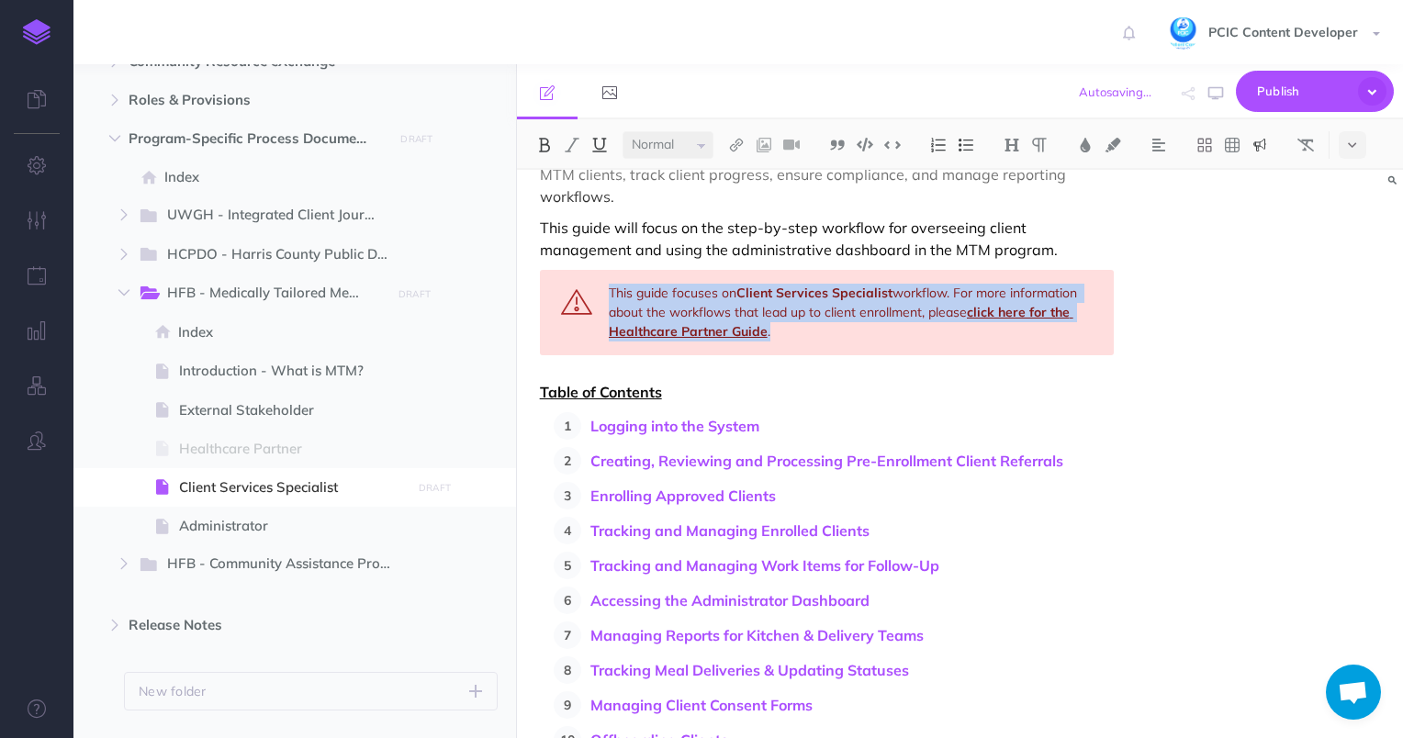
click at [834, 238] on p "This guide will focus on the step-by-step workflow for overseeing client manage…" at bounding box center [827, 239] width 575 height 44
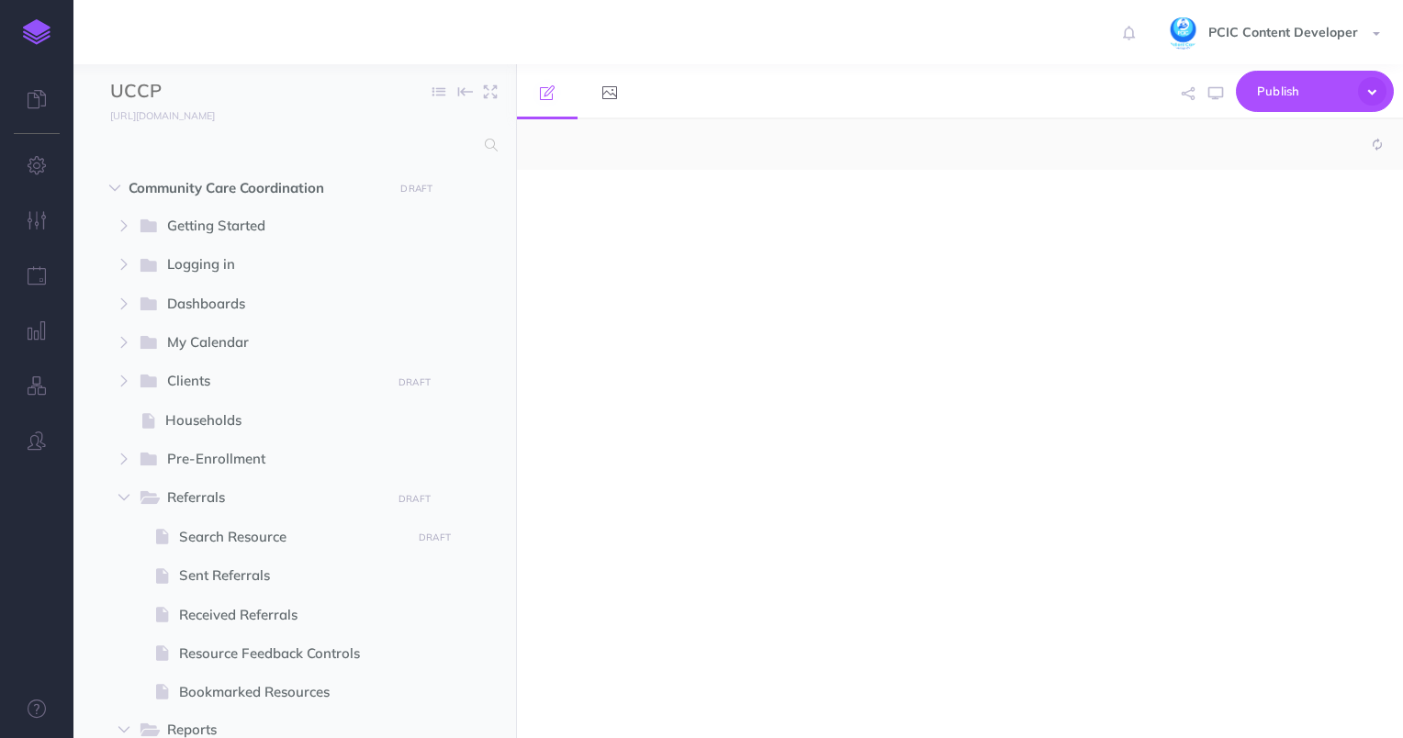
select select "null"
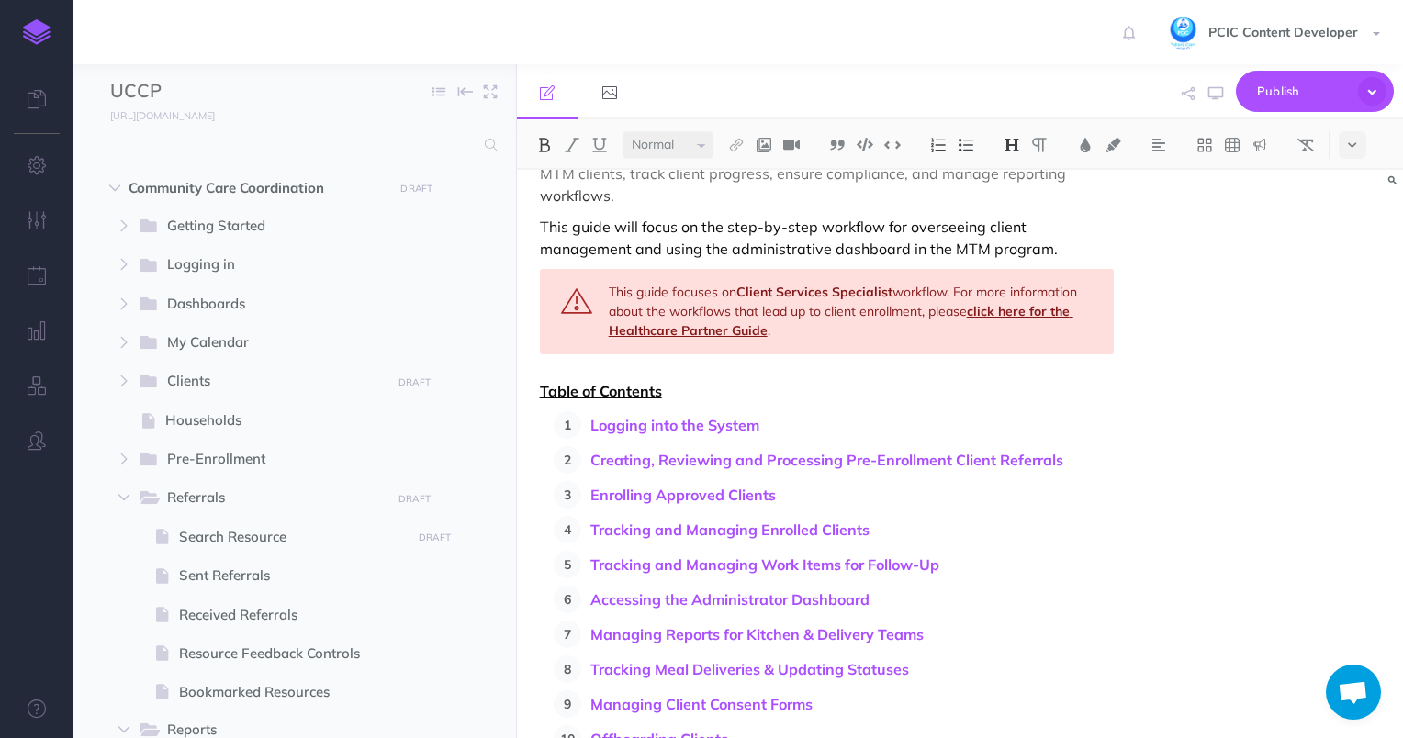
scroll to position [275, 0]
click at [812, 326] on div "This guide focuses on Client Services Specialist workflow. For more information…" at bounding box center [827, 312] width 575 height 85
click at [602, 284] on div "This guide focuses on Client Services Specialist workflow. For more information…" at bounding box center [827, 312] width 575 height 85
click at [834, 340] on div "This guide focuses on Client Services Specialist workflow. For more information…" at bounding box center [827, 312] width 575 height 85
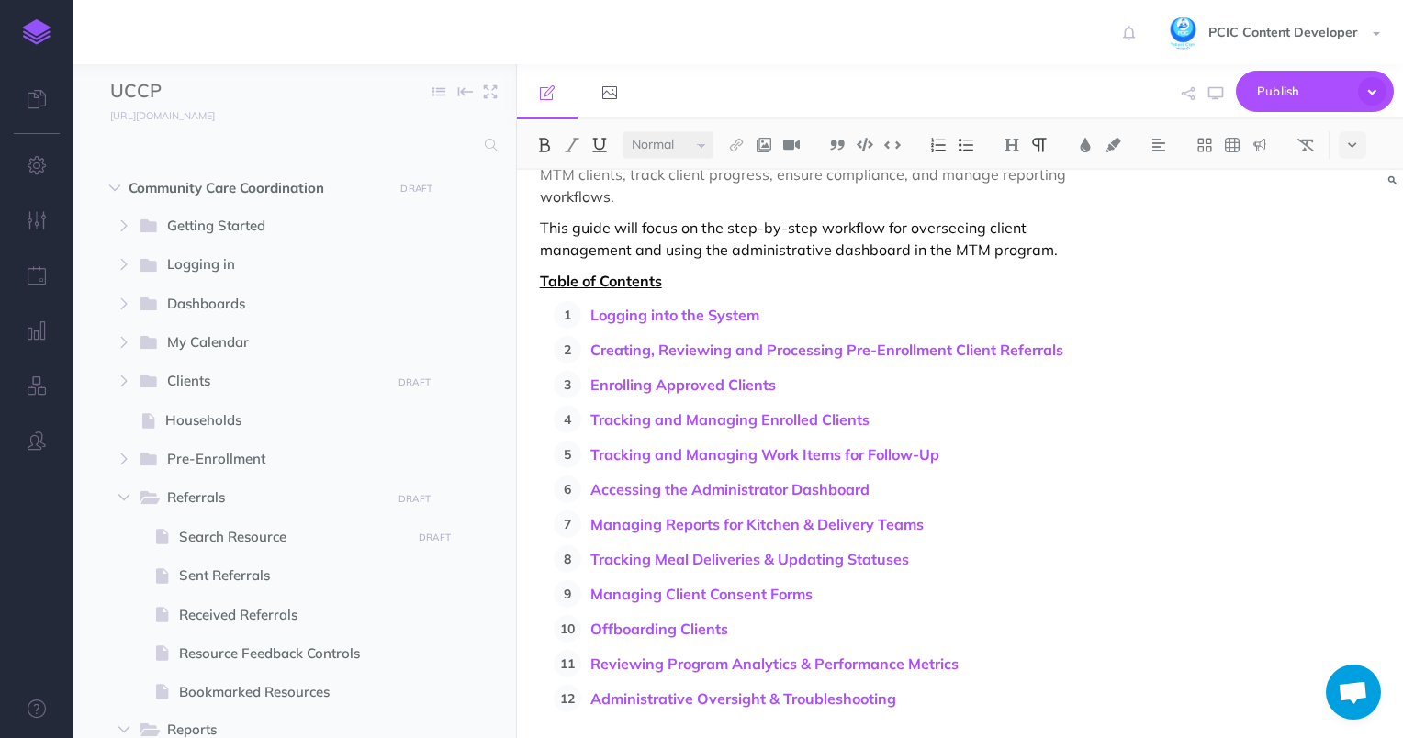
scroll to position [184, 0]
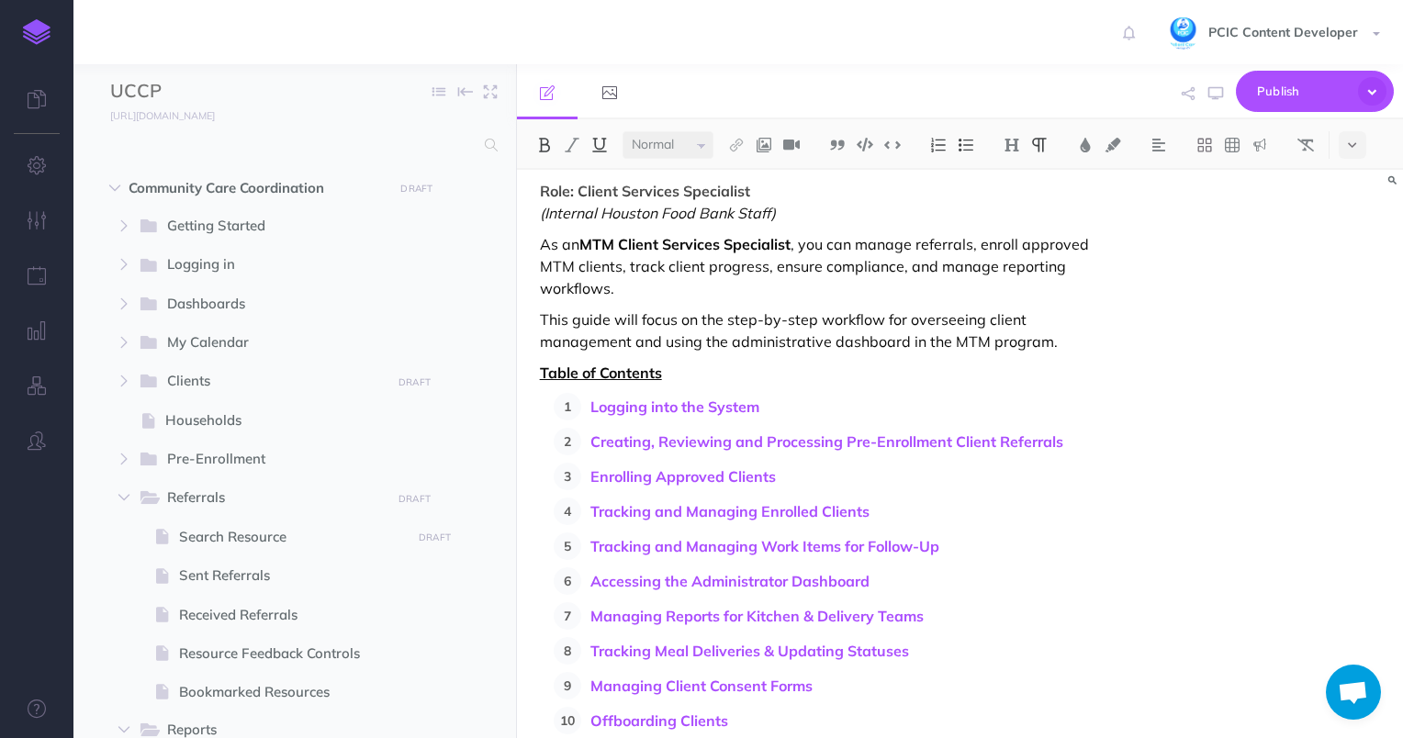
click at [1048, 235] on p "As an MTM Client Services Specialist , you can manage referrals, enroll approve…" at bounding box center [827, 266] width 575 height 66
click at [1014, 298] on p "As an MTM Client Services Specialist , you can manage referrals, enroll approve…" at bounding box center [827, 266] width 575 height 66
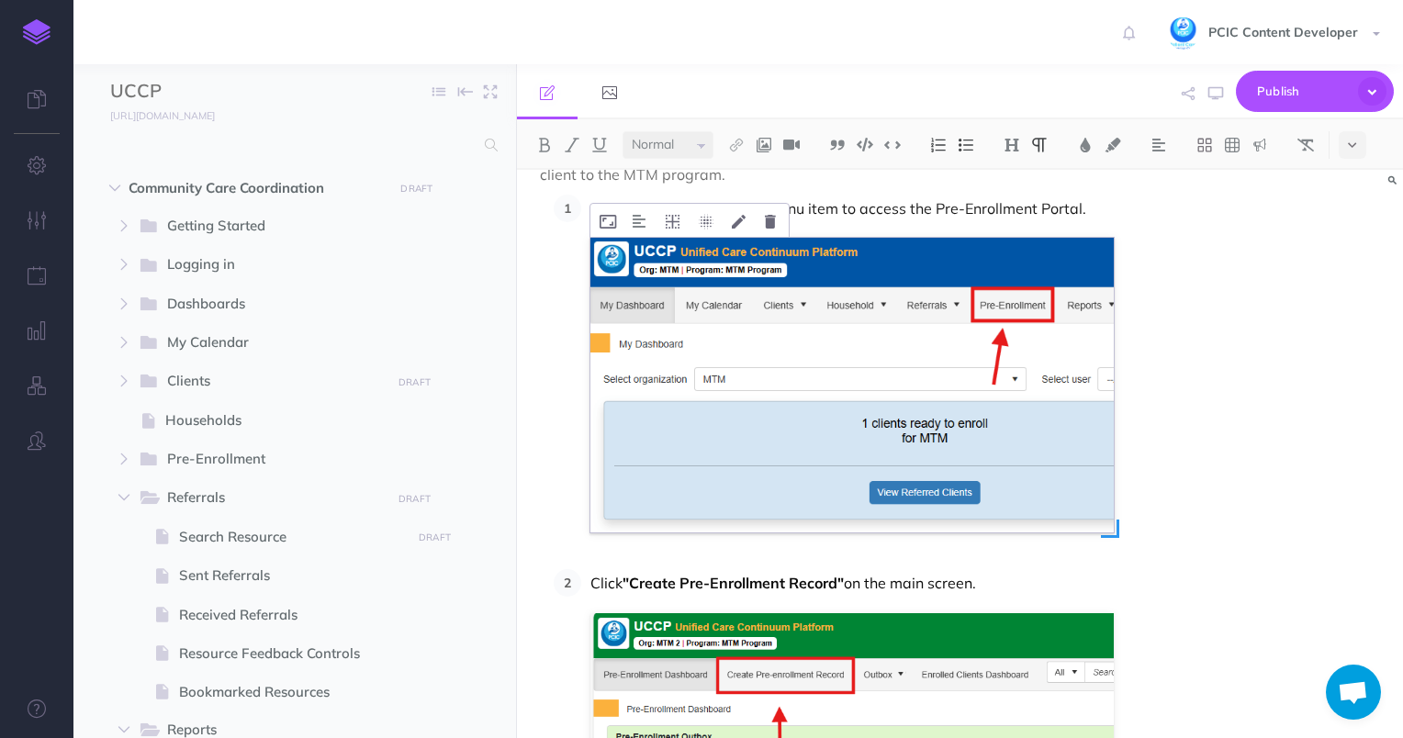
scroll to position [1010, 0]
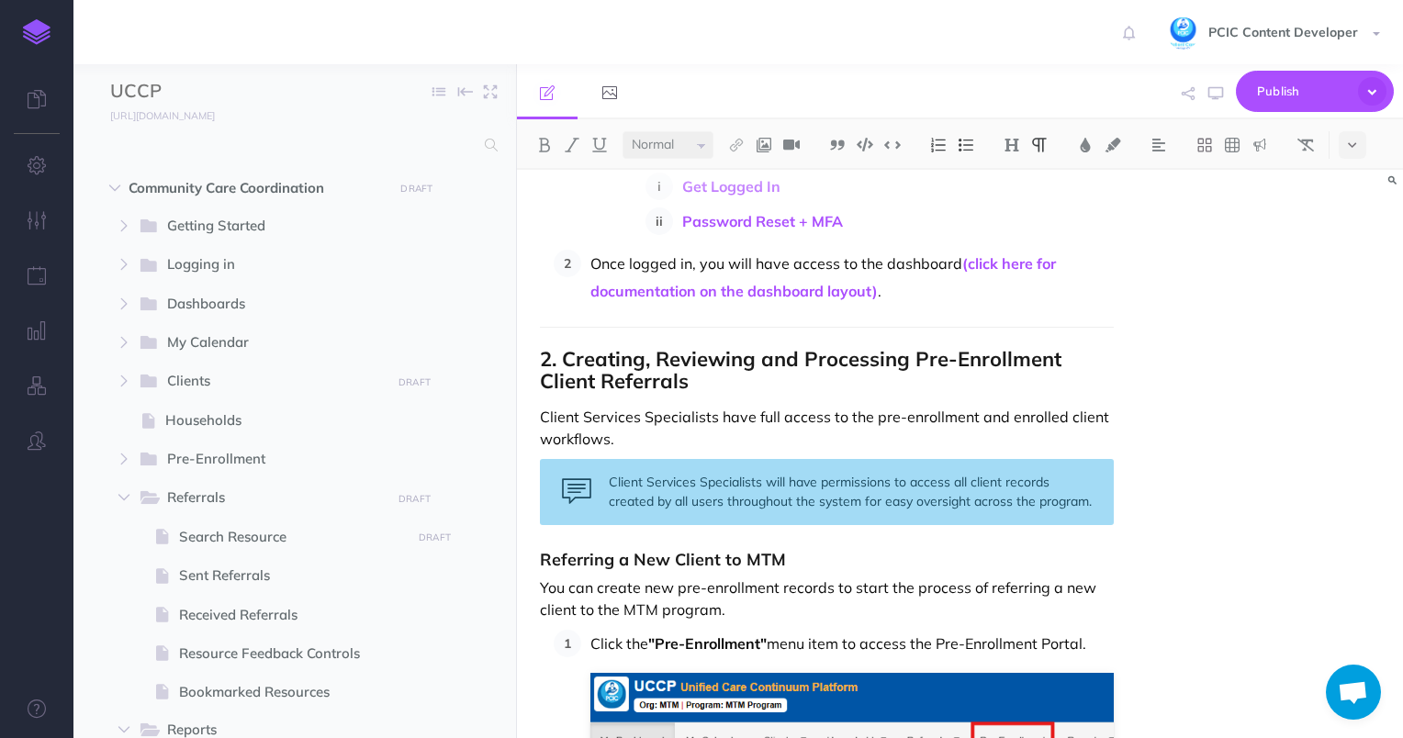
scroll to position [1193, 0]
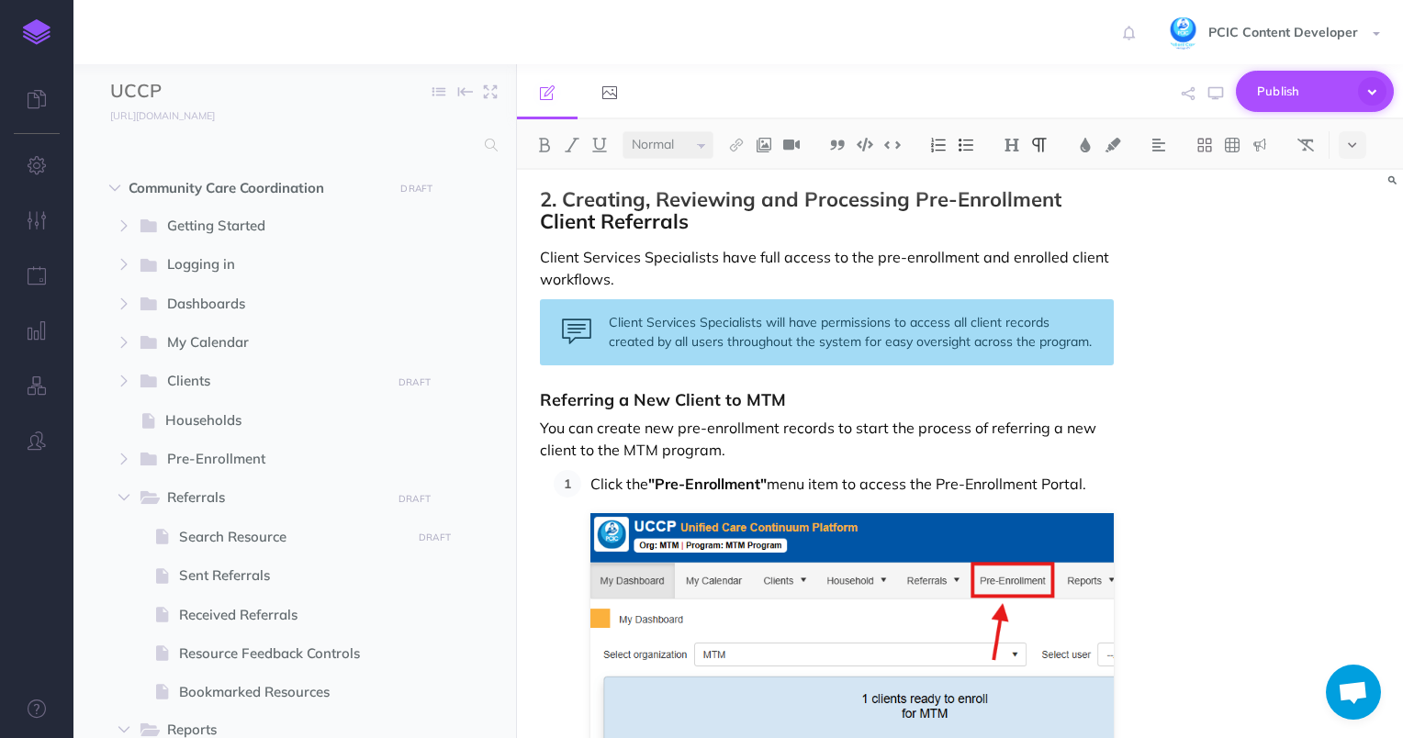
click at [1301, 106] on button "Publish" at bounding box center [1315, 91] width 158 height 41
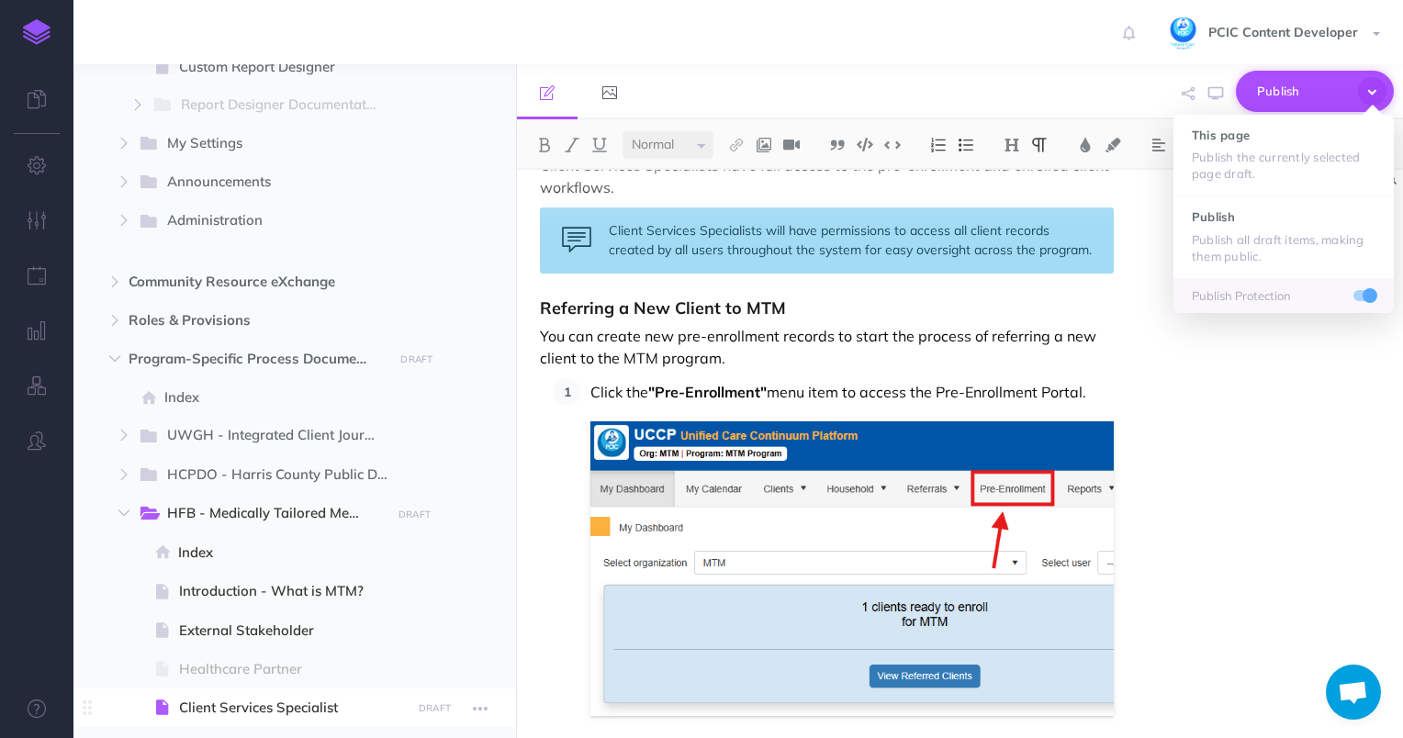
scroll to position [918, 0]
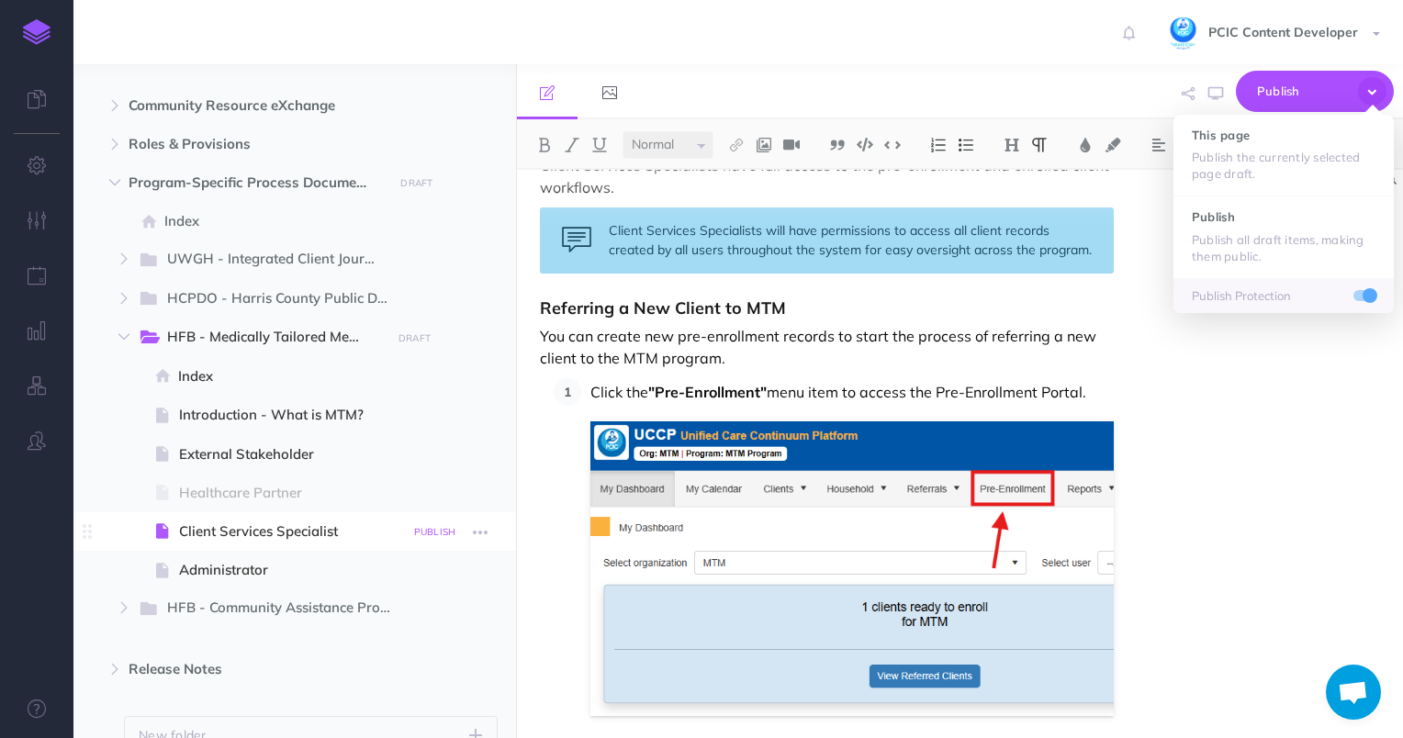
click at [436, 529] on small "PUBLISH" at bounding box center [435, 532] width 42 height 12
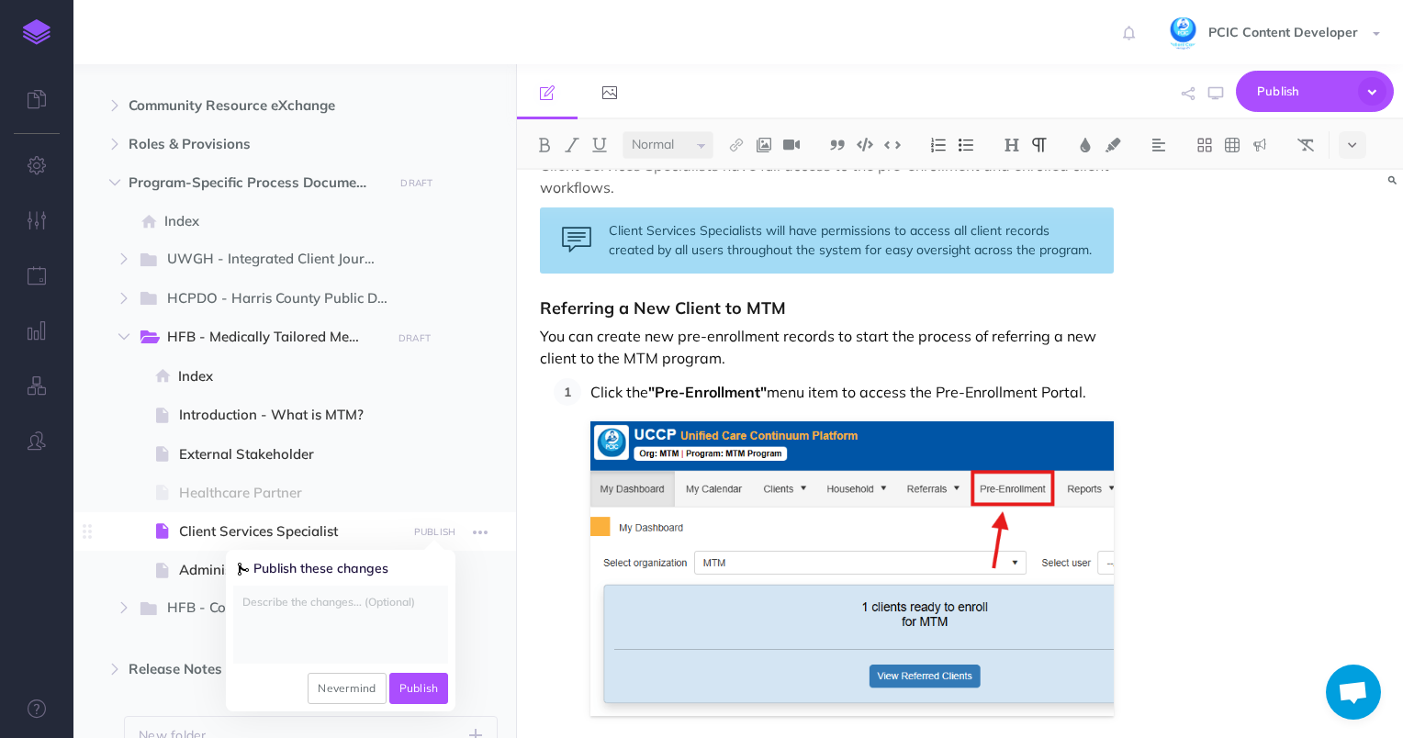
click at [345, 606] on textarea at bounding box center [340, 625] width 215 height 78
type textarea "updated to incorporate info missing from healthcare partner"
click at [423, 702] on button "Publish" at bounding box center [419, 688] width 60 height 31
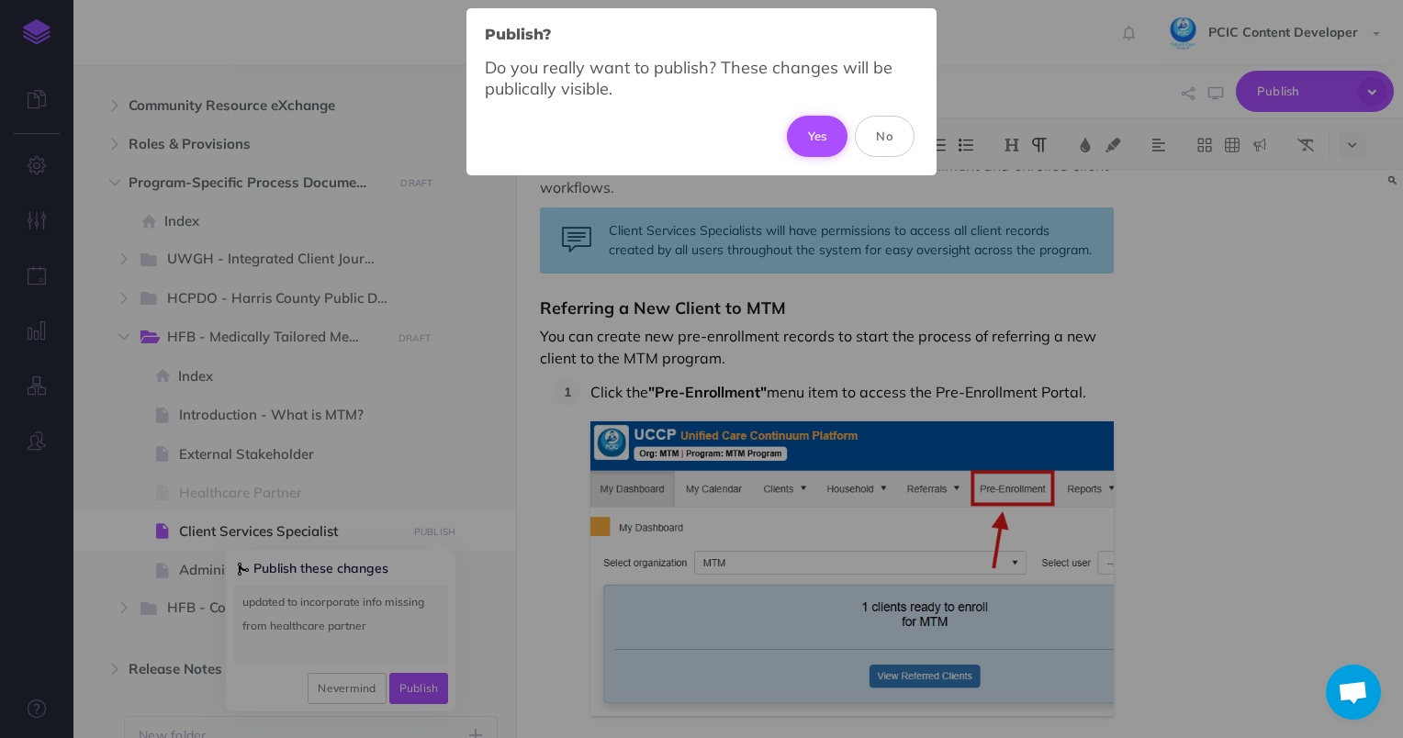
click at [822, 138] on button "Yes" at bounding box center [818, 136] width 62 height 40
